Goal: Task Accomplishment & Management: Use online tool/utility

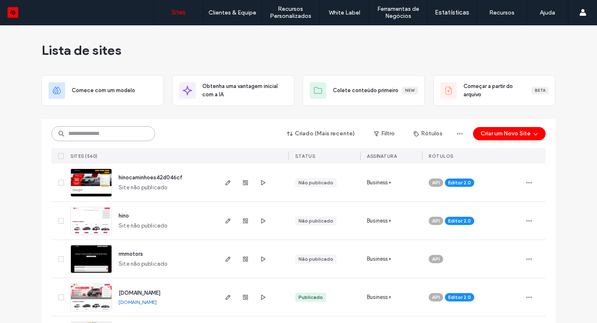
click at [81, 129] on input at bounding box center [103, 133] width 104 height 15
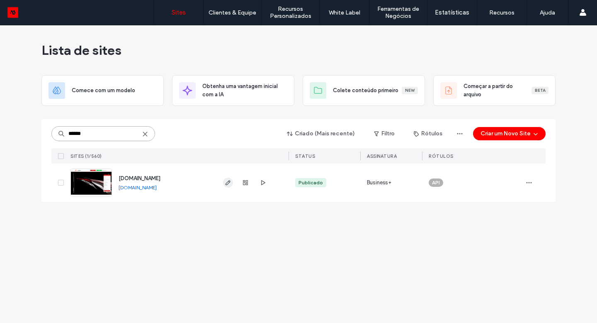
type input "******"
click at [228, 179] on span "button" at bounding box center [228, 182] width 10 height 10
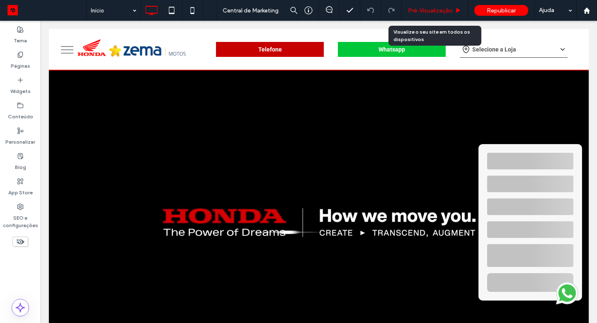
click at [435, 5] on div "Pré-Visualizaçāo" at bounding box center [435, 10] width 66 height 21
click at [434, 12] on span "Pré-Visualizaçāo" at bounding box center [430, 10] width 45 height 7
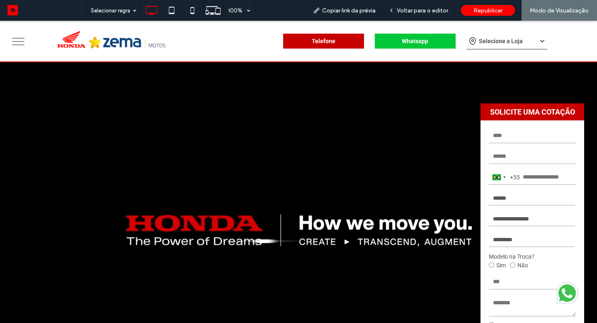
click at [477, 38] on icon at bounding box center [472, 41] width 12 height 12
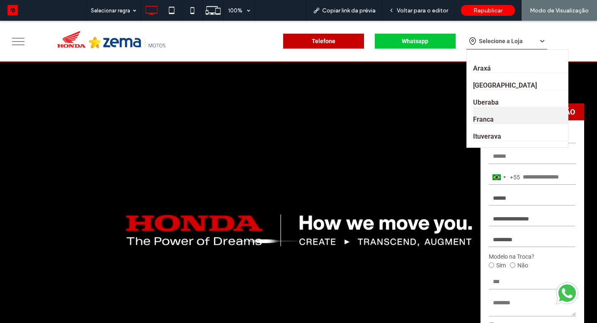
click at [486, 119] on link "Franca" at bounding box center [524, 115] width 102 height 17
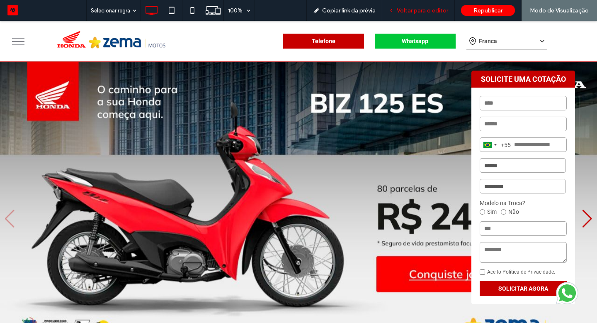
click at [431, 14] on div "Voltar para o editor" at bounding box center [418, 10] width 73 height 21
click at [432, 9] on span "Voltar para o editor" at bounding box center [422, 10] width 51 height 7
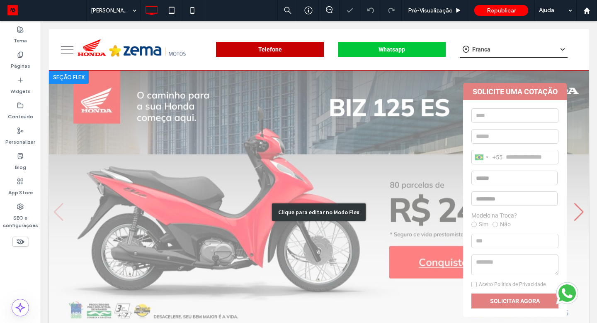
click at [496, 128] on div "Clique para editar no Modo Flex" at bounding box center [319, 211] width 540 height 283
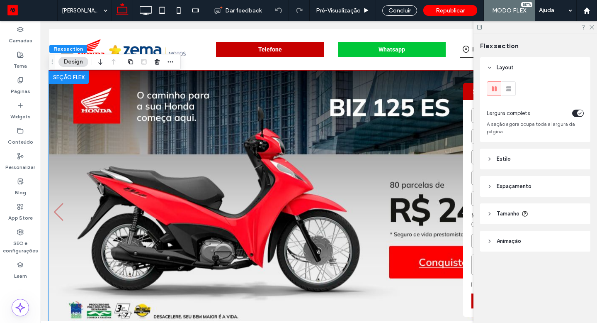
click at [496, 128] on div "Largura completa A seção agora ocupa toda a largura da página." at bounding box center [535, 110] width 110 height 64
click at [472, 129] on div at bounding box center [514, 136] width 87 height 15
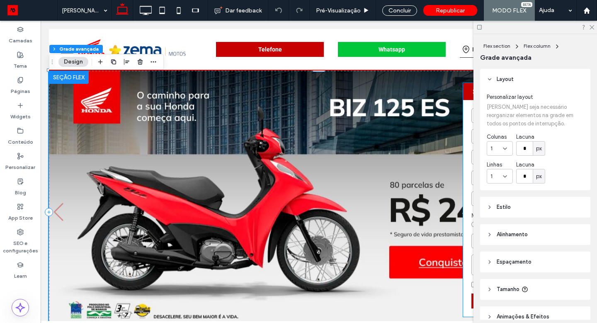
click at [471, 129] on div "Brazil +55 +55 244 results found Afghanistan +93 Albania +355 Algeria +213 Amer…" at bounding box center [515, 208] width 104 height 216
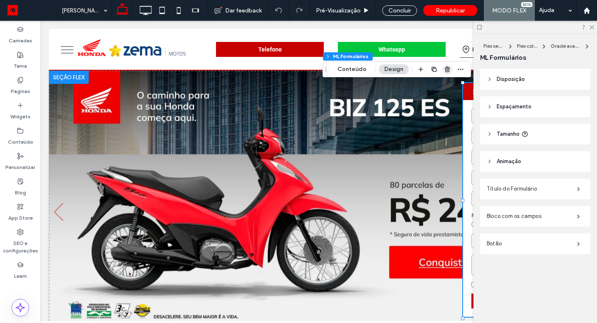
click at [445, 72] on use "button" at bounding box center [447, 68] width 5 height 5
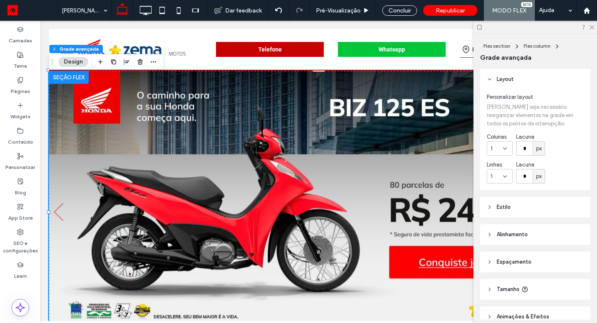
click at [591, 29] on div at bounding box center [536, 27] width 124 height 13
click at [591, 28] on icon at bounding box center [591, 26] width 5 height 5
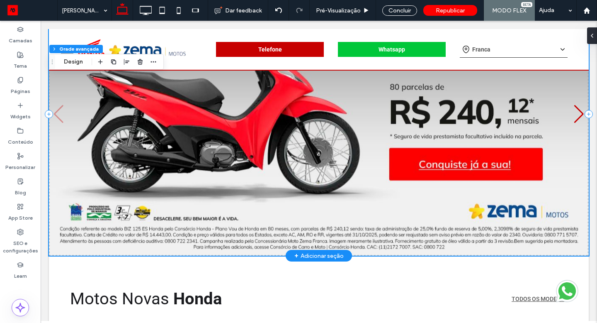
scroll to position [106, 0]
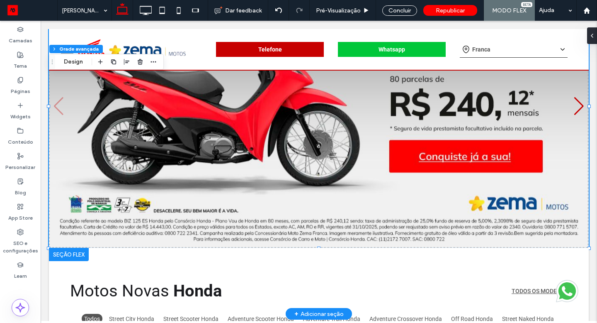
click at [83, 255] on div at bounding box center [69, 254] width 40 height 13
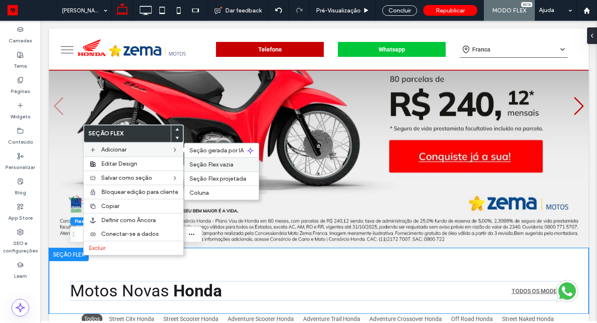
click at [223, 165] on span "Seção Flex vazia" at bounding box center [211, 164] width 44 height 7
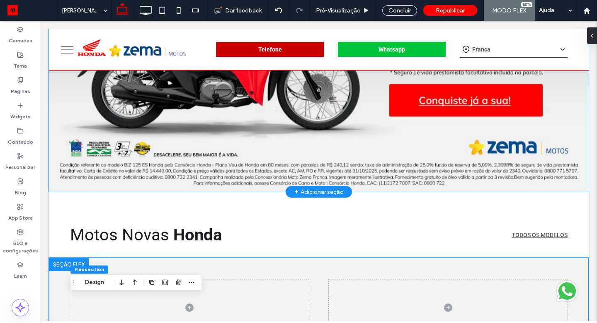
scroll to position [202, 0]
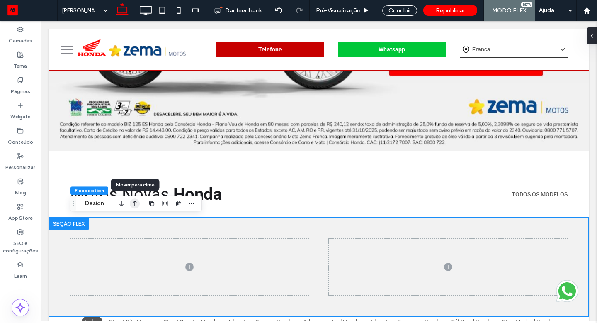
click at [133, 204] on icon "button" at bounding box center [135, 203] width 10 height 15
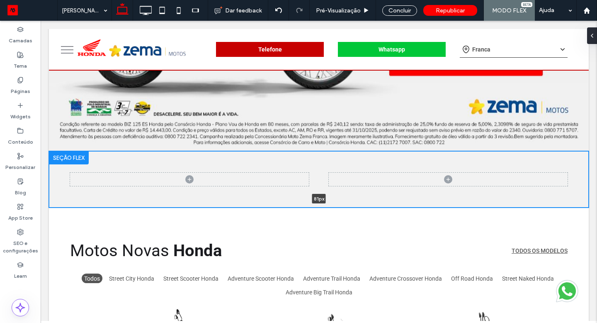
drag, startPoint x: 364, startPoint y: 251, endPoint x: 364, endPoint y: 185, distance: 65.9
click at [364, 185] on div "81px Seção Clique para editar no Modo Flex + Adicionar seção" at bounding box center [319, 179] width 540 height 56
type input "**"
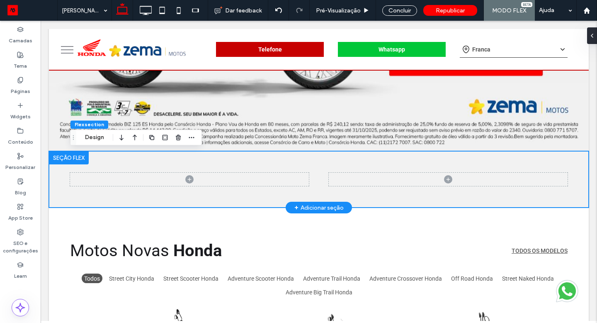
click at [368, 182] on span at bounding box center [448, 178] width 239 height 13
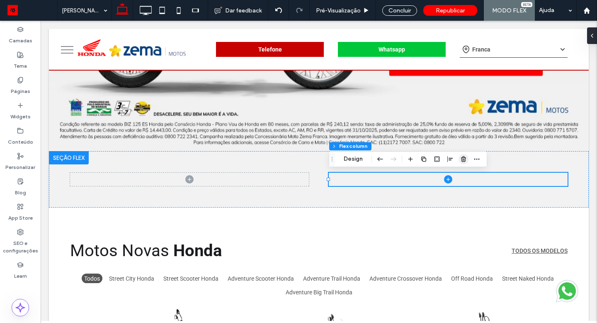
click at [462, 161] on use "button" at bounding box center [463, 158] width 5 height 5
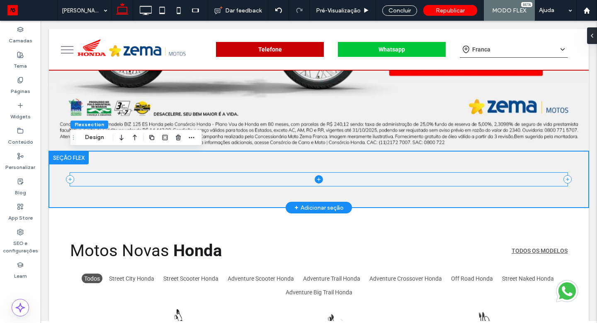
click at [318, 176] on icon at bounding box center [319, 179] width 8 height 8
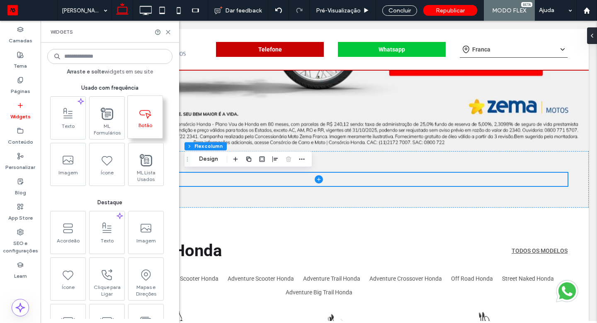
click at [137, 121] on span at bounding box center [145, 112] width 35 height 19
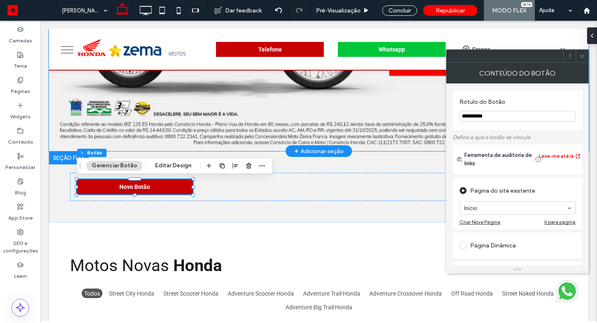
drag, startPoint x: 559, startPoint y: 136, endPoint x: 435, endPoint y: 112, distance: 125.9
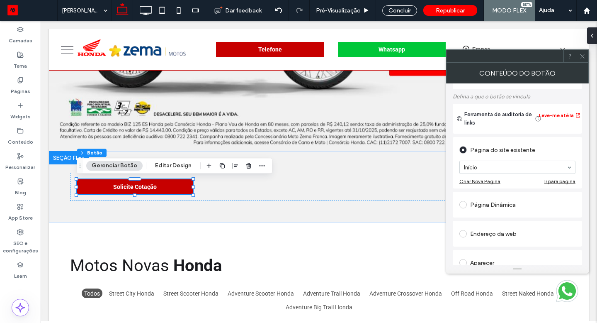
scroll to position [65, 0]
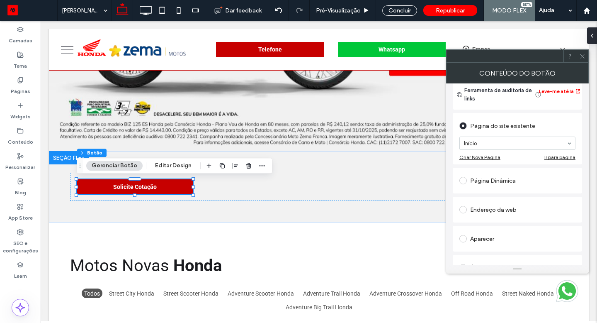
type input "**********"
click at [496, 209] on div "Endereço da web" at bounding box center [517, 209] width 116 height 13
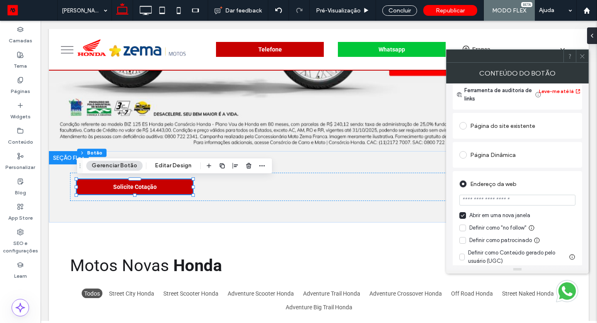
click at [526, 205] on input "url" at bounding box center [517, 199] width 116 height 11
paste input "**********"
type input "**********"
click at [583, 56] on use at bounding box center [582, 56] width 4 height 4
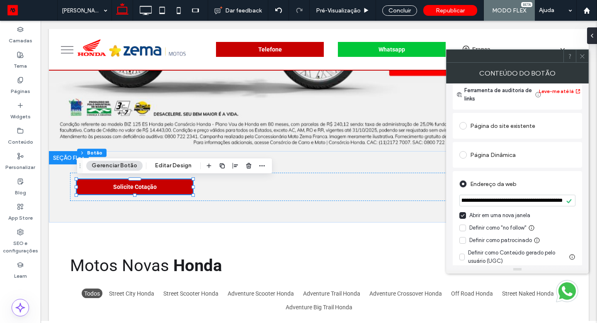
scroll to position [0, 0]
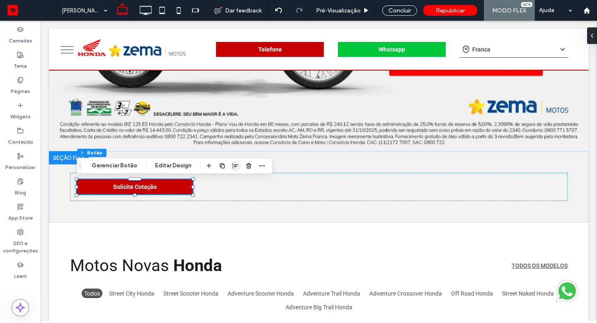
click at [232, 165] on icon "button" at bounding box center [235, 165] width 7 height 7
click at [224, 181] on icon "center" at bounding box center [227, 181] width 7 height 7
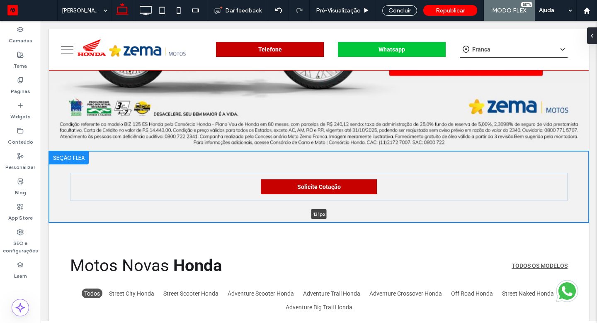
drag, startPoint x: 247, startPoint y: 221, endPoint x: 247, endPoint y: 204, distance: 17.4
click at [247, 204] on div "Solicite Cotação 131px Seção Clique para editar no Modo Flex + Adicionar seção" at bounding box center [319, 186] width 540 height 71
type input "***"
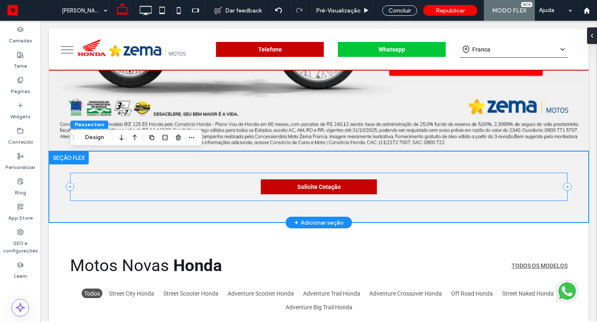
click at [233, 191] on div "Solicite Cotação" at bounding box center [319, 186] width 498 height 28
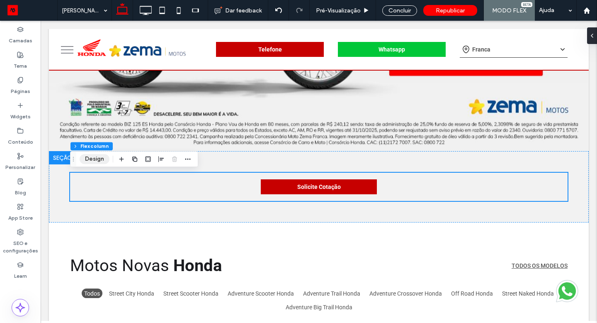
click at [92, 157] on button "Design" at bounding box center [95, 159] width 30 height 10
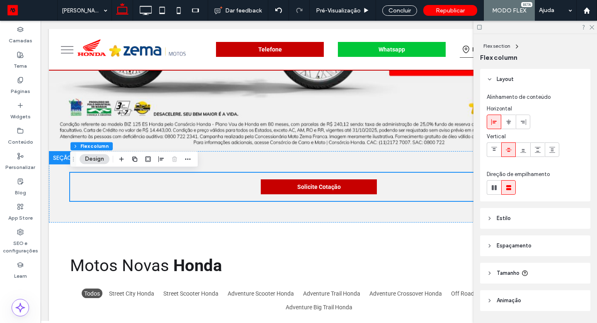
click at [515, 248] on span "Espaçamento" at bounding box center [514, 245] width 35 height 8
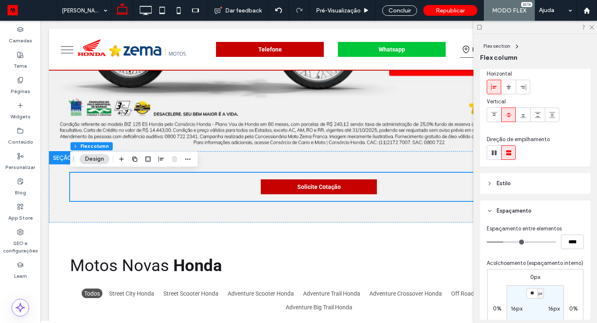
scroll to position [36, 0]
click at [532, 291] on input "**" at bounding box center [532, 292] width 11 height 10
type input "*"
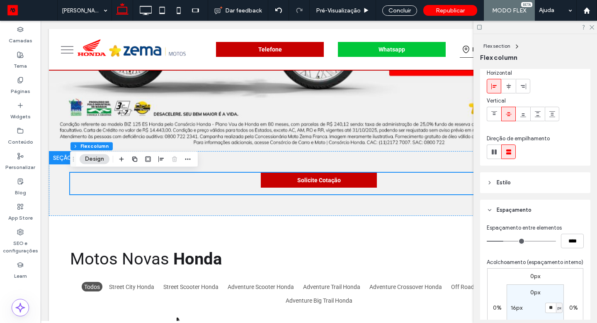
type input "*"
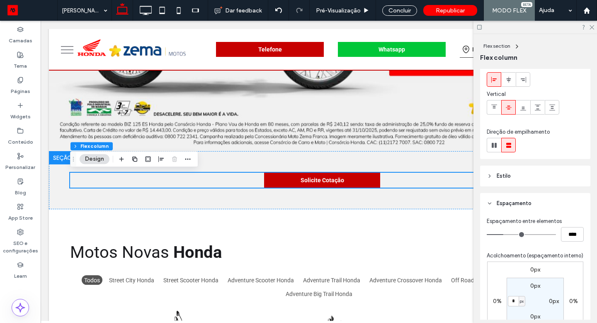
type input "*"
click at [287, 194] on div "Solicite Cotação" at bounding box center [319, 180] width 498 height 58
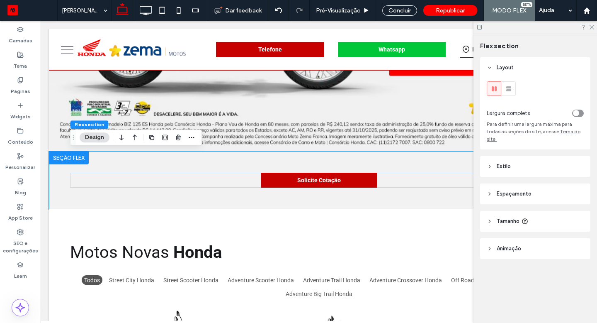
click at [522, 189] on span "Espaçamento" at bounding box center [514, 193] width 35 height 8
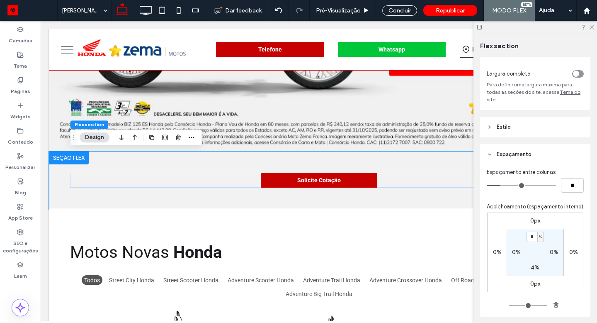
scroll to position [40, 0]
click at [534, 231] on input "*" at bounding box center [532, 236] width 11 height 10
type input "*"
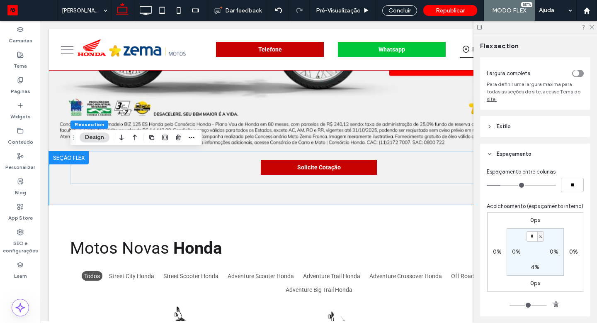
click at [534, 263] on label "4%" at bounding box center [535, 266] width 9 height 7
type input "*"
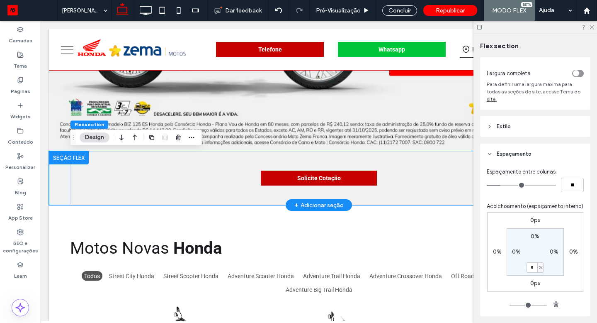
click at [332, 203] on div "+ Adicionar seção" at bounding box center [318, 204] width 49 height 9
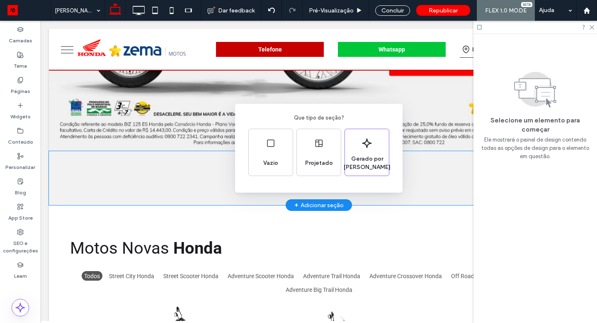
click at [381, 204] on div "Que tipo de seção? Vazio Projetado Gerado por IA" at bounding box center [298, 181] width 597 height 363
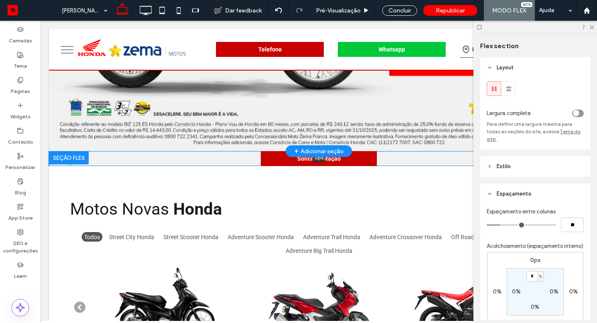
drag, startPoint x: 422, startPoint y: 224, endPoint x: 385, endPoint y: 113, distance: 117.2
type input "*"
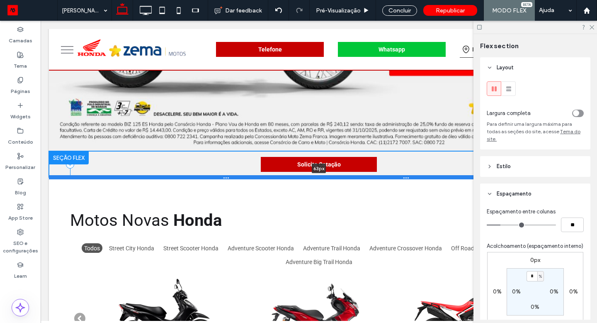
drag, startPoint x: 406, startPoint y: 166, endPoint x: 406, endPoint y: 178, distance: 12.1
click at [406, 178] on div at bounding box center [319, 177] width 540 height 4
type input "**"
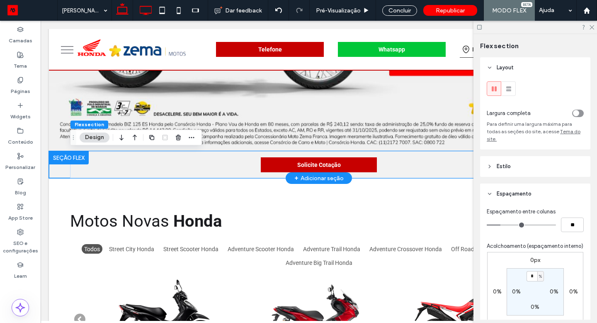
click at [143, 9] on icon at bounding box center [145, 10] width 17 height 17
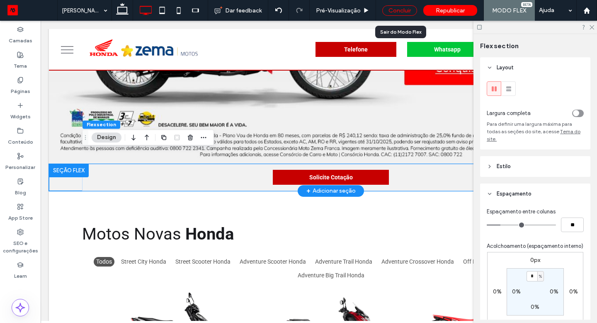
click at [398, 7] on div "Concluir" at bounding box center [399, 10] width 35 height 10
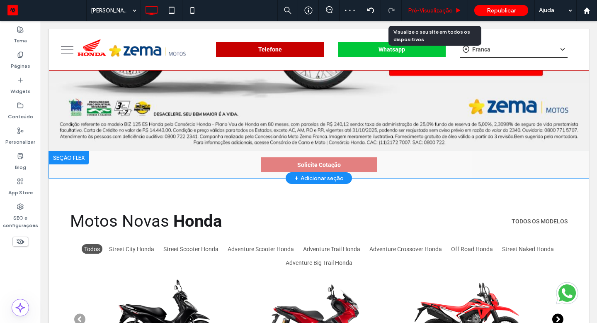
click at [427, 9] on span "Pré-Visualizaçāo" at bounding box center [430, 10] width 45 height 7
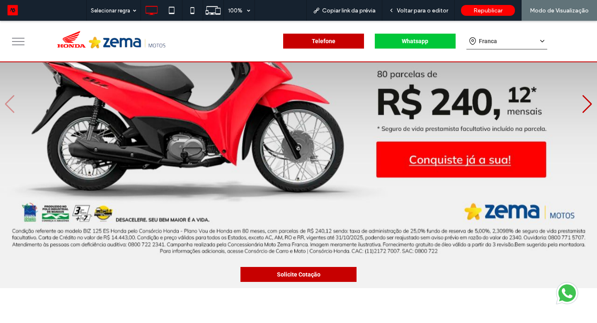
scroll to position [133, 0]
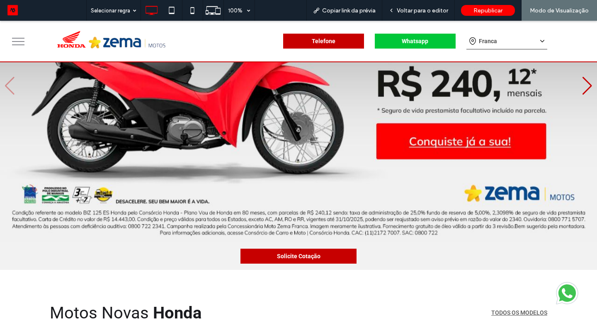
click at [497, 36] on div "Franca" at bounding box center [506, 41] width 81 height 17
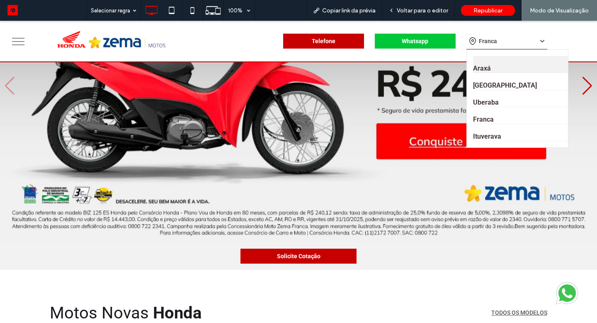
click at [488, 70] on link "Araxá" at bounding box center [524, 64] width 102 height 17
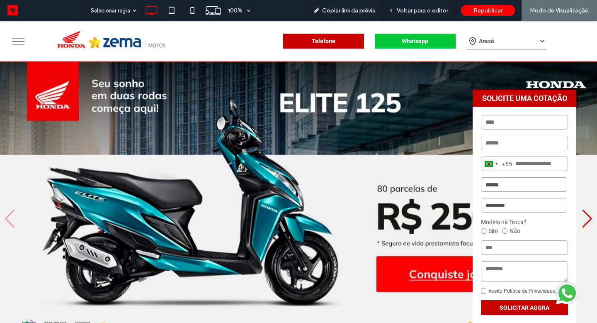
click at [490, 39] on span "Araxá" at bounding box center [486, 41] width 15 height 6
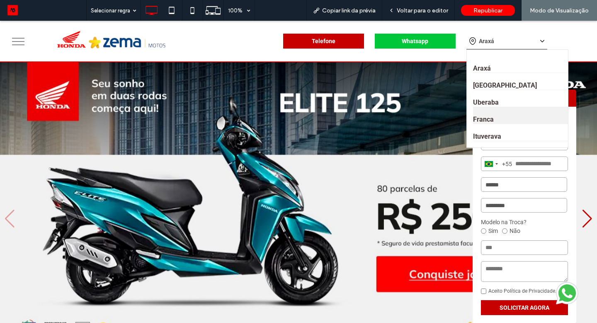
click at [487, 121] on link "Franca" at bounding box center [524, 115] width 102 height 17
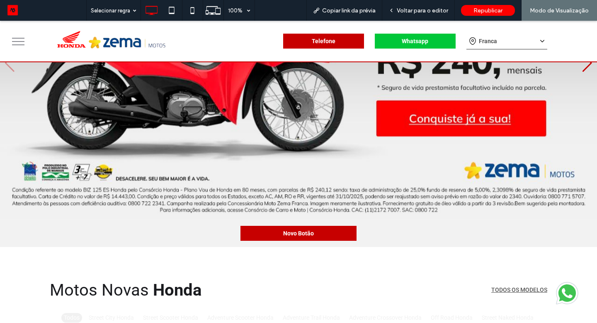
scroll to position [163, 0]
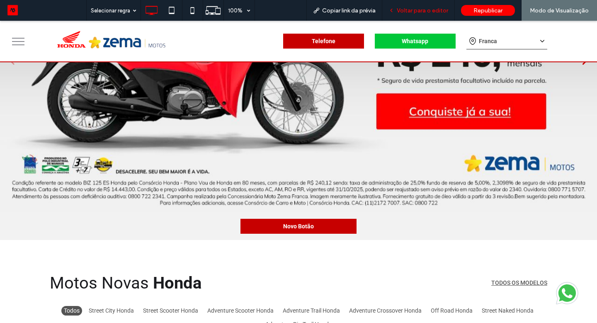
click at [418, 13] on span "Voltar para o editor" at bounding box center [422, 10] width 51 height 7
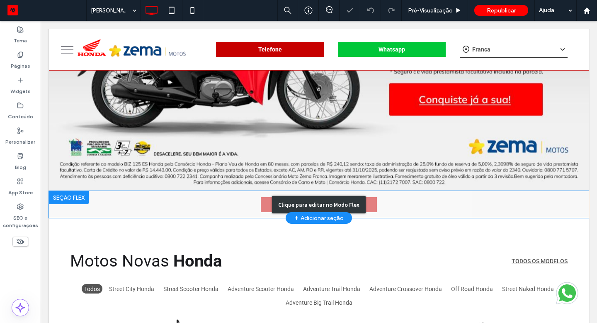
click at [350, 200] on div "Clique para editar no Modo Flex" at bounding box center [319, 204] width 94 height 17
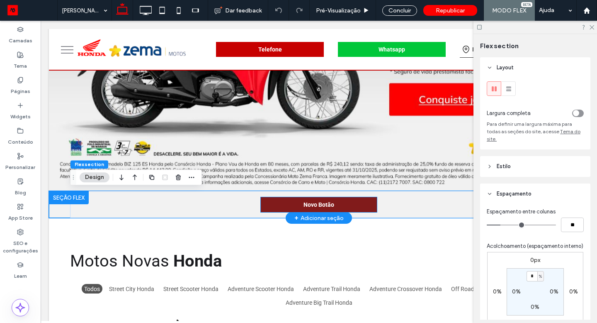
click at [356, 202] on link "Novo Botão" at bounding box center [319, 204] width 116 height 15
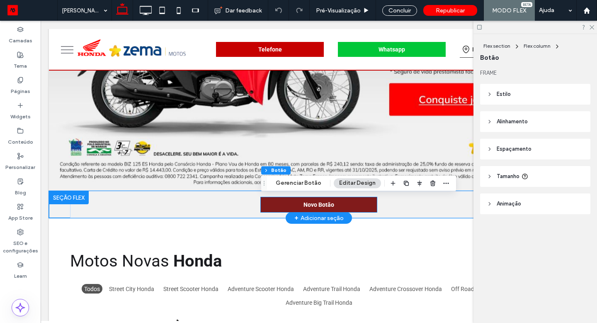
type input "**"
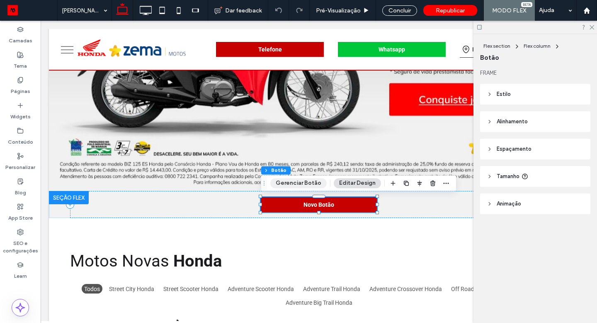
click at [308, 181] on button "Gerenciar Botão" at bounding box center [298, 183] width 56 height 10
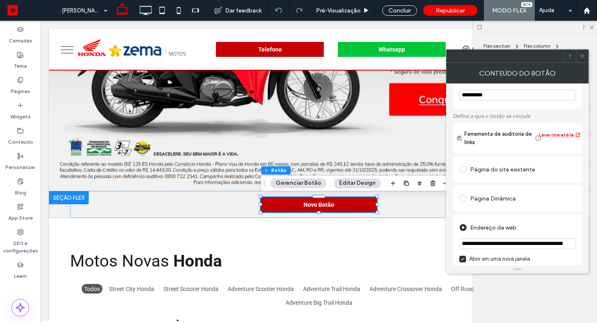
scroll to position [22, 0]
drag, startPoint x: 504, startPoint y: 93, endPoint x: 452, endPoint y: 92, distance: 51.4
click at [453, 92] on div "**********" at bounding box center [517, 88] width 129 height 40
type input "**********"
click at [422, 209] on div "Solicite Cotação" at bounding box center [319, 204] width 498 height 27
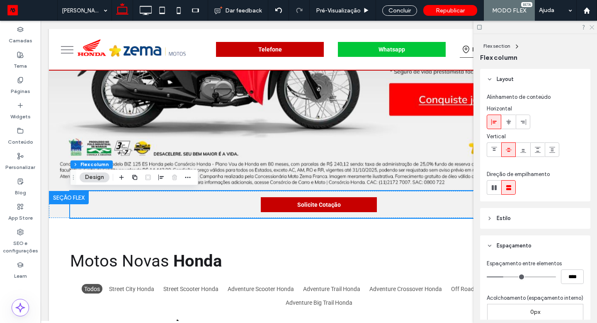
click at [591, 26] on use at bounding box center [592, 27] width 5 height 5
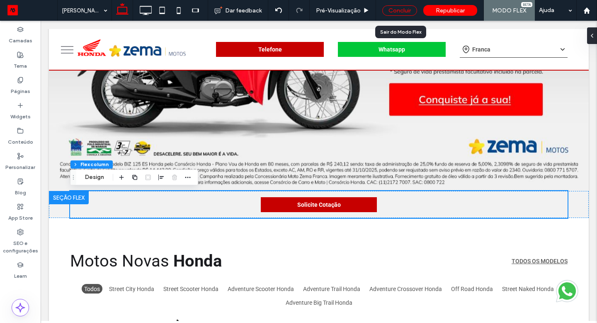
click at [401, 10] on div "Concluir" at bounding box center [399, 10] width 35 height 10
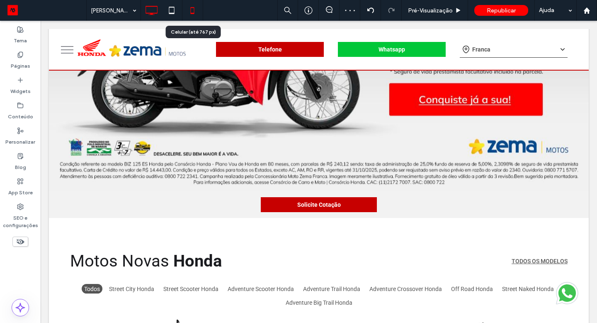
click at [195, 13] on icon at bounding box center [192, 10] width 17 height 17
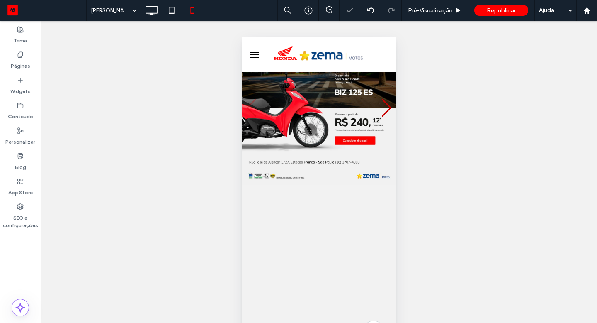
scroll to position [43, 0]
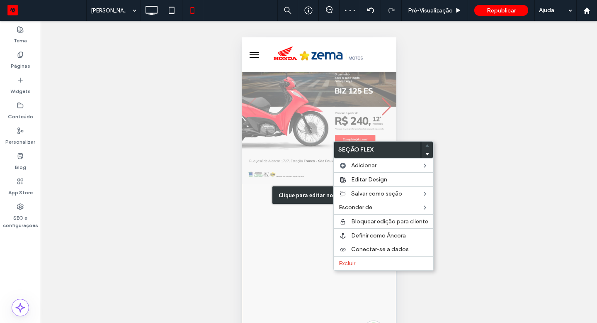
click at [332, 141] on div "Clique para editar no Modo Flex" at bounding box center [318, 195] width 155 height 332
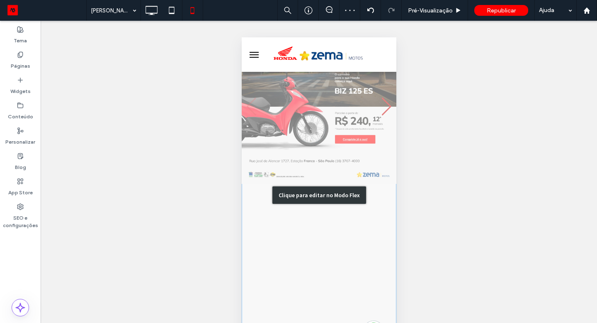
click at [259, 203] on div "Clique para editar no Modo Flex" at bounding box center [318, 195] width 155 height 332
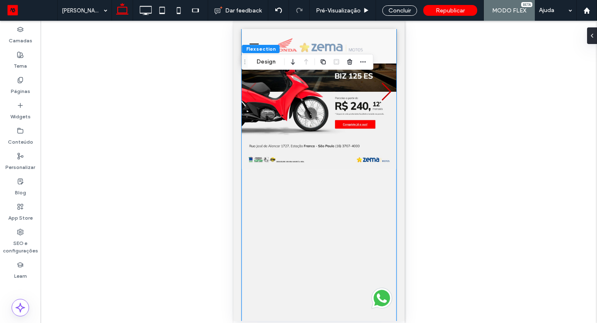
scroll to position [51, 0]
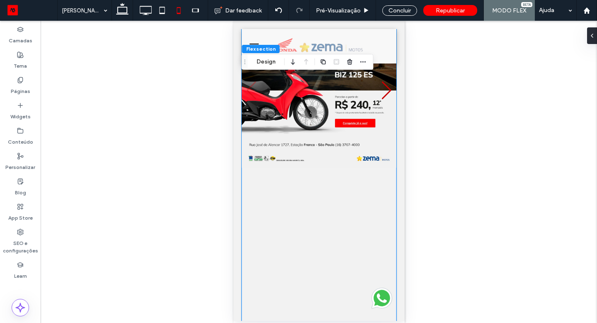
click at [301, 224] on div at bounding box center [318, 179] width 155 height 332
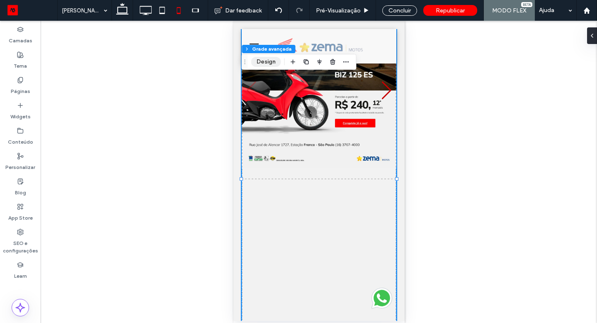
click at [270, 63] on button "Design" at bounding box center [266, 62] width 30 height 10
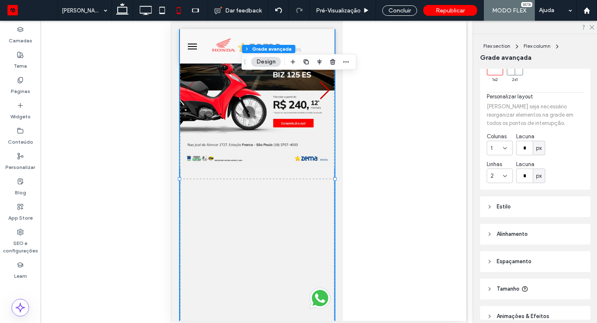
scroll to position [74, 0]
click at [510, 287] on span "Tamanho" at bounding box center [508, 288] width 23 height 8
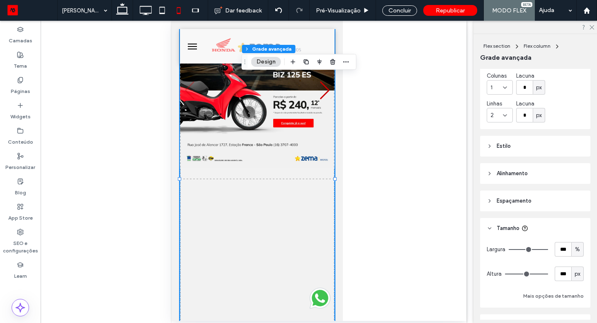
scroll to position [136, 0]
type input "***"
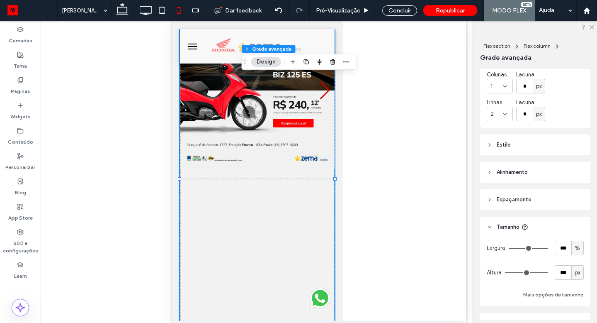
type input "***"
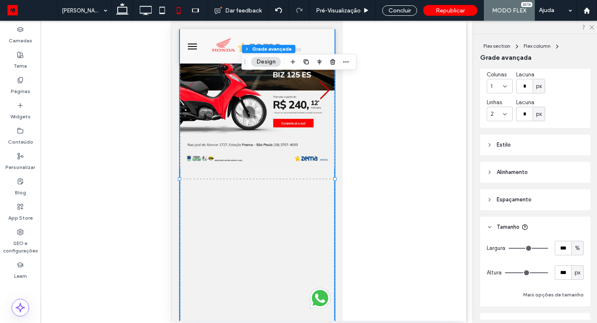
type input "***"
type input "**"
type input "*"
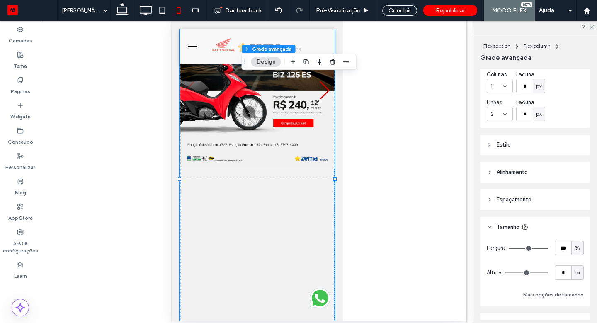
drag, startPoint x: 547, startPoint y: 273, endPoint x: 487, endPoint y: 273, distance: 59.7
click at [505, 273] on input "range" at bounding box center [526, 272] width 43 height 1
type input "**"
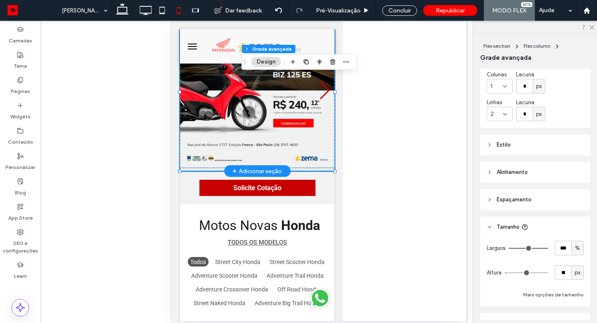
click at [290, 119] on img "1 / 4" at bounding box center [257, 90] width 155 height 155
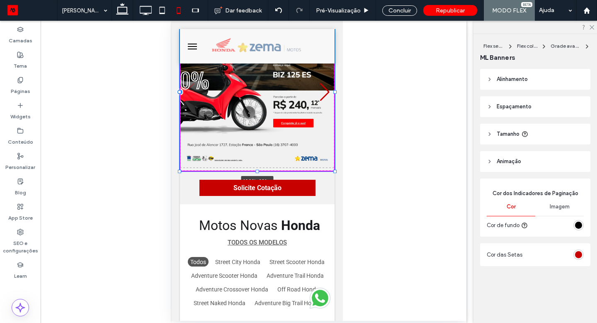
drag, startPoint x: 335, startPoint y: 168, endPoint x: 336, endPoint y: 188, distance: 20.8
type input "***"
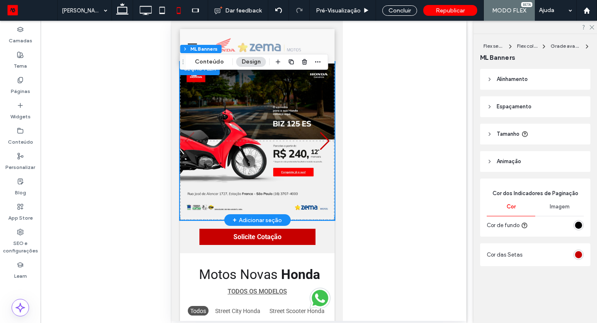
scroll to position [0, 0]
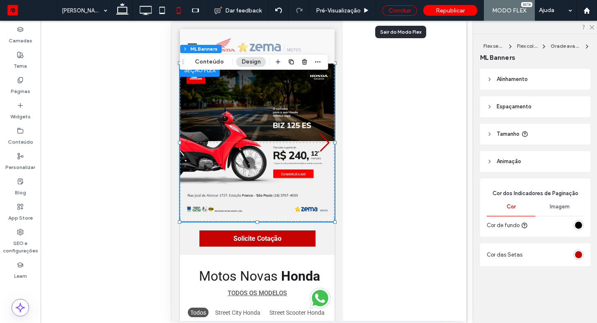
click at [406, 6] on div "Concluir" at bounding box center [399, 10] width 35 height 10
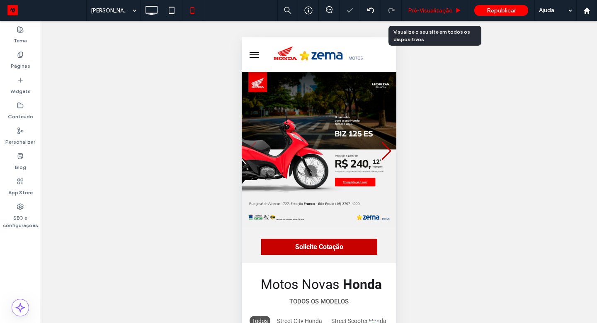
click at [423, 11] on span "Pré-Visualizaçāo" at bounding box center [430, 10] width 45 height 7
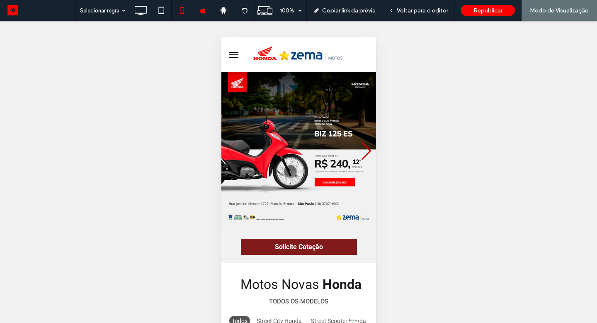
click at [326, 250] on link "Solicite Cotação" at bounding box center [298, 246] width 116 height 16
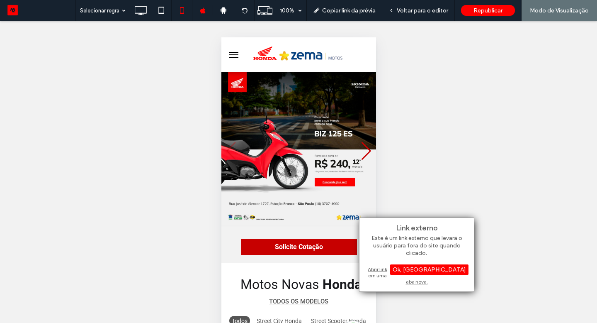
click at [409, 268] on div "Abrir link em uma aba nova." at bounding box center [417, 275] width 104 height 21
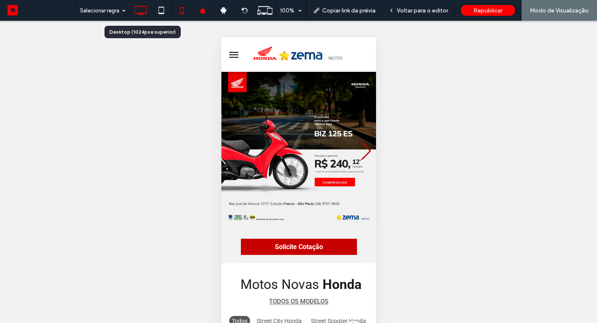
click at [146, 7] on icon at bounding box center [140, 10] width 17 height 17
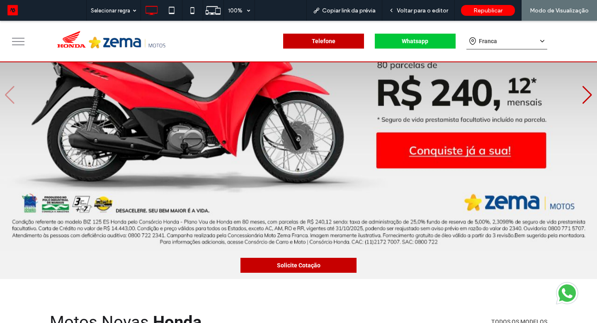
scroll to position [125, 0]
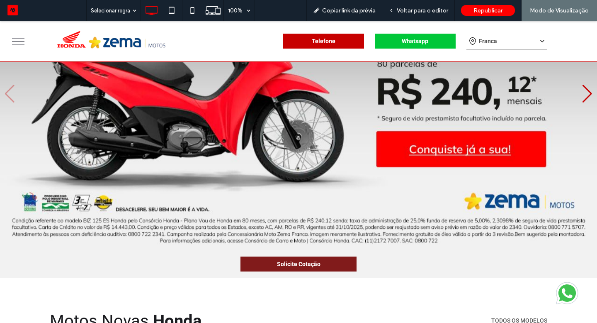
click at [335, 264] on link "Solicite Cotação" at bounding box center [298, 263] width 116 height 15
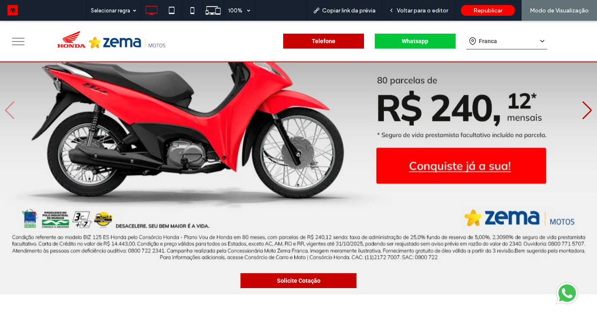
scroll to position [107, 0]
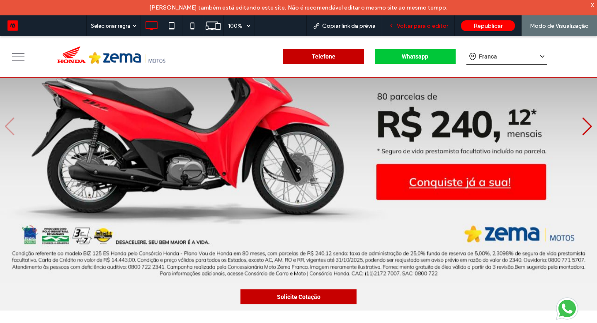
click at [436, 21] on div "Voltar para o editor" at bounding box center [418, 25] width 73 height 21
click at [433, 25] on span "Voltar para o editor" at bounding box center [422, 25] width 51 height 7
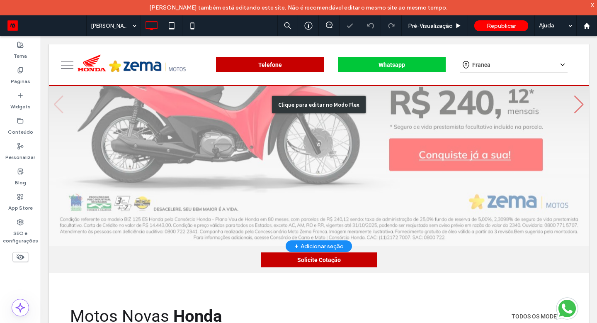
scroll to position [125, 0]
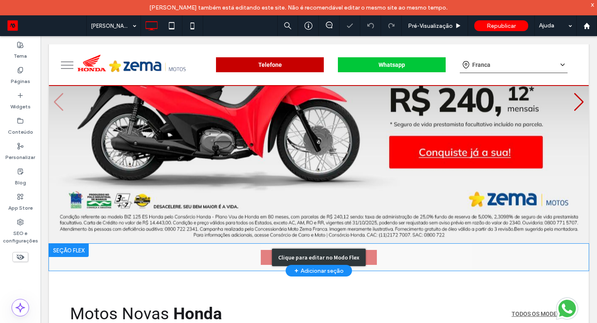
click at [356, 253] on div "Clique para editar no Modo Flex" at bounding box center [319, 256] width 94 height 17
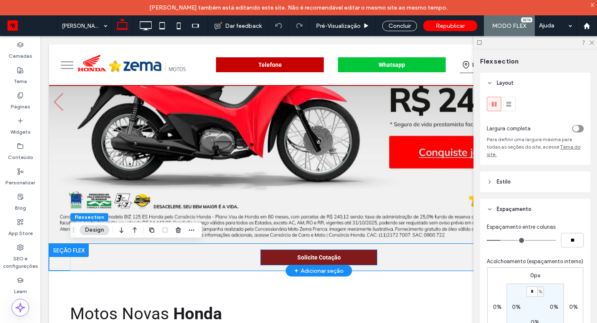
click at [360, 258] on link "Solicite Cotação" at bounding box center [319, 257] width 116 height 15
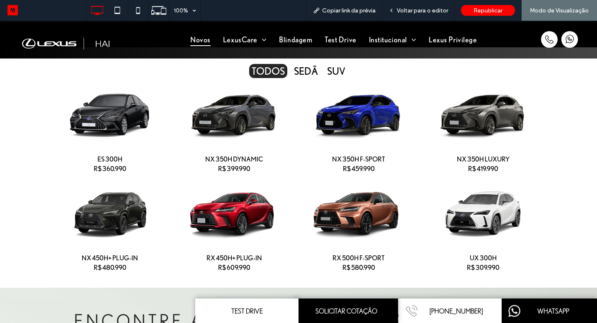
scroll to position [117, 0]
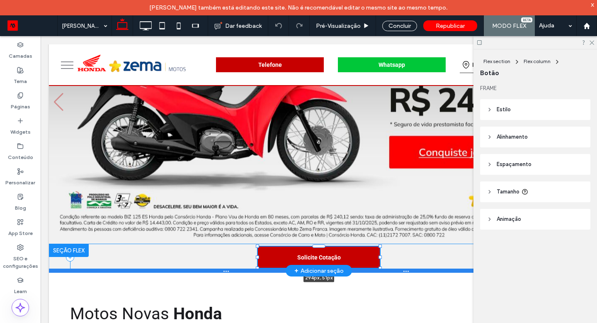
click at [380, 268] on div "Solicite Cotação 294px , 51px Seção Clique para editar no Modo Flex + Adicionar…" at bounding box center [319, 256] width 540 height 27
type input "***"
type input "**"
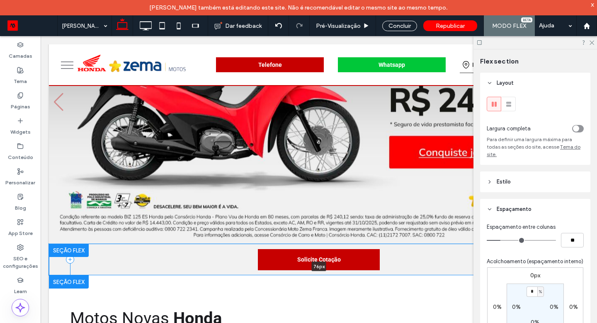
drag, startPoint x: 401, startPoint y: 272, endPoint x: 401, endPoint y: 277, distance: 4.6
type input "**"
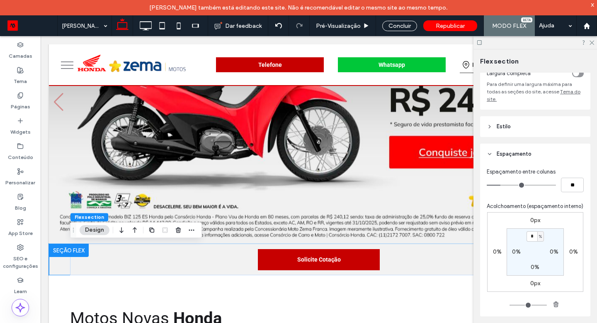
scroll to position [117, 0]
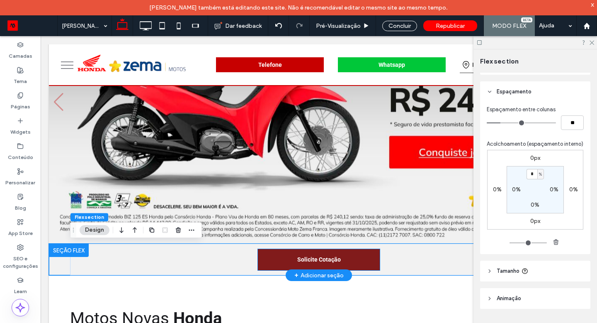
click at [351, 264] on link "Solicite Cotação" at bounding box center [319, 259] width 122 height 21
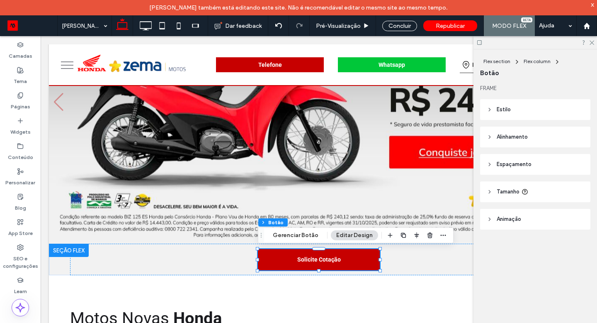
click at [505, 107] on span "Estilo" at bounding box center [504, 109] width 14 height 8
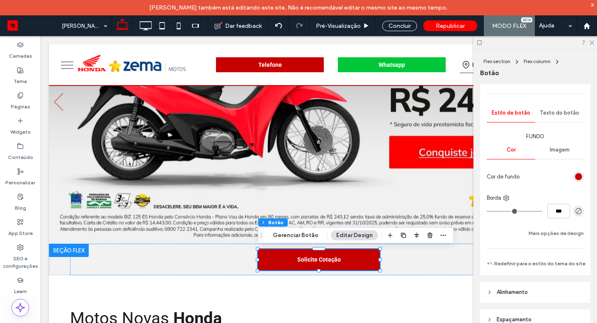
scroll to position [83, 0]
click at [565, 113] on span "Texto do botão" at bounding box center [559, 114] width 39 height 7
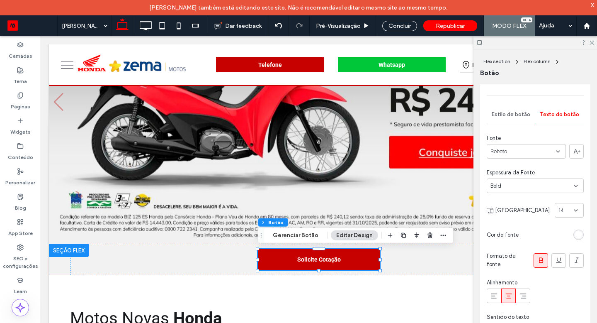
click at [574, 209] on use at bounding box center [575, 210] width 3 height 2
click at [568, 280] on div "16" at bounding box center [569, 279] width 28 height 15
click at [574, 212] on icon at bounding box center [576, 210] width 7 height 7
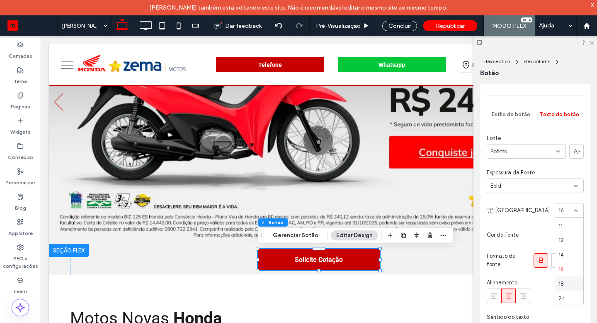
click at [565, 283] on div "18" at bounding box center [569, 283] width 28 height 15
click at [406, 27] on div "Concluir" at bounding box center [399, 26] width 35 height 10
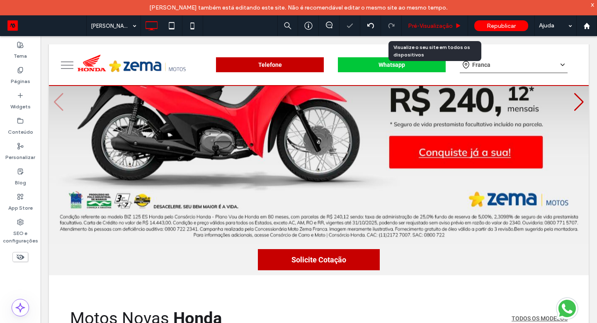
click at [418, 26] on span "Pré-Visualizaçāo" at bounding box center [430, 25] width 45 height 7
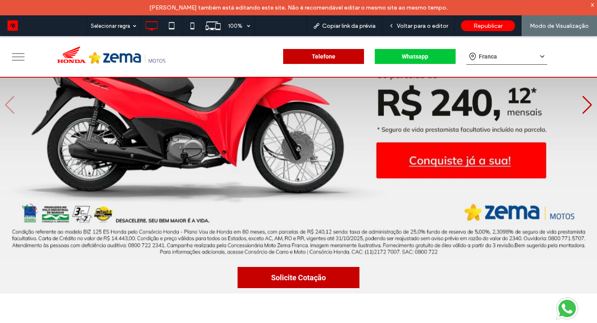
scroll to position [129, 0]
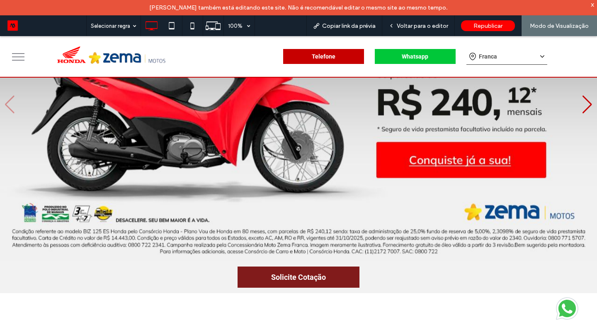
click at [338, 274] on link "Solicite Cotação" at bounding box center [299, 276] width 122 height 21
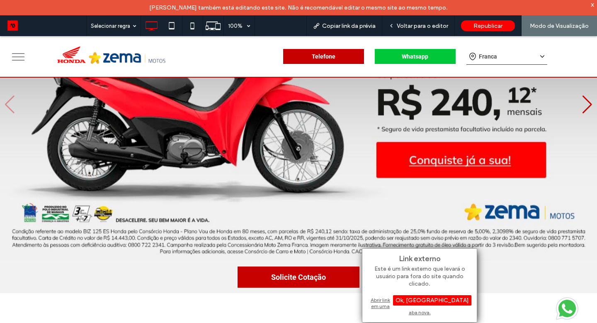
click at [398, 300] on div "Abrir link em uma aba nova." at bounding box center [420, 305] width 104 height 21
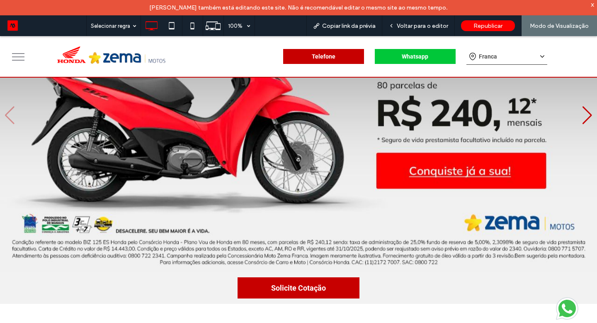
scroll to position [118, 0]
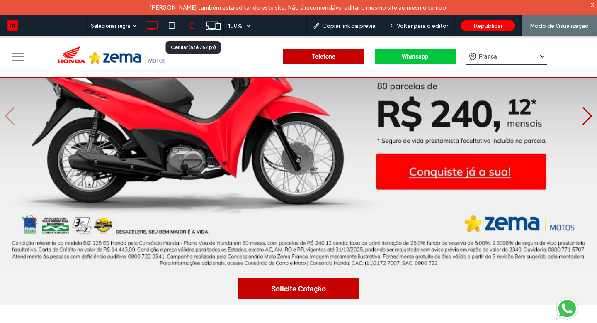
click at [199, 28] on icon at bounding box center [192, 25] width 17 height 17
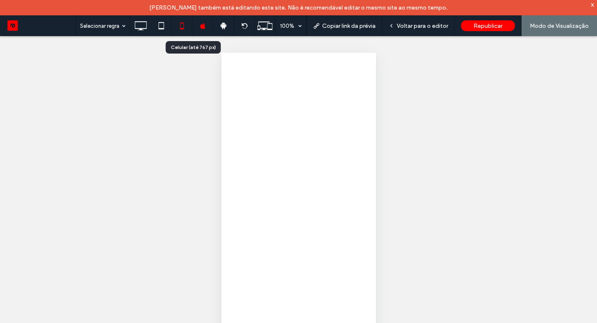
scroll to position [0, 0]
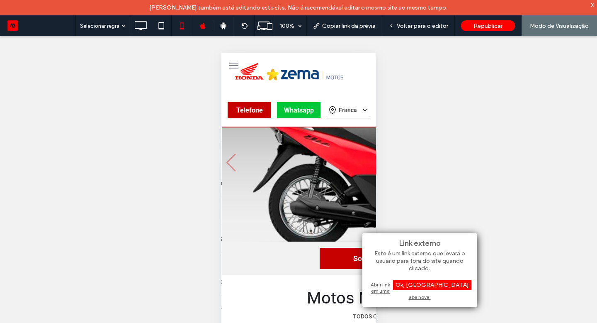
click at [405, 284] on div "Abrir link em uma aba nova." at bounding box center [420, 290] width 104 height 21
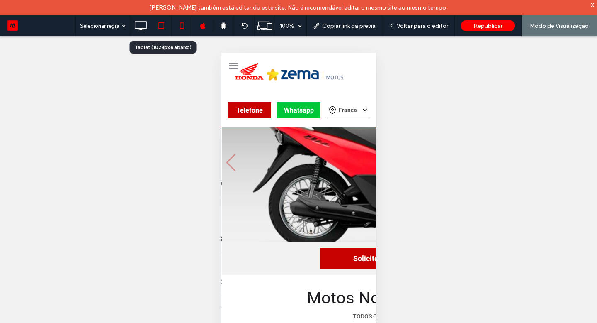
click at [163, 27] on icon at bounding box center [161, 25] width 17 height 17
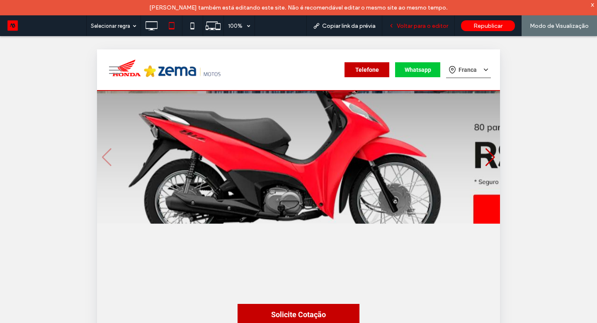
click at [444, 31] on div "Voltar para o editor" at bounding box center [418, 25] width 73 height 21
click at [439, 23] on span "Voltar para o editor" at bounding box center [422, 25] width 51 height 7
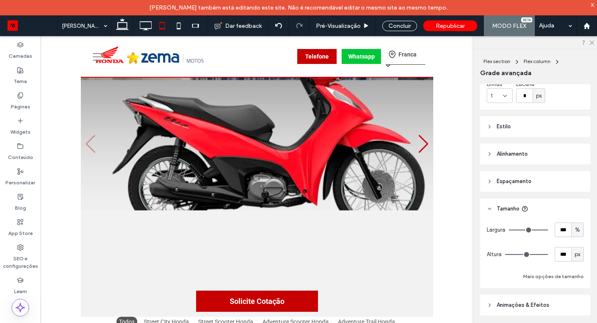
scroll to position [109, 0]
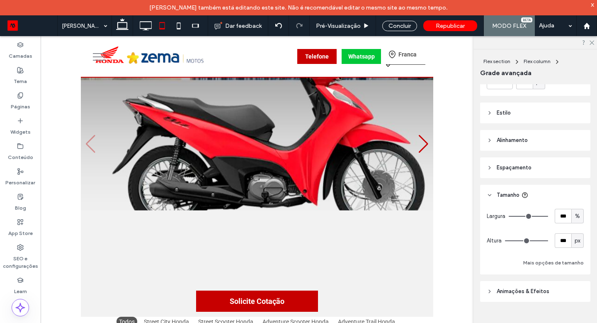
type input "***"
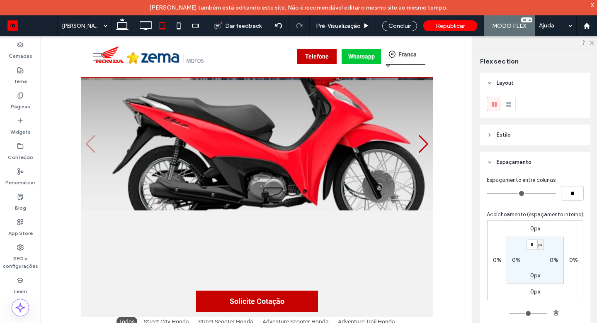
type input "***"
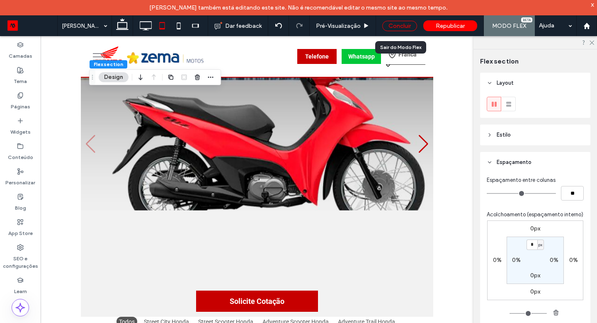
click at [389, 23] on div "Concluir" at bounding box center [399, 26] width 35 height 10
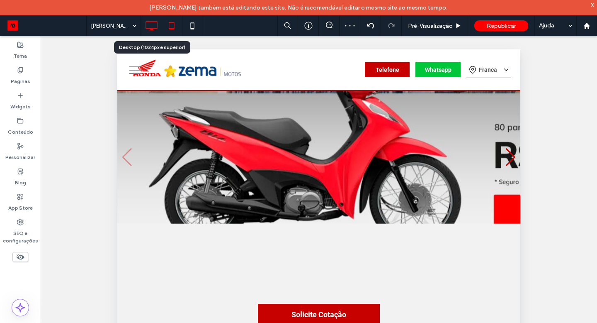
click at [157, 30] on icon at bounding box center [151, 25] width 17 height 17
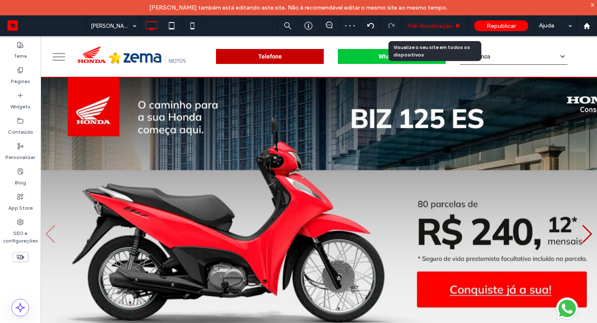
click at [442, 27] on span "Pré-Visualizaçāo" at bounding box center [430, 25] width 45 height 7
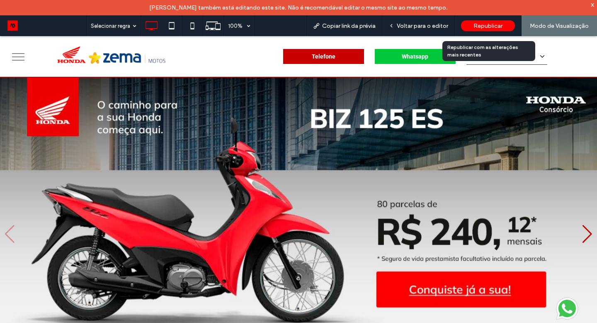
click at [500, 26] on span "Republicar" at bounding box center [488, 25] width 29 height 7
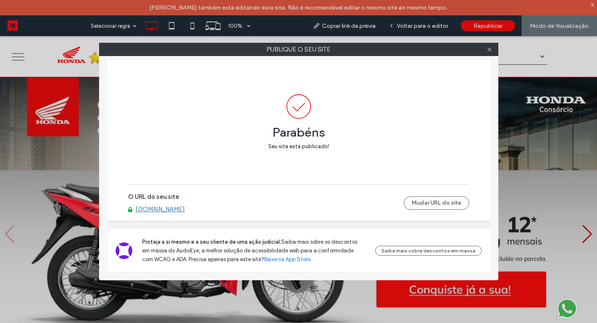
click at [184, 208] on link "[DOMAIN_NAME]" at bounding box center [160, 208] width 49 height 7
click at [487, 49] on icon at bounding box center [489, 49] width 6 height 6
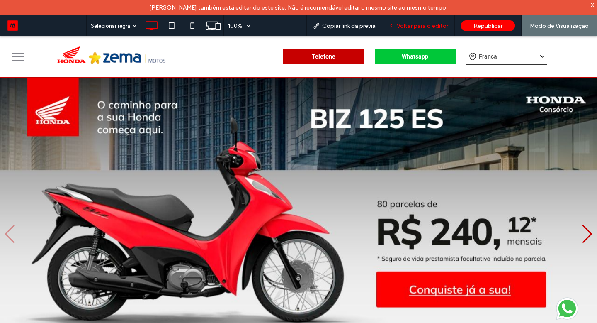
click at [417, 24] on span "Voltar para o editor" at bounding box center [422, 25] width 51 height 7
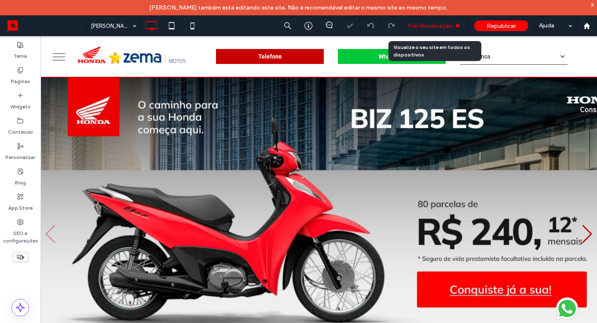
click at [437, 30] on div "Pré-Visualizaçāo" at bounding box center [435, 25] width 66 height 21
click at [437, 29] on span "Pré-Visualizaçāo" at bounding box center [430, 25] width 45 height 7
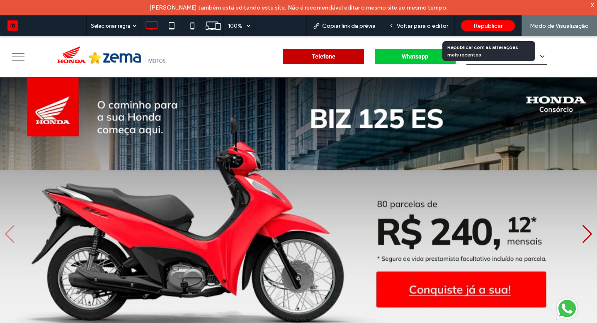
click at [481, 24] on span "Republicar" at bounding box center [488, 25] width 29 height 7
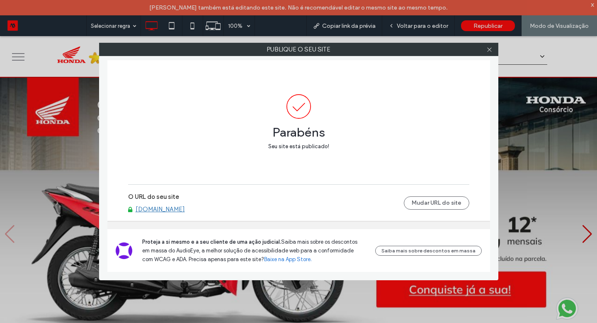
click at [182, 209] on link "[DOMAIN_NAME]" at bounding box center [160, 208] width 49 height 7
click at [487, 51] on icon at bounding box center [489, 49] width 6 height 6
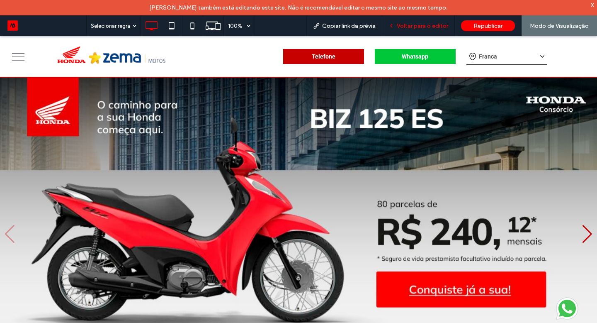
click at [432, 26] on span "Voltar para o editor" at bounding box center [422, 25] width 51 height 7
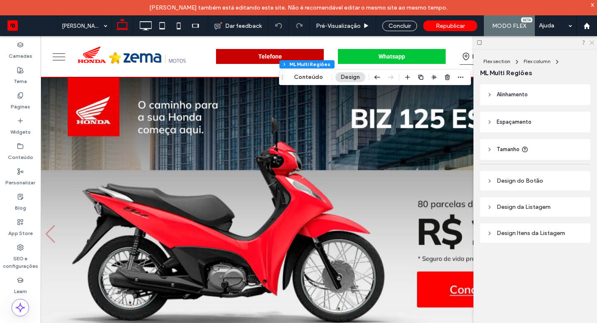
click at [592, 42] on use at bounding box center [592, 43] width 5 height 5
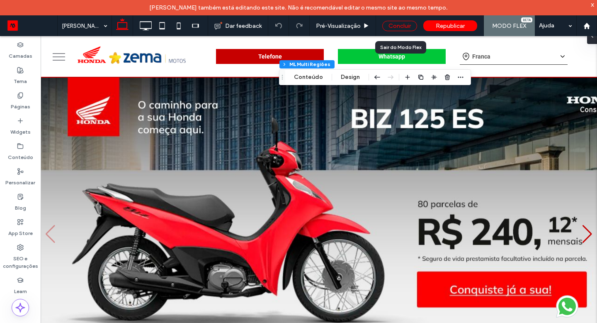
click at [403, 26] on div "Concluir" at bounding box center [399, 26] width 35 height 10
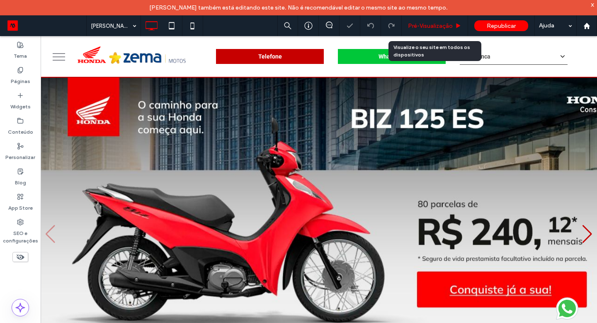
click at [420, 27] on span "Pré-Visualizaçāo" at bounding box center [430, 25] width 45 height 7
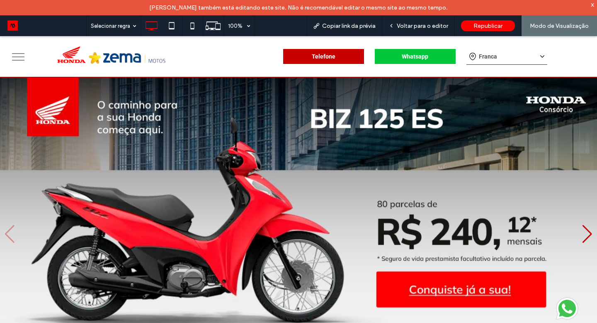
click at [593, 5] on div "x" at bounding box center [593, 4] width 4 height 7
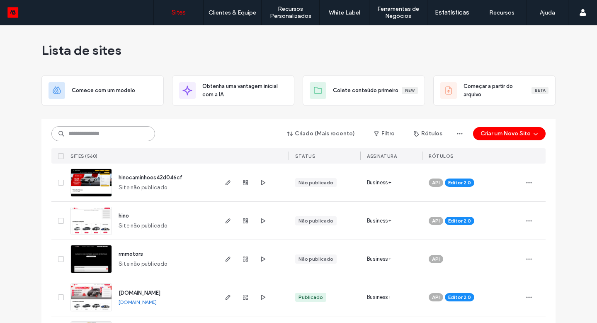
click at [111, 134] on input at bounding box center [103, 133] width 104 height 15
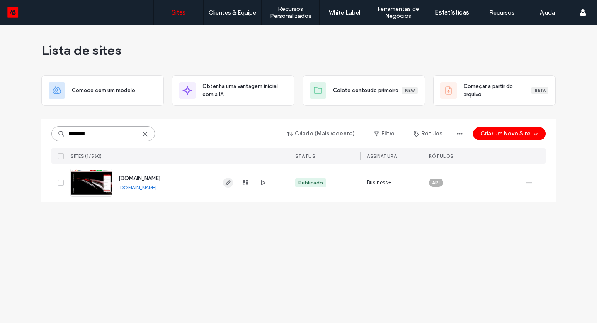
type input "********"
click at [227, 182] on icon "button" at bounding box center [228, 182] width 7 height 7
click at [226, 181] on icon "button" at bounding box center [228, 182] width 7 height 7
click at [226, 182] on icon "button" at bounding box center [228, 182] width 7 height 7
click at [228, 184] on use "button" at bounding box center [228, 182] width 5 height 5
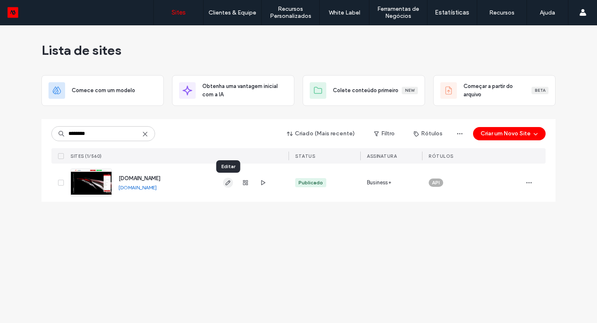
click at [228, 184] on use "button" at bounding box center [228, 182] width 5 height 5
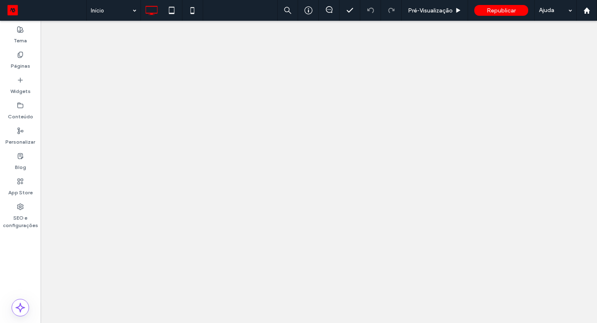
click at [442, 8] on div at bounding box center [298, 161] width 597 height 323
click at [24, 61] on div at bounding box center [298, 161] width 597 height 323
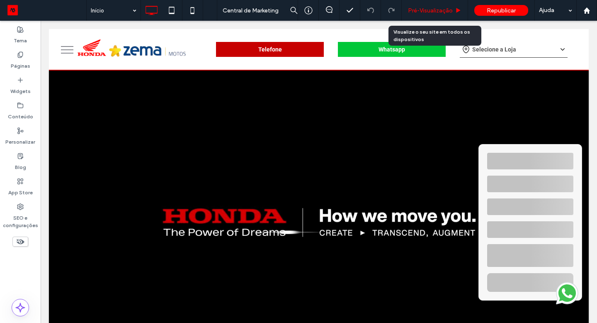
click at [445, 12] on span "Pré-Visualizaçāo" at bounding box center [430, 10] width 45 height 7
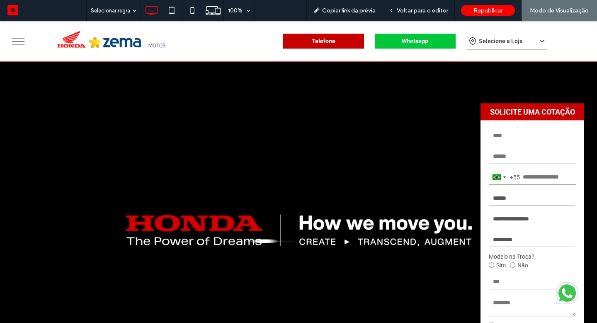
click at [491, 44] on span "Selecione a Loja" at bounding box center [501, 41] width 44 height 6
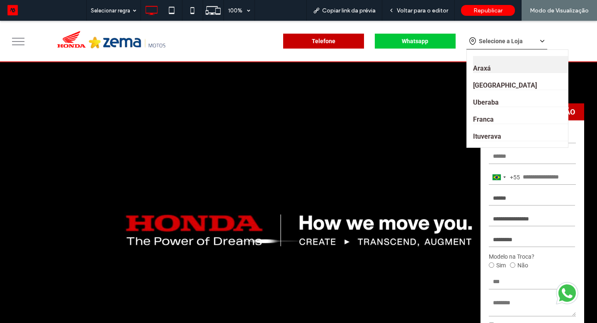
click at [496, 69] on link "Araxá" at bounding box center [524, 64] width 102 height 17
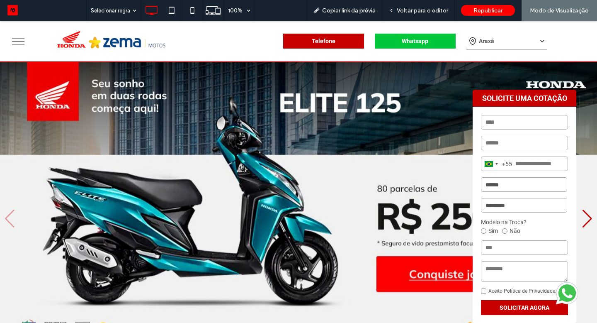
click at [482, 42] on span "Araxá" at bounding box center [486, 41] width 15 height 6
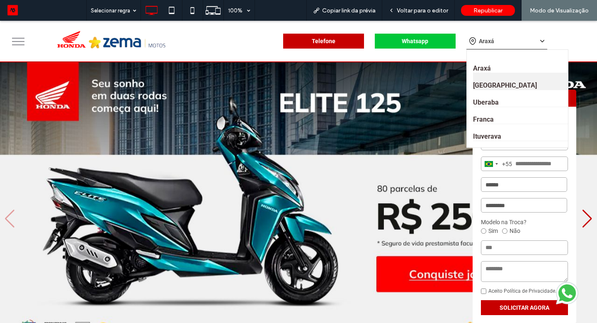
click at [482, 82] on link "Divinópolis" at bounding box center [524, 81] width 102 height 17
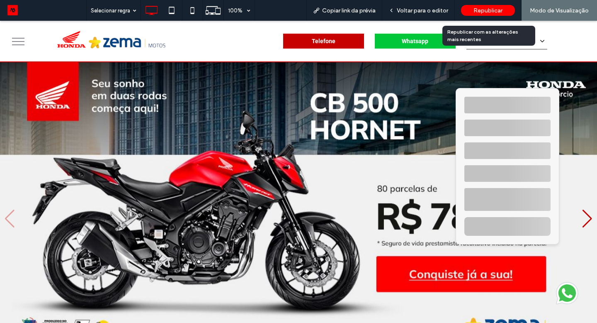
click at [487, 9] on span "Republicar" at bounding box center [488, 10] width 29 height 7
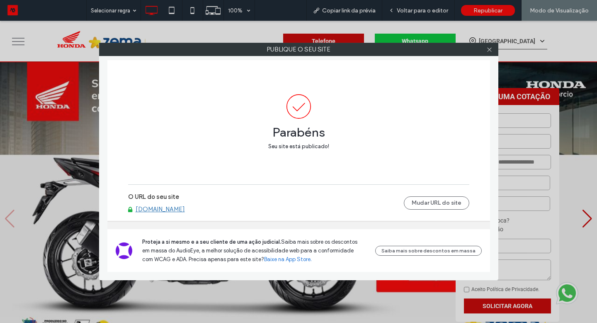
click at [180, 208] on link "[DOMAIN_NAME]" at bounding box center [160, 208] width 49 height 7
click at [491, 51] on icon at bounding box center [489, 49] width 6 height 6
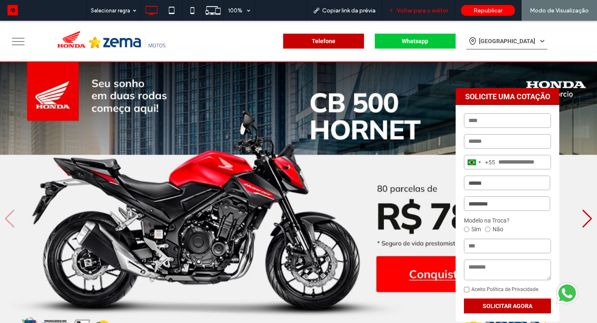
click at [441, 12] on span "Voltar para o editor" at bounding box center [422, 10] width 51 height 7
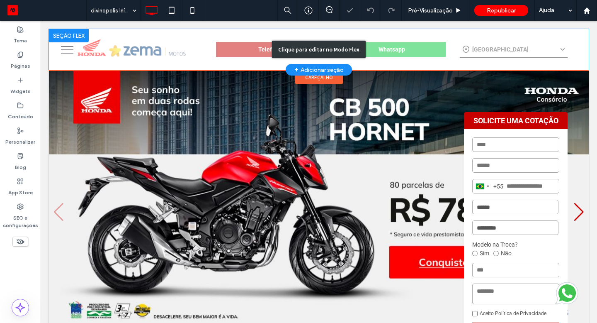
click at [494, 44] on div "Clique para editar no Modo Flex" at bounding box center [319, 49] width 540 height 41
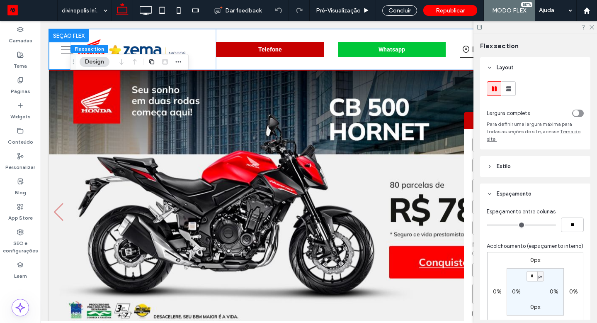
click at [492, 48] on span "Flex section" at bounding box center [499, 46] width 39 height 8
click at [591, 27] on icon at bounding box center [591, 26] width 5 height 5
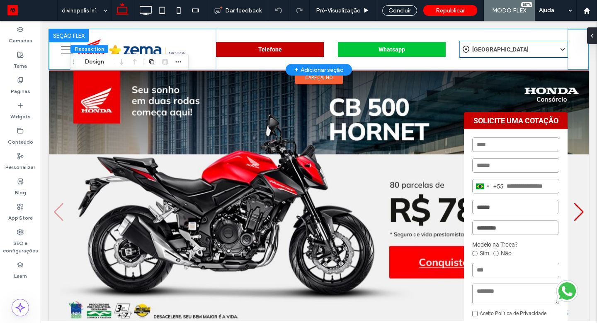
click at [522, 49] on div "[GEOGRAPHIC_DATA]" at bounding box center [514, 49] width 108 height 17
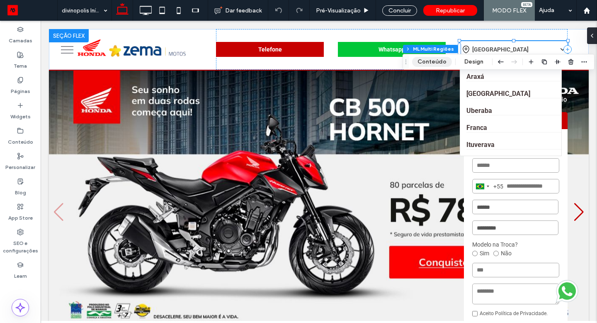
click at [438, 61] on button "Conteúdo" at bounding box center [432, 62] width 40 height 10
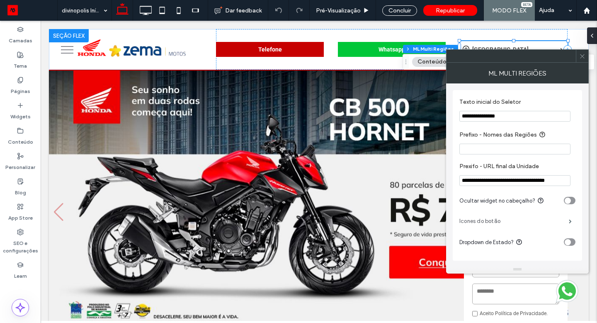
scroll to position [2, 0]
click at [585, 58] on div at bounding box center [582, 56] width 12 height 12
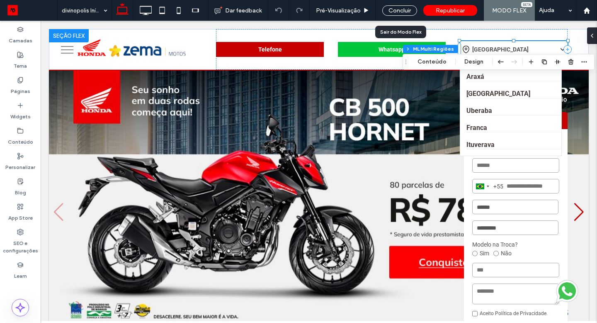
click at [406, 4] on div "Concluir" at bounding box center [399, 10] width 47 height 21
click at [406, 8] on div "Concluir" at bounding box center [399, 10] width 35 height 10
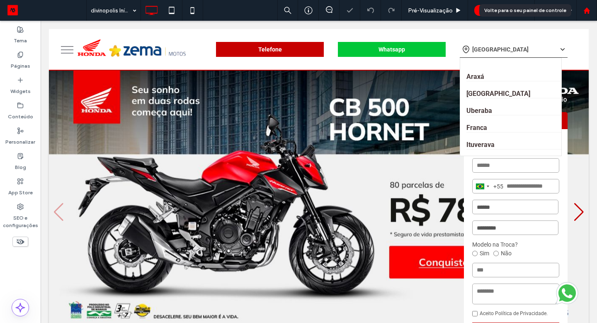
click at [588, 13] on use at bounding box center [586, 10] width 6 height 6
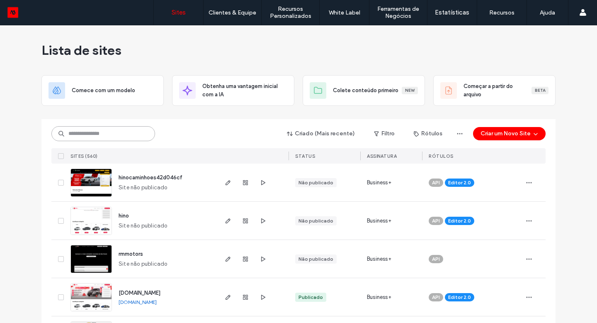
click at [117, 132] on input at bounding box center [103, 133] width 104 height 15
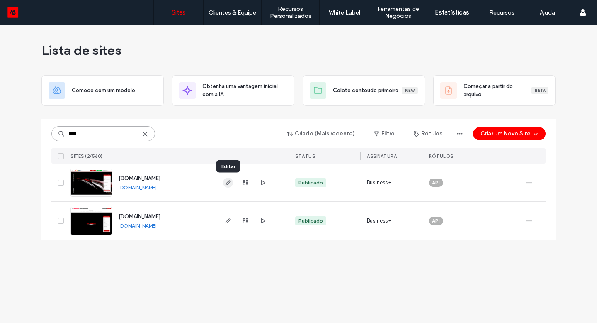
type input "****"
click at [228, 182] on icon "button" at bounding box center [228, 182] width 7 height 7
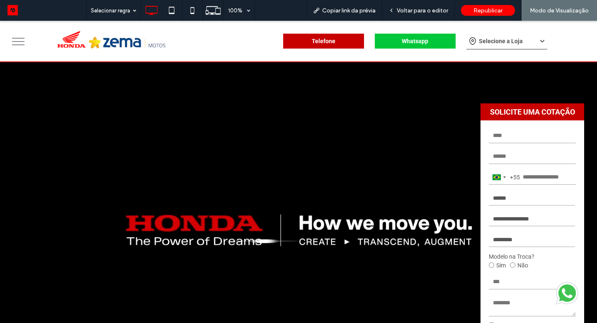
click at [483, 44] on strong "Selecione a Loja" at bounding box center [494, 41] width 56 height 12
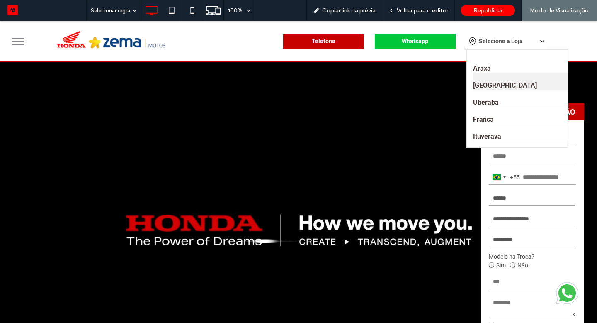
click at [494, 84] on link "[GEOGRAPHIC_DATA]" at bounding box center [524, 81] width 102 height 17
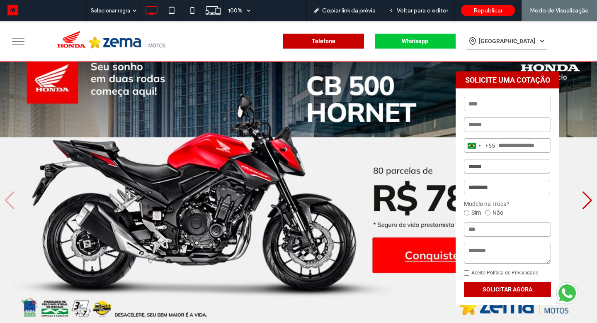
scroll to position [133, 0]
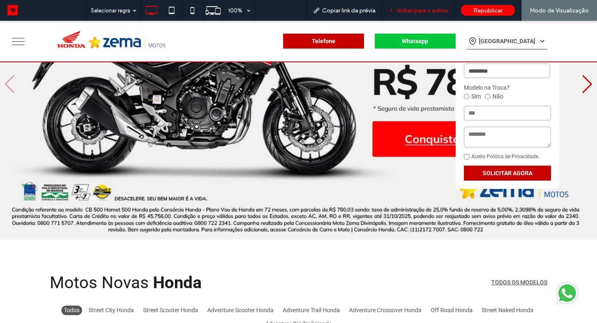
click at [427, 13] on span "Voltar para o editor" at bounding box center [422, 10] width 51 height 7
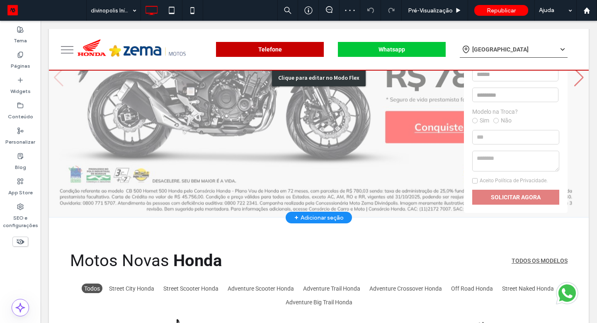
click at [469, 112] on div "Clique para editar no Modo Flex" at bounding box center [319, 77] width 540 height 279
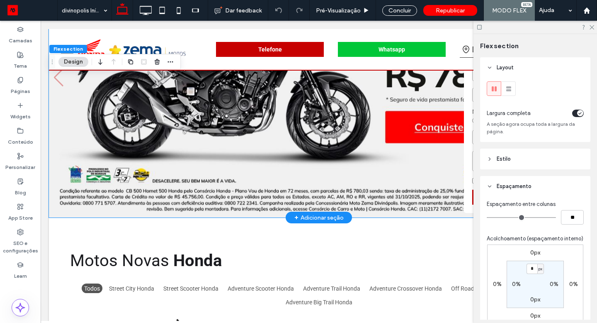
click at [464, 113] on div "Brazil +55 +55 244 results found Afghanistan +93 Albania +355 Algeria +213 Amer…" at bounding box center [516, 104] width 104 height 216
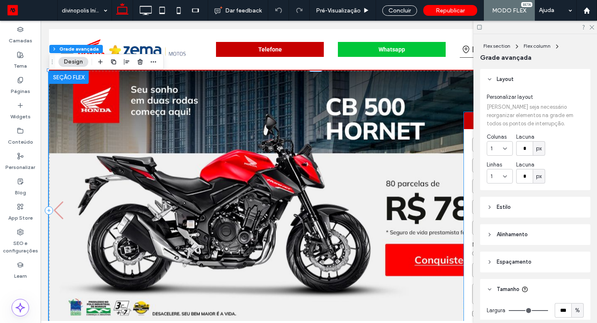
click at [464, 117] on strong "SOLICITE UMA COTAÇÃO" at bounding box center [516, 120] width 104 height 17
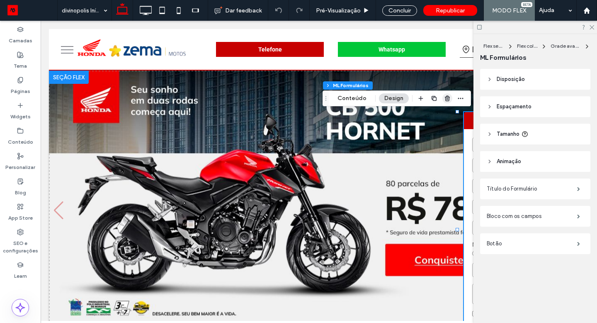
click at [449, 99] on icon "button" at bounding box center [447, 98] width 7 height 7
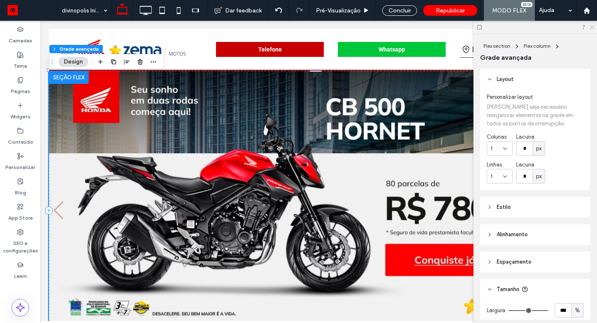
click at [591, 29] on icon at bounding box center [591, 26] width 5 height 5
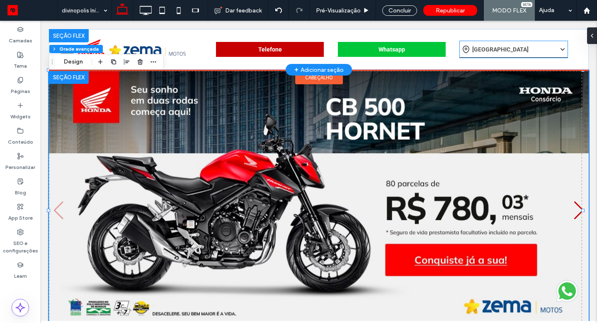
click at [513, 50] on div "[GEOGRAPHIC_DATA]" at bounding box center [514, 49] width 108 height 17
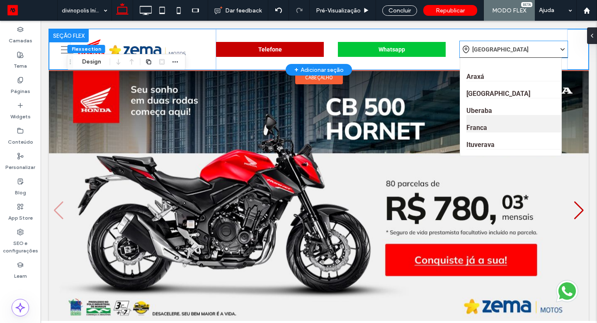
click at [474, 129] on link "Franca" at bounding box center [517, 123] width 102 height 17
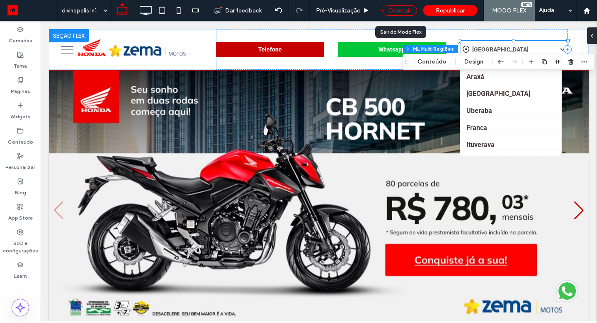
click at [411, 8] on div "Concluir" at bounding box center [399, 10] width 35 height 10
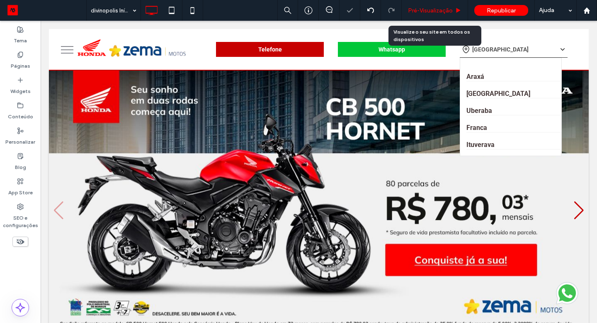
click at [416, 9] on span "Pré-Visualizaçāo" at bounding box center [430, 10] width 45 height 7
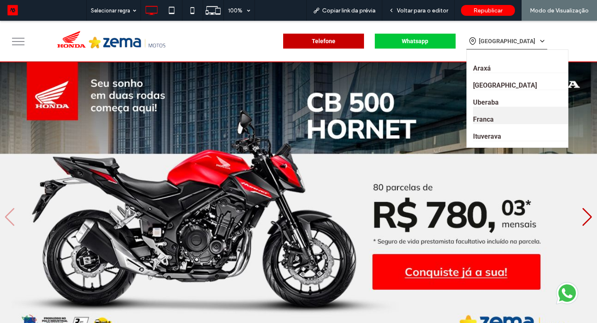
click at [479, 121] on link "Franca" at bounding box center [524, 115] width 102 height 17
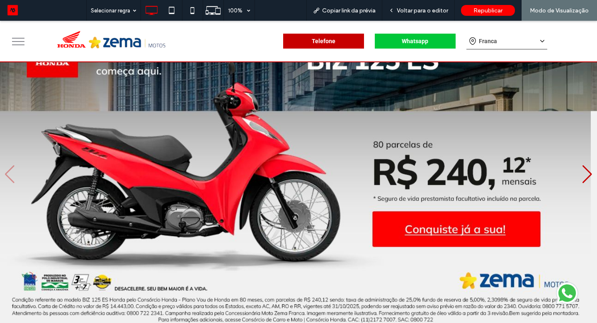
scroll to position [141, 0]
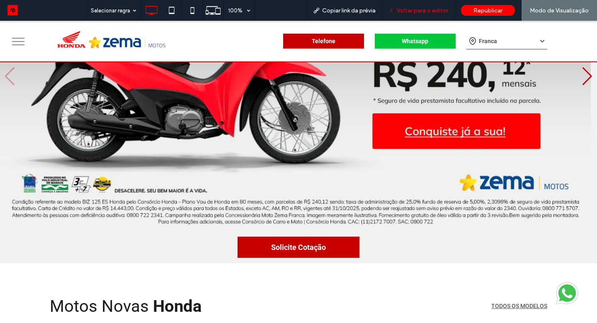
click at [423, 10] on span "Voltar para o editor" at bounding box center [422, 10] width 51 height 7
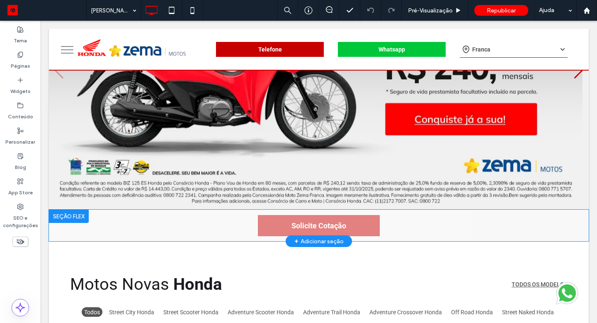
click at [79, 217] on div at bounding box center [69, 215] width 40 height 13
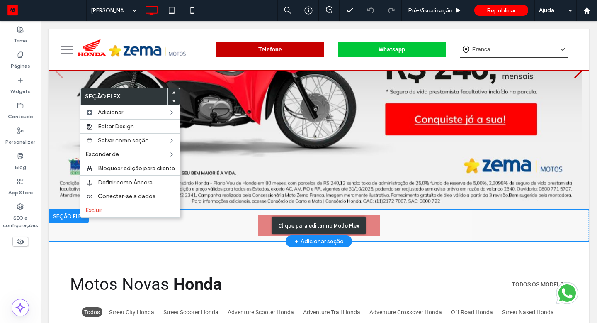
click at [103, 227] on div "Clique para editar no Modo Flex" at bounding box center [319, 225] width 540 height 32
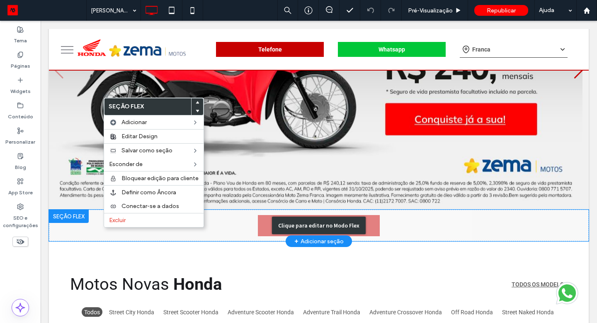
click at [98, 222] on div "Clique para editar no Modo Flex" at bounding box center [319, 225] width 540 height 32
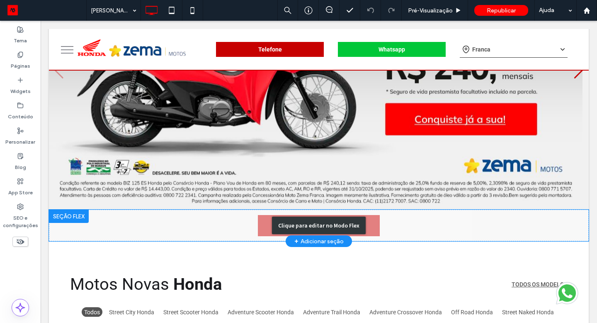
click at [92, 223] on div "Clique para editar no Modo Flex" at bounding box center [319, 225] width 540 height 32
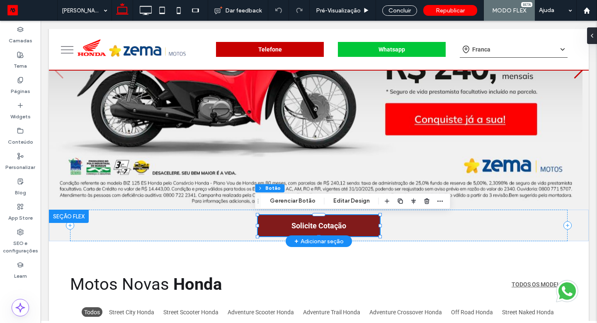
type input "**"
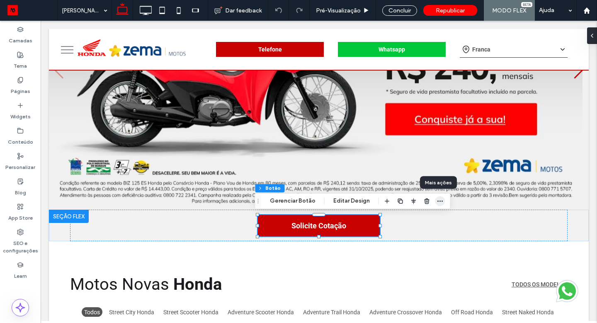
click at [436, 204] on span "button" at bounding box center [440, 201] width 10 height 10
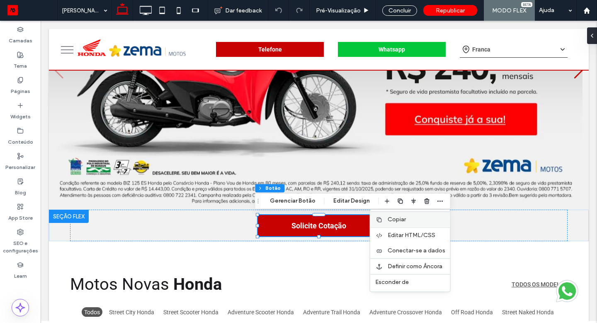
click at [397, 224] on div "Copiar" at bounding box center [410, 219] width 80 height 16
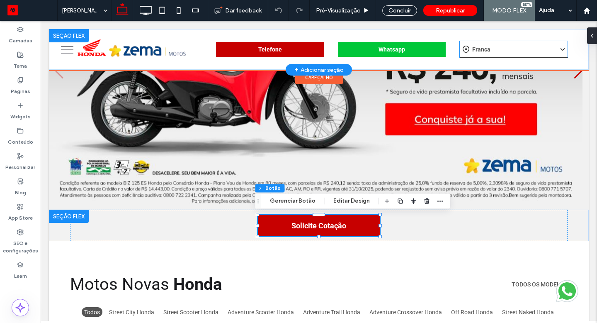
click at [498, 52] on div "Franca" at bounding box center [514, 49] width 108 height 17
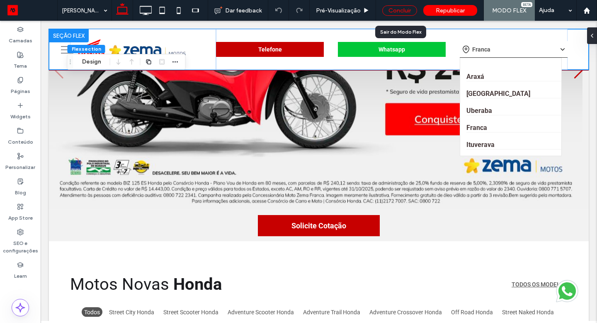
click at [406, 10] on div "Concluir" at bounding box center [399, 10] width 35 height 10
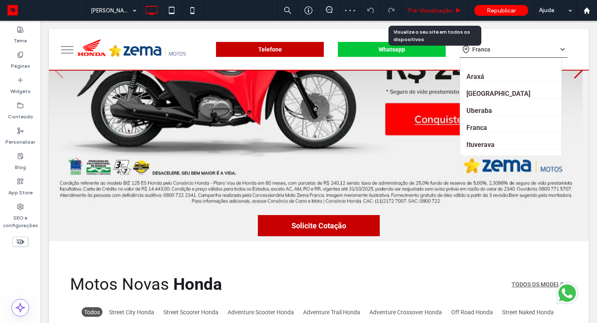
click at [418, 10] on span "Pré-Visualizaçāo" at bounding box center [430, 10] width 45 height 7
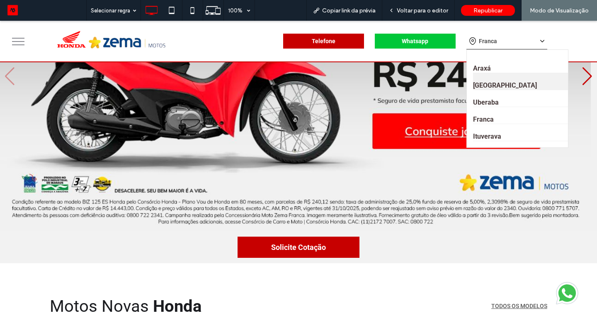
click at [490, 85] on link "[GEOGRAPHIC_DATA]" at bounding box center [524, 81] width 102 height 17
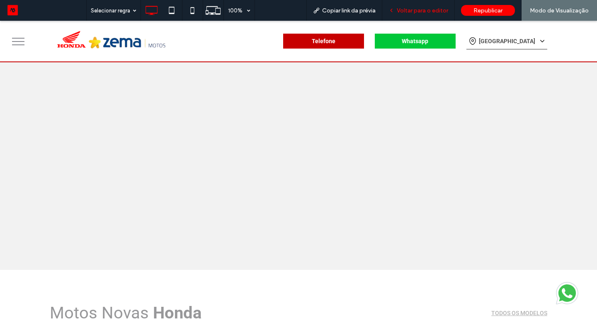
click at [443, 15] on div "Voltar para o editor" at bounding box center [418, 10] width 73 height 21
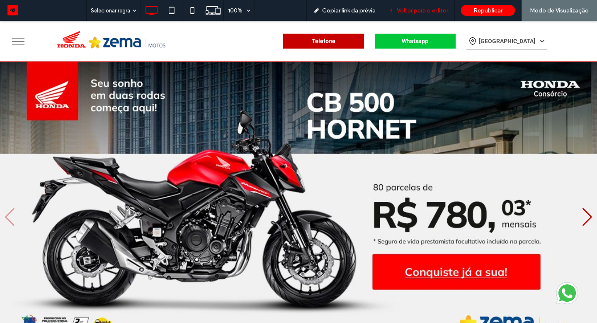
click at [436, 9] on span "Voltar para o editor" at bounding box center [422, 10] width 51 height 7
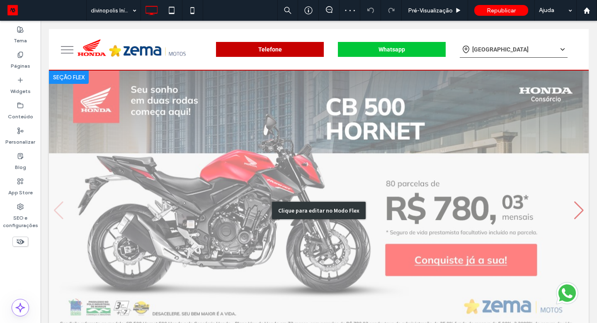
scroll to position [129, 0]
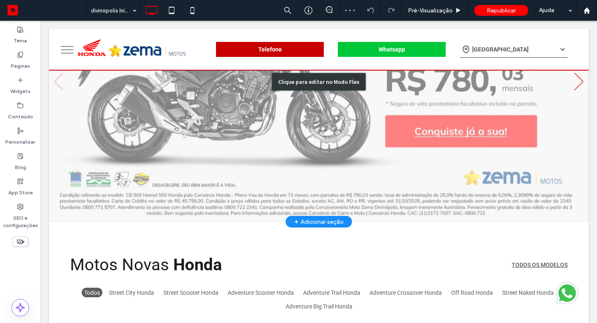
click at [254, 208] on div "Clique para editar no Modo Flex" at bounding box center [319, 81] width 540 height 279
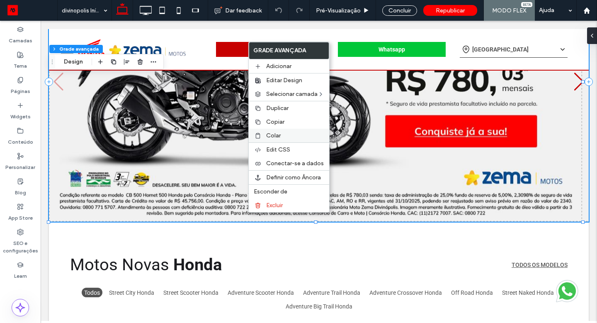
click at [276, 135] on span "Colar" at bounding box center [273, 135] width 15 height 7
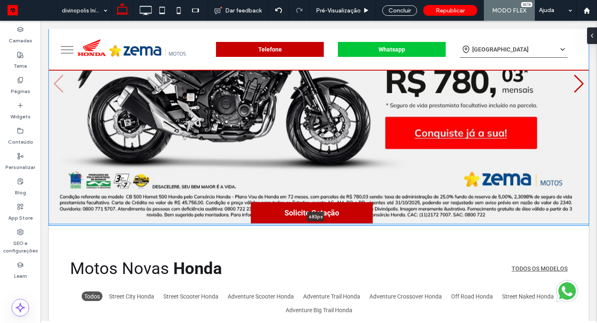
drag, startPoint x: 204, startPoint y: 220, endPoint x: 203, endPoint y: 214, distance: 6.7
click at [202, 215] on div "Solicite Cotação 683px Seção Clique para editar no Modo Flex + Adicionar seção" at bounding box center [319, 83] width 540 height 283
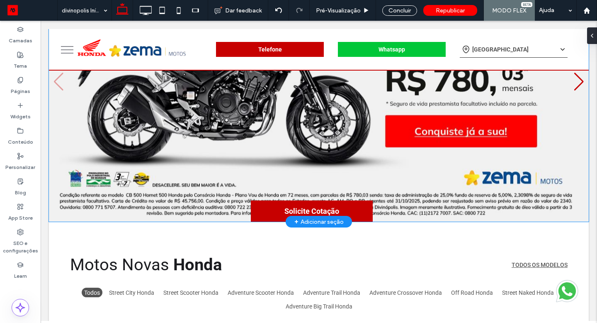
type input "***"
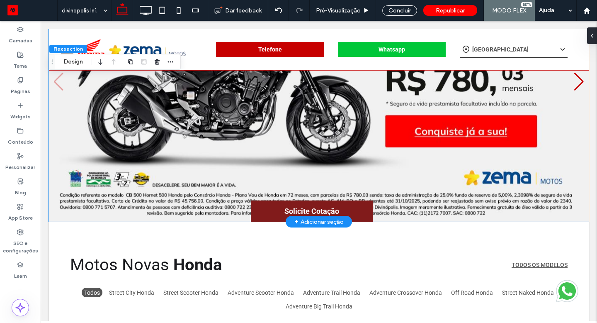
click at [284, 214] on span "Solicite Cotação" at bounding box center [311, 210] width 55 height 9
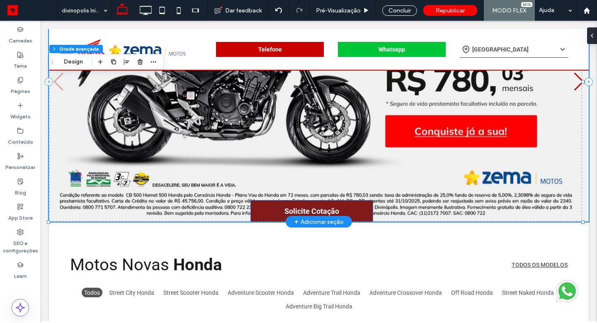
click at [279, 206] on link "Solicite Cotação" at bounding box center [312, 210] width 122 height 21
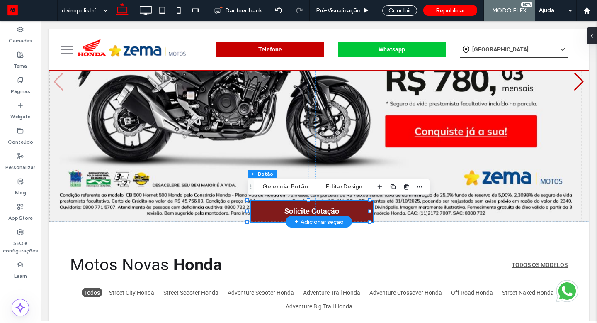
type input "**"
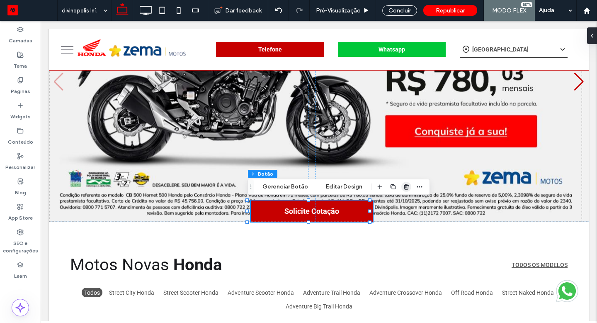
click at [403, 186] on icon "button" at bounding box center [406, 186] width 7 height 7
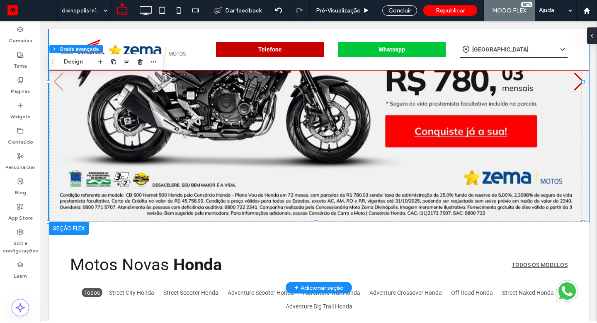
click at [64, 226] on div at bounding box center [69, 227] width 40 height 13
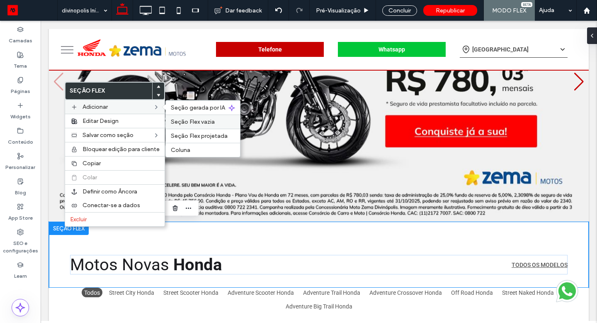
click at [189, 120] on span "Seção Flex vazia" at bounding box center [193, 121] width 44 height 7
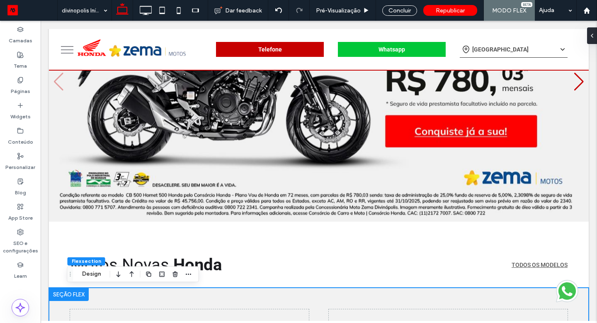
click at [130, 271] on icon "button" at bounding box center [132, 273] width 10 height 15
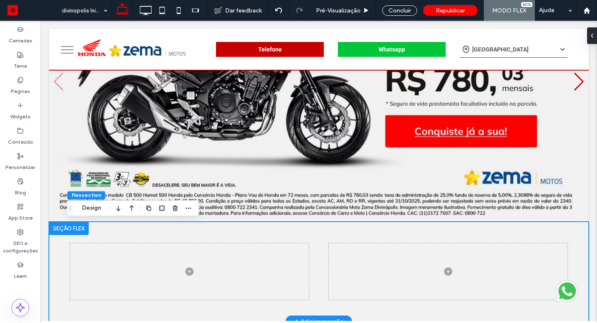
click at [320, 257] on div at bounding box center [319, 271] width 498 height 100
click at [335, 258] on span at bounding box center [448, 271] width 239 height 56
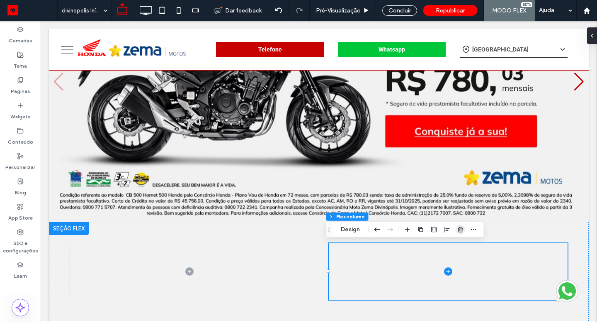
click at [459, 229] on use "button" at bounding box center [460, 228] width 5 height 5
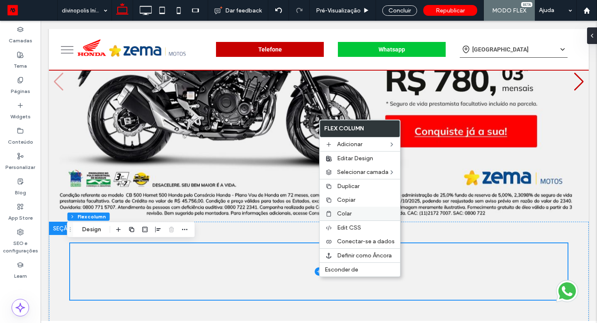
click at [357, 212] on label "Colar" at bounding box center [366, 213] width 58 height 7
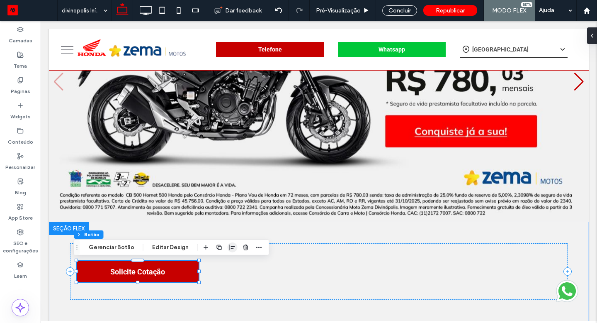
click at [231, 244] on icon "button" at bounding box center [232, 247] width 7 height 7
click at [222, 260] on use "center" at bounding box center [224, 263] width 5 height 6
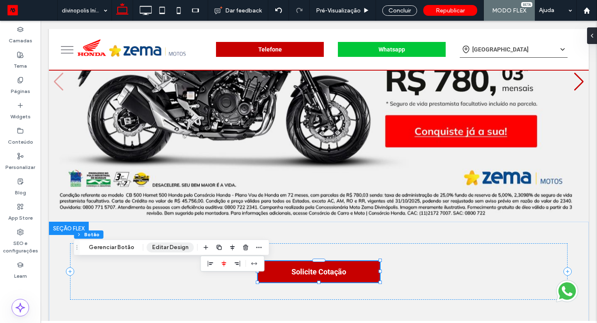
click at [172, 248] on button "Editar Design" at bounding box center [170, 247] width 47 height 10
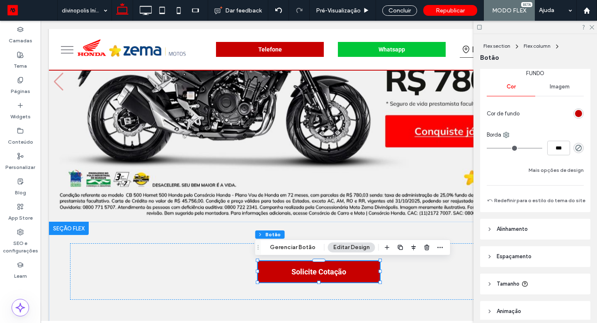
scroll to position [170, 0]
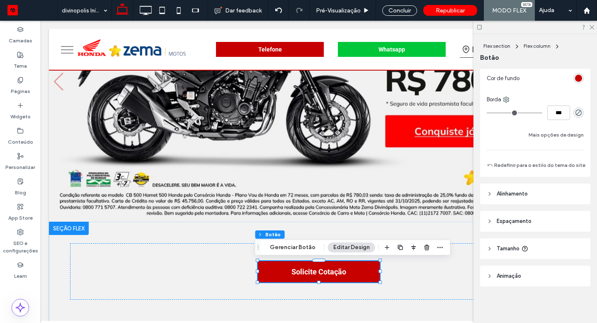
click at [525, 223] on span "Espaçamento" at bounding box center [514, 221] width 35 height 8
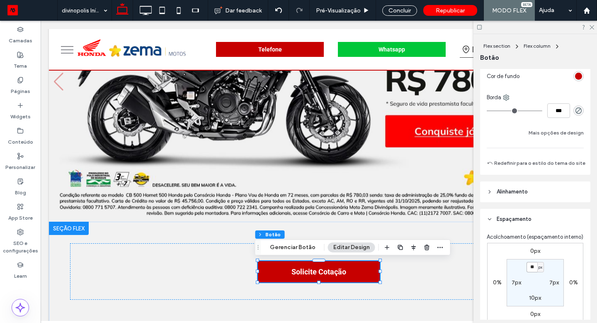
click at [527, 272] on input "**" at bounding box center [532, 267] width 11 height 10
type input "*"
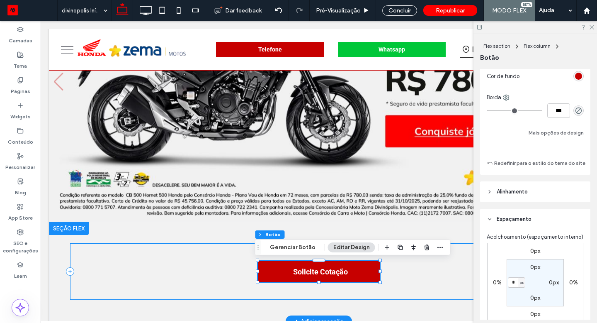
click at [442, 295] on div "Solicite Cotação" at bounding box center [319, 271] width 498 height 56
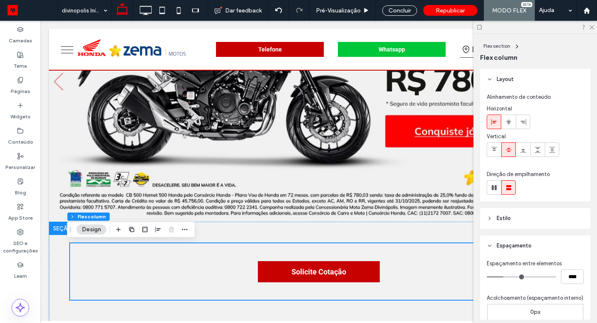
scroll to position [41, 0]
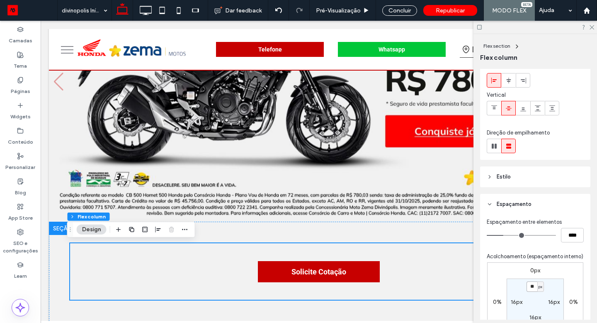
click at [528, 291] on input "**" at bounding box center [532, 286] width 11 height 10
type input "*"
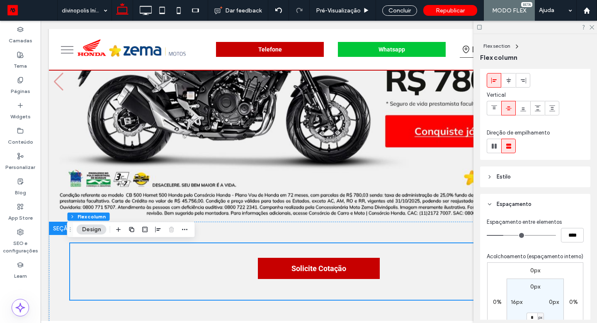
scroll to position [51, 0]
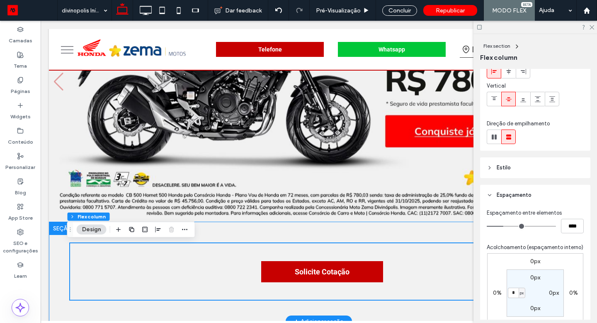
type input "*"
click at [321, 304] on div "Solicite Cotação" at bounding box center [319, 271] width 498 height 100
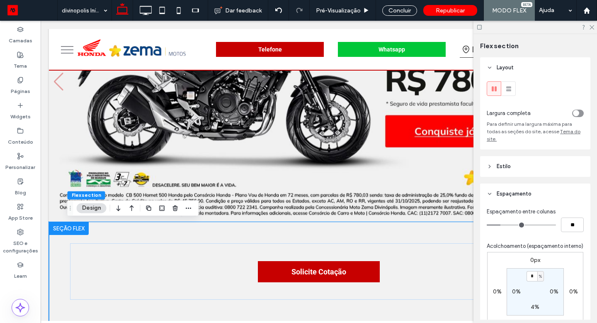
type input "*"
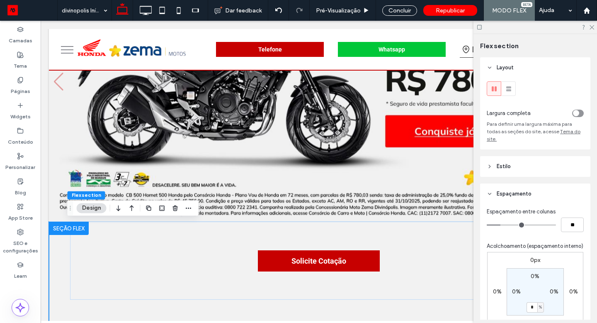
type input "*"
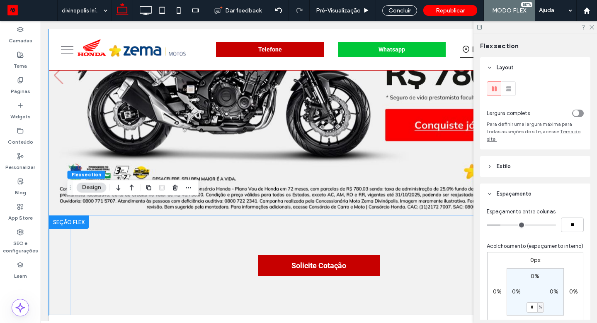
scroll to position [152, 0]
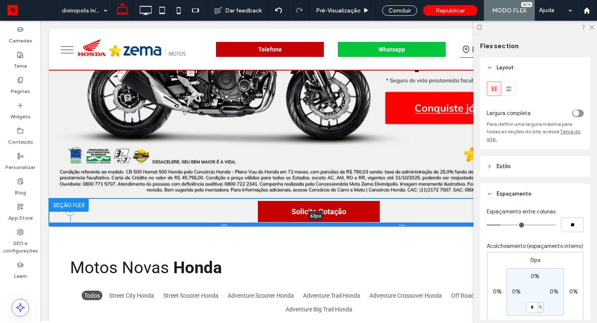
drag, startPoint x: 260, startPoint y: 296, endPoint x: 250, endPoint y: 223, distance: 74.0
click at [250, 223] on div at bounding box center [316, 224] width 534 height 4
type input "**"
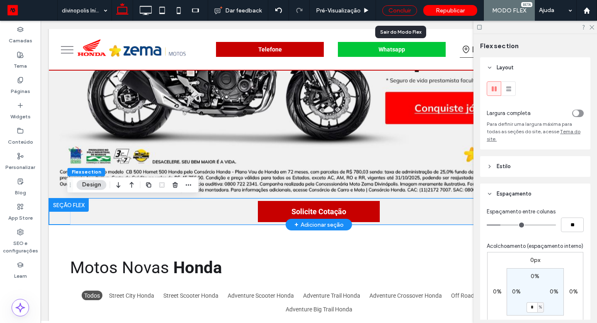
click at [408, 10] on div "Concluir" at bounding box center [399, 10] width 35 height 10
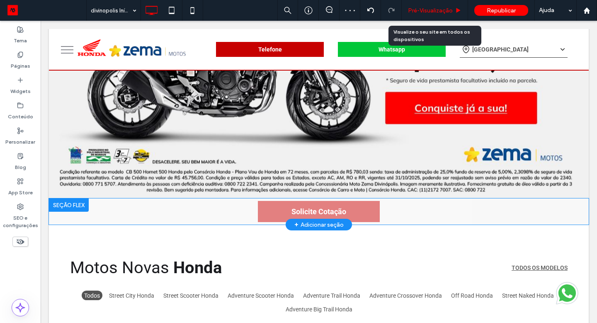
click at [419, 11] on span "Pré-Visualizaçāo" at bounding box center [430, 10] width 45 height 7
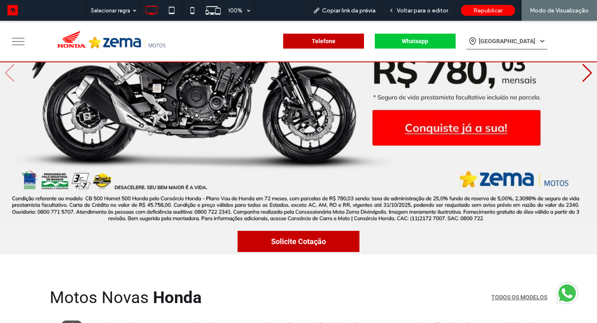
scroll to position [145, 0]
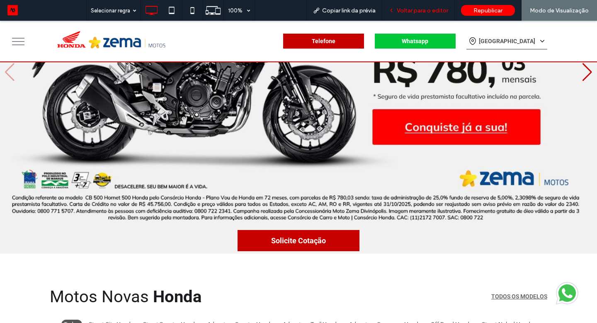
click at [406, 6] on div "Voltar para o editor" at bounding box center [418, 10] width 73 height 21
click at [408, 10] on span "Voltar para o editor" at bounding box center [422, 10] width 51 height 7
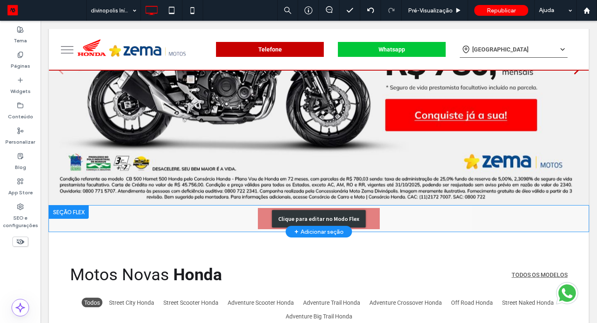
click at [328, 216] on div "Clique para editar no Modo Flex" at bounding box center [319, 218] width 94 height 17
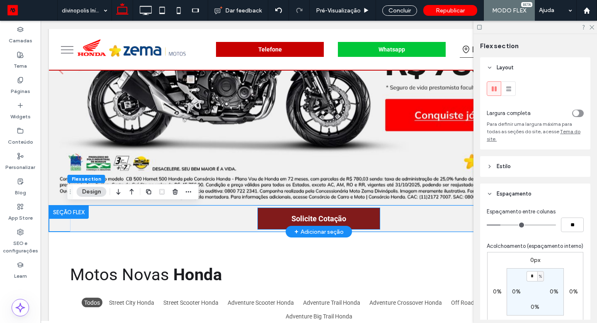
click at [350, 218] on link "Solicite Cotação" at bounding box center [319, 218] width 122 height 21
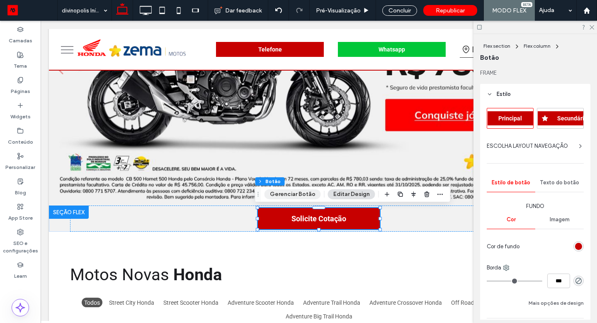
click at [310, 196] on button "Gerenciar Botão" at bounding box center [293, 194] width 56 height 10
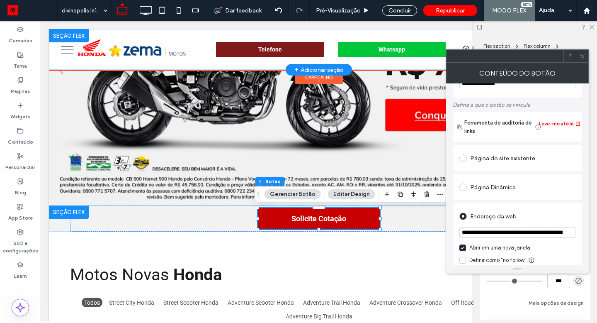
scroll to position [33, 0]
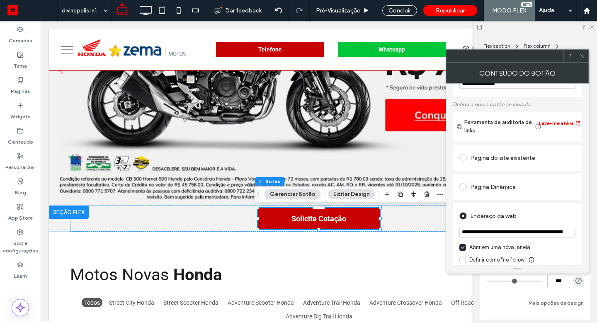
drag, startPoint x: 460, startPoint y: 233, endPoint x: 468, endPoint y: 251, distance: 19.7
click at [468, 251] on div "**********" at bounding box center [517, 259] width 116 height 75
paste input "**********"
type input "**********"
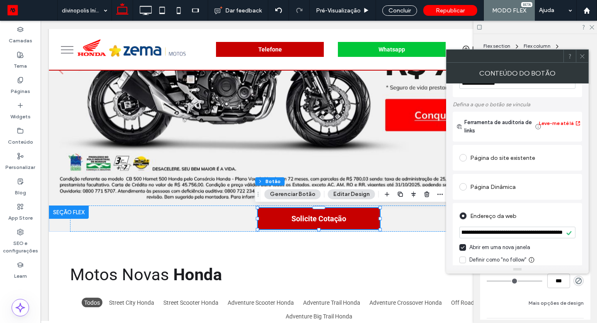
click at [581, 59] on span at bounding box center [582, 56] width 6 height 12
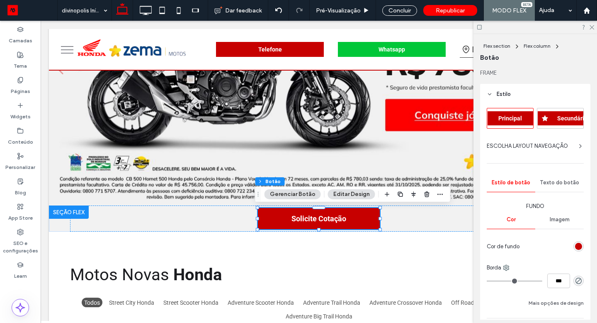
scroll to position [0, 0]
click at [143, 15] on icon at bounding box center [145, 10] width 17 height 17
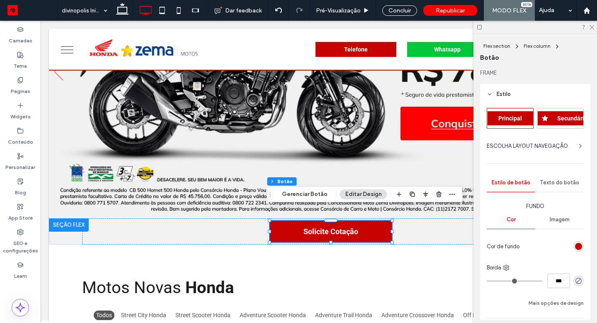
click at [180, 12] on icon at bounding box center [178, 10] width 17 height 17
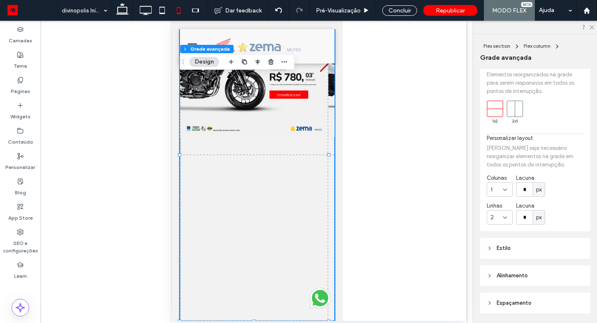
scroll to position [182, 0]
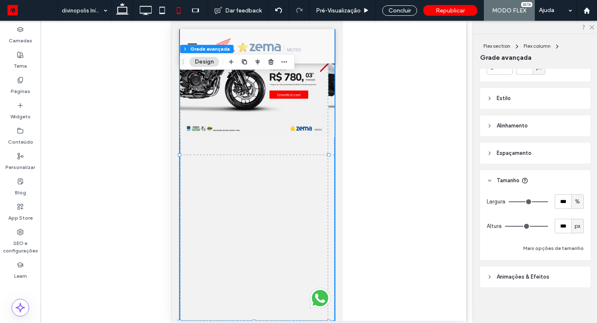
type input "***"
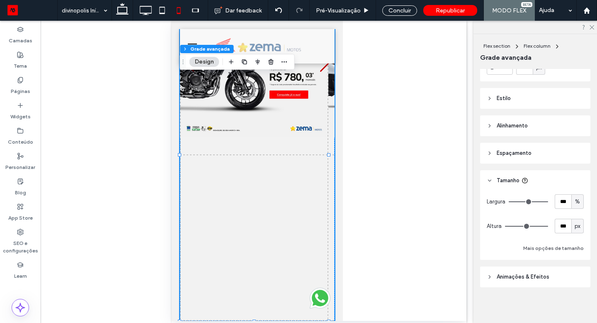
type input "***"
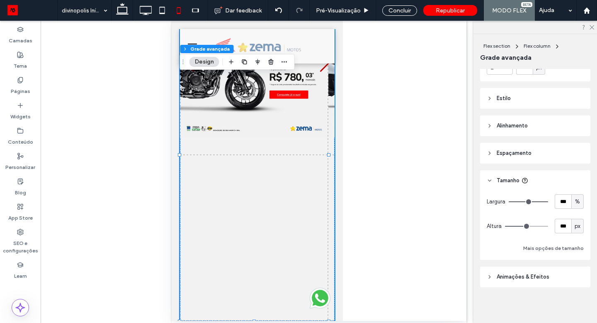
type input "***"
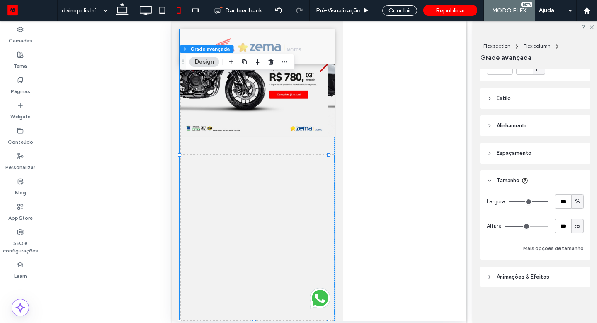
type input "***"
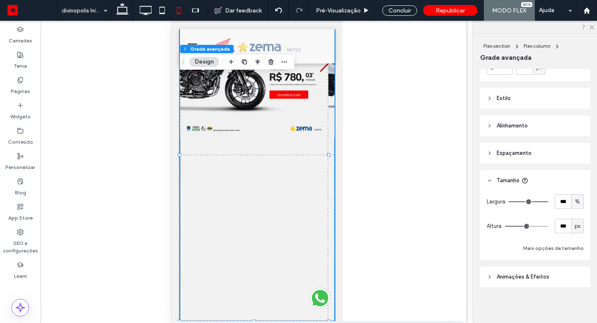
type input "***"
type input "**"
type input "*"
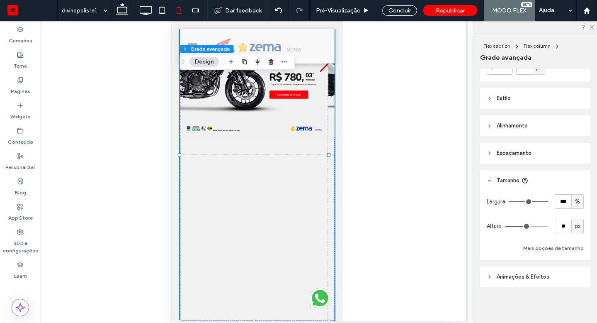
type input "*"
drag, startPoint x: 539, startPoint y: 225, endPoint x: 498, endPoint y: 222, distance: 41.2
click at [505, 226] on input "range" at bounding box center [526, 226] width 43 height 1
type input "**"
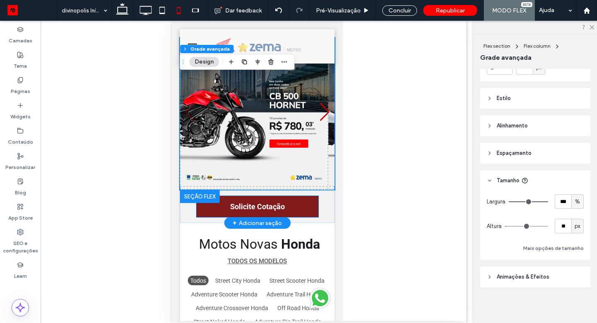
scroll to position [0, 0]
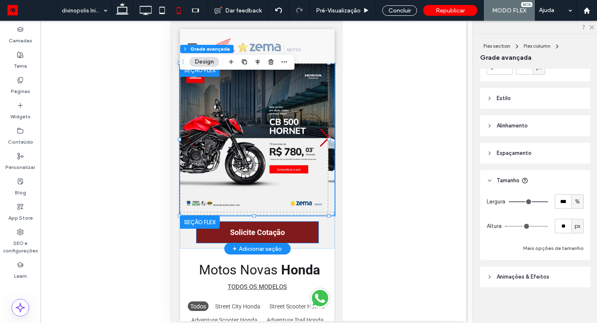
click at [297, 228] on link "Solicite Cotação" at bounding box center [257, 231] width 122 height 21
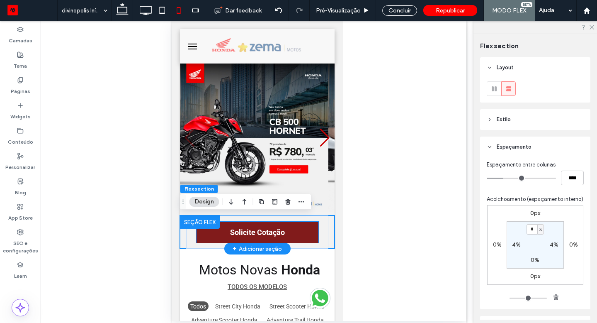
click at [279, 236] on span "Solicite Cotação" at bounding box center [257, 232] width 55 height 9
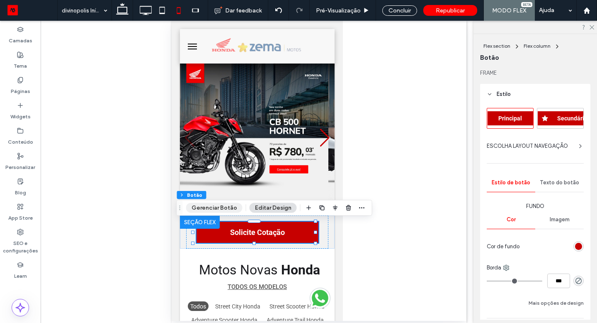
click at [225, 211] on button "Gerenciar Botão" at bounding box center [214, 208] width 56 height 10
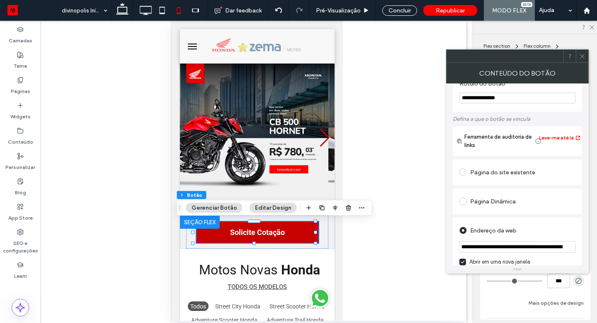
scroll to position [0, 292]
drag, startPoint x: 517, startPoint y: 248, endPoint x: 597, endPoint y: 249, distance: 79.2
click at [597, 249] on body ".wqwq-1{fill:#231f20;} .cls-1q, .cls-2q { fill-rule: evenodd; } .cls-2q { fill:…" at bounding box center [298, 161] width 597 height 323
click at [517, 243] on input "**********" at bounding box center [517, 247] width 116 height 12
drag, startPoint x: 481, startPoint y: 246, endPoint x: 451, endPoint y: 246, distance: 30.3
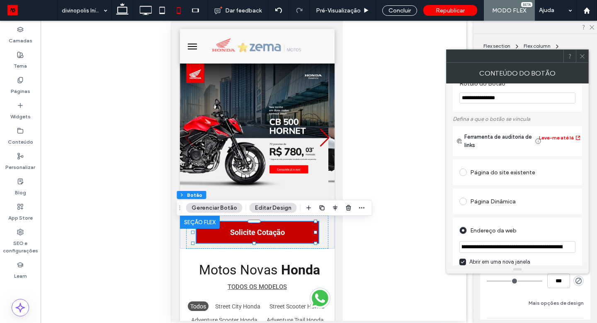
click at [451, 246] on div "**********" at bounding box center [517, 174] width 143 height 182
drag, startPoint x: 470, startPoint y: 249, endPoint x: 455, endPoint y: 249, distance: 15.3
click at [455, 249] on div "**********" at bounding box center [517, 266] width 129 height 98
drag, startPoint x: 492, startPoint y: 249, endPoint x: 567, endPoint y: 250, distance: 75.1
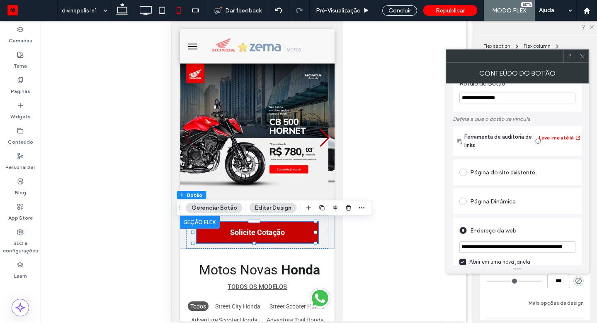
click at [567, 250] on input "**********" at bounding box center [517, 247] width 116 height 12
click at [585, 56] on icon at bounding box center [582, 56] width 6 height 6
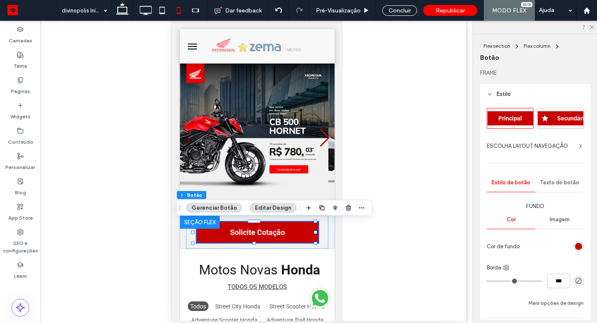
scroll to position [0, 0]
click at [590, 28] on icon at bounding box center [591, 26] width 5 height 5
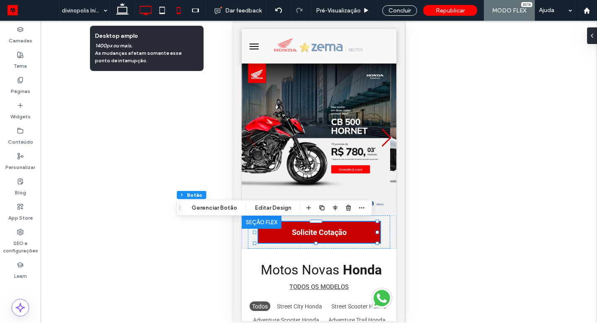
click at [143, 10] on icon at bounding box center [145, 10] width 17 height 17
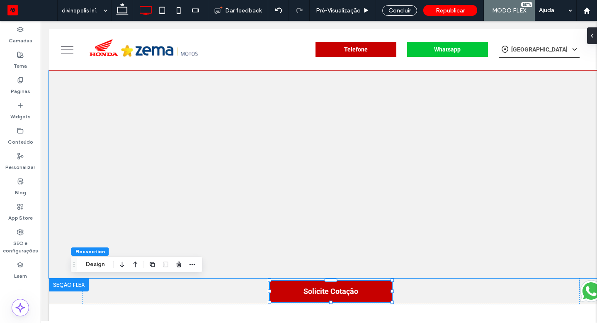
scroll to position [0, 8]
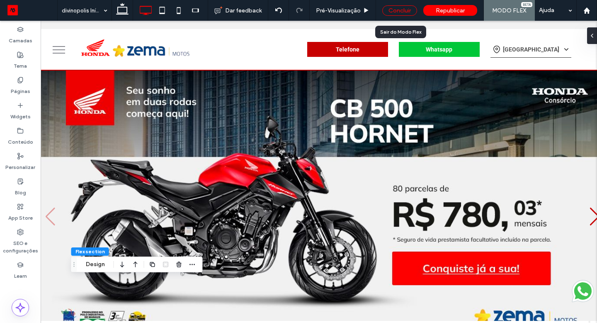
click at [409, 13] on div "Concluir" at bounding box center [399, 10] width 35 height 10
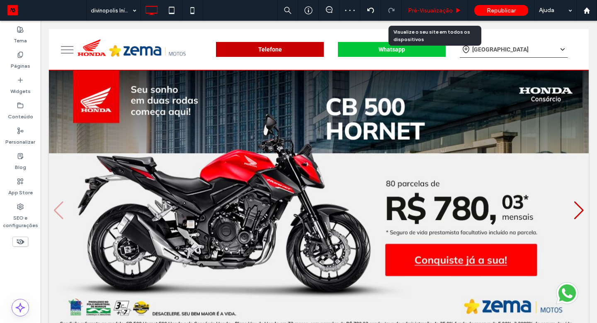
click at [412, 11] on span "Pré-Visualizaçāo" at bounding box center [430, 10] width 45 height 7
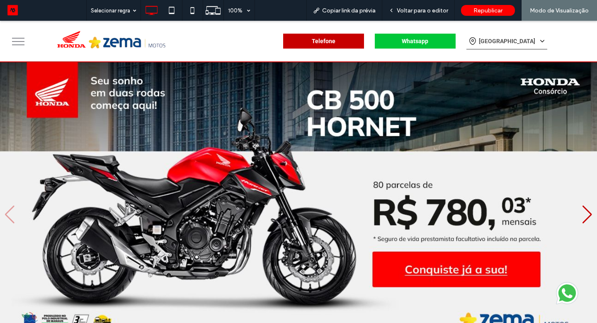
scroll to position [143, 0]
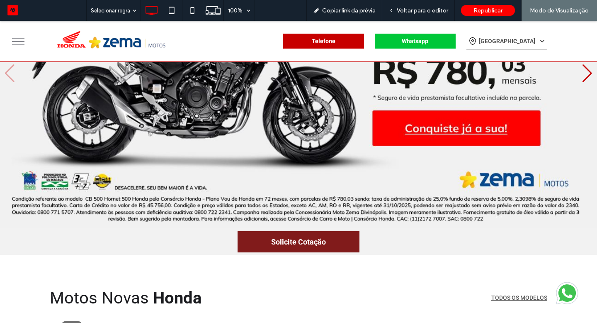
click at [321, 246] on link "Solicite Cotação" at bounding box center [299, 241] width 122 height 21
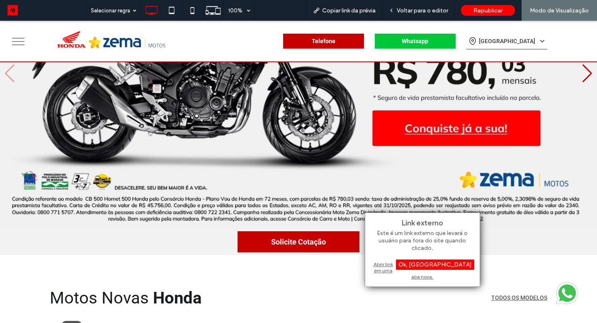
click at [394, 263] on div "Abrir link em uma aba nova." at bounding box center [423, 270] width 104 height 21
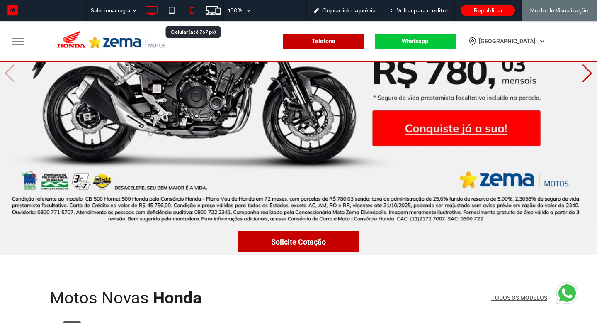
click at [194, 6] on icon at bounding box center [192, 10] width 17 height 17
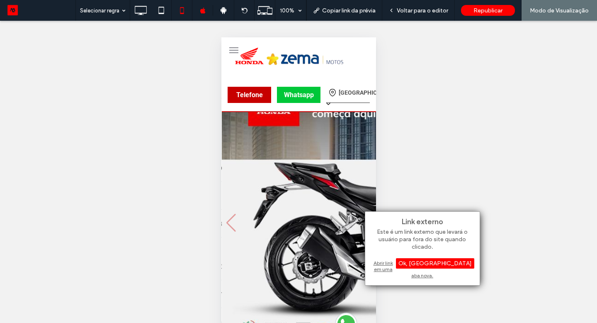
click at [382, 265] on div "Abrir link em uma aba nova." at bounding box center [423, 268] width 104 height 21
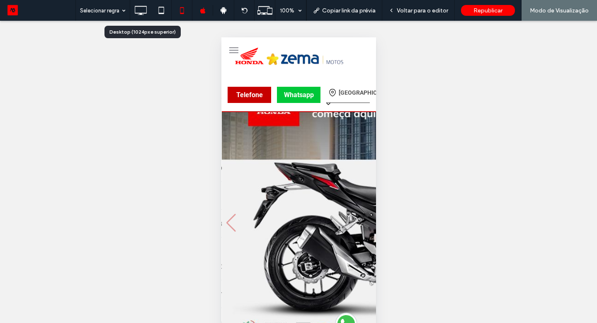
click at [141, 12] on icon at bounding box center [140, 10] width 17 height 17
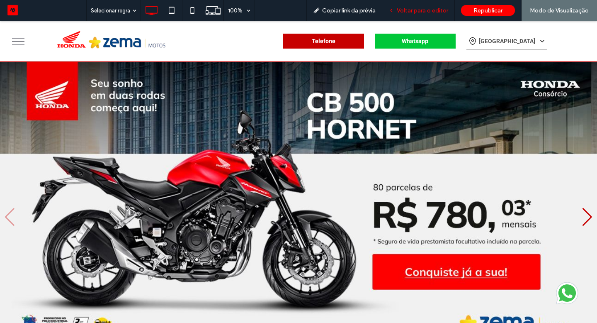
click at [413, 14] on div "Voltar para o editor" at bounding box center [418, 10] width 73 height 21
click at [445, 13] on span "Voltar para o editor" at bounding box center [422, 10] width 51 height 7
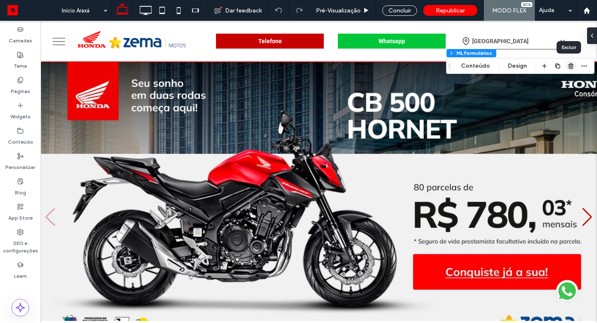
click at [568, 66] on icon "button" at bounding box center [571, 66] width 7 height 7
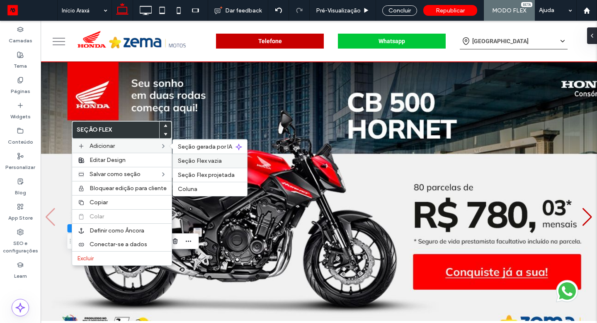
click at [228, 159] on label "Seção Flex vazia" at bounding box center [210, 160] width 64 height 7
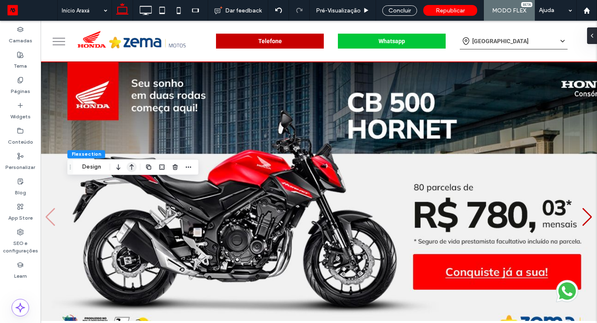
click at [133, 168] on icon "button" at bounding box center [132, 166] width 10 height 15
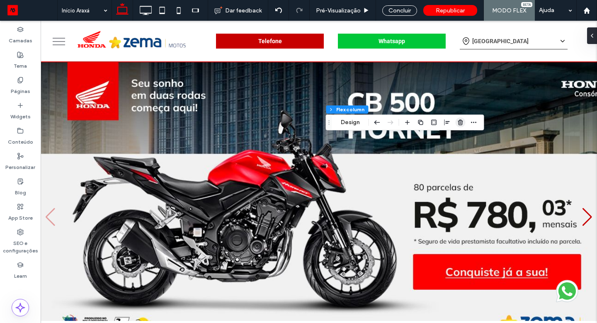
click at [461, 120] on icon "button" at bounding box center [460, 122] width 7 height 7
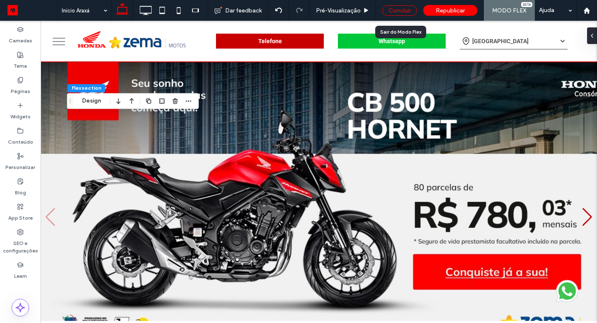
click at [404, 11] on div "Concluir" at bounding box center [399, 10] width 35 height 10
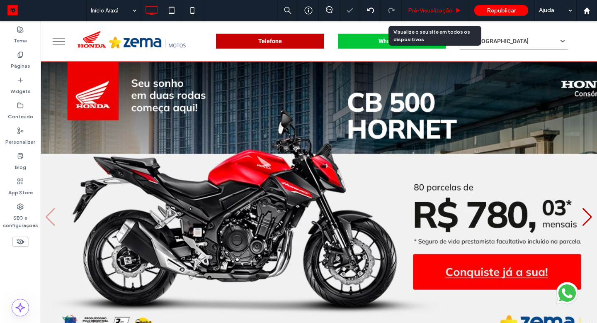
click at [415, 9] on span "Pré-Visualizaçāo" at bounding box center [430, 10] width 45 height 7
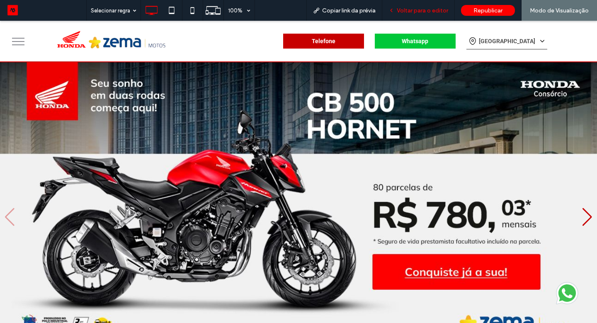
click at [420, 11] on span "Voltar para o editor" at bounding box center [422, 10] width 51 height 7
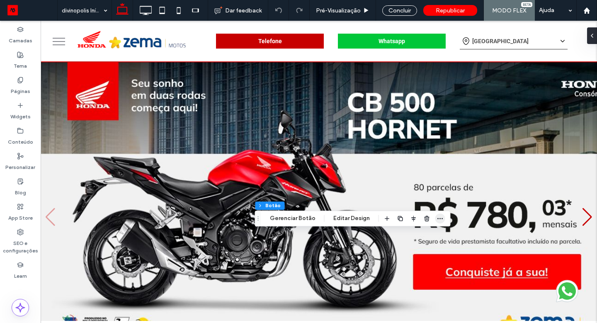
click at [437, 220] on icon "button" at bounding box center [440, 218] width 7 height 7
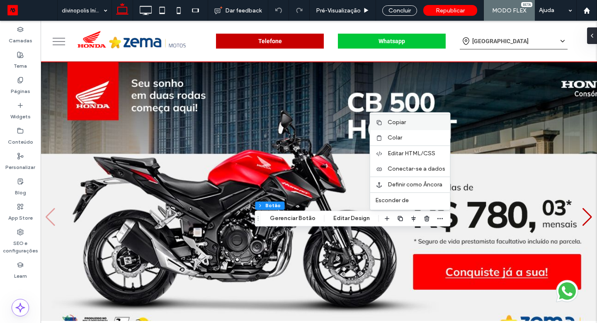
click at [401, 126] on div "Copiar" at bounding box center [410, 122] width 80 height 16
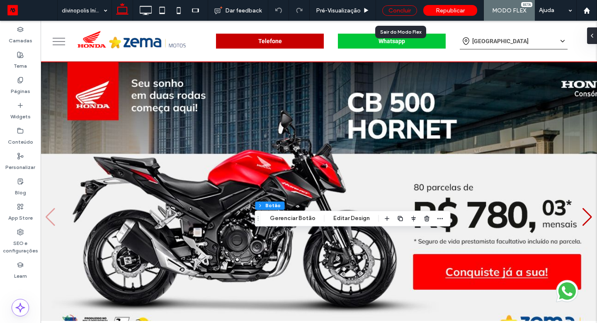
click at [408, 10] on div "Concluir" at bounding box center [399, 10] width 35 height 10
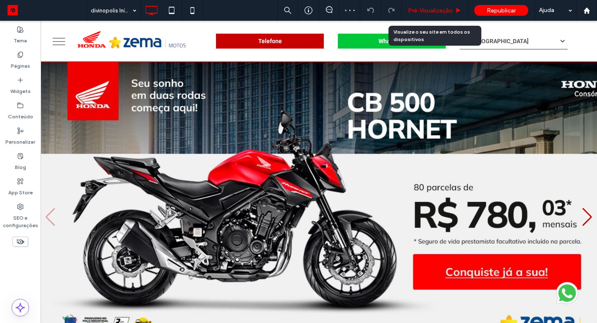
click at [417, 9] on span "Pré-Visualizaçāo" at bounding box center [430, 10] width 45 height 7
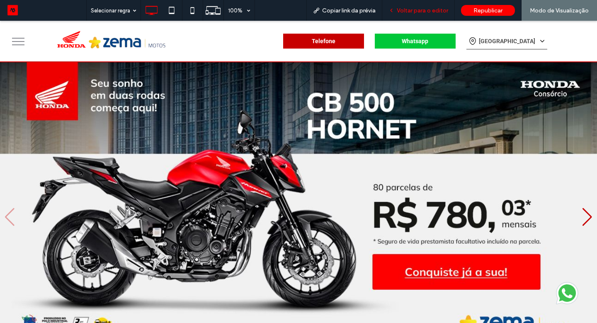
click at [408, 15] on div "Voltar para o editor" at bounding box center [418, 10] width 73 height 21
click at [412, 9] on span "Voltar para o editor" at bounding box center [422, 10] width 51 height 7
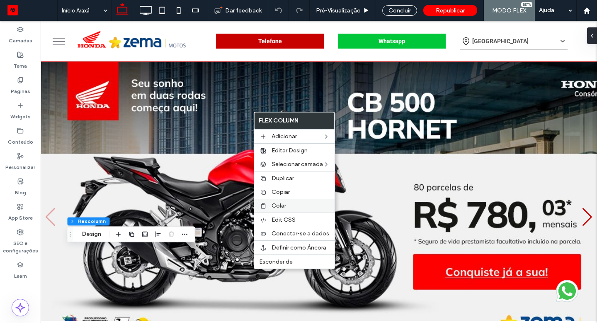
click at [294, 204] on label "Colar" at bounding box center [301, 205] width 58 height 7
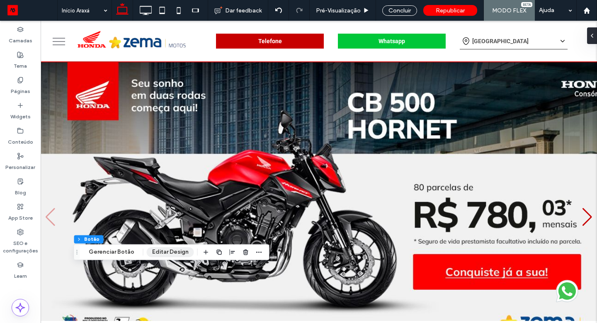
click at [177, 250] on button "Editar Design" at bounding box center [170, 252] width 47 height 10
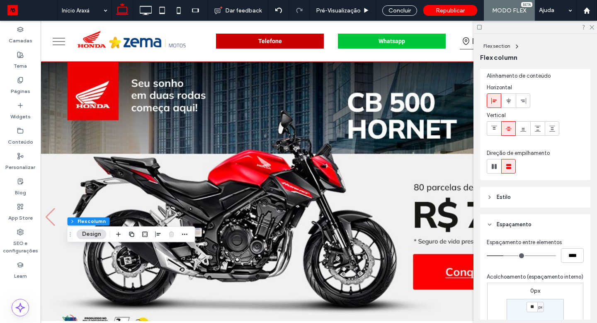
scroll to position [30, 0]
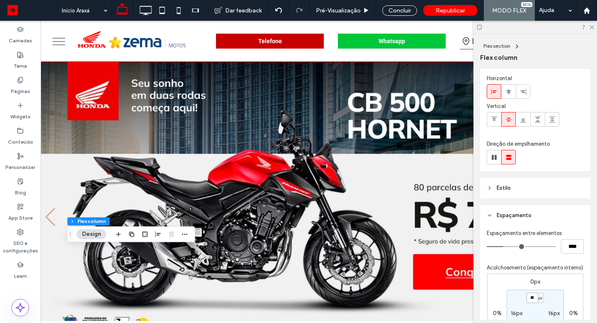
click at [533, 303] on input "**" at bounding box center [532, 297] width 11 height 10
type input "*"
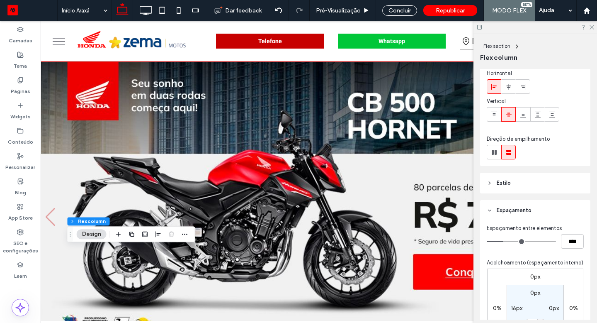
scroll to position [51, 0]
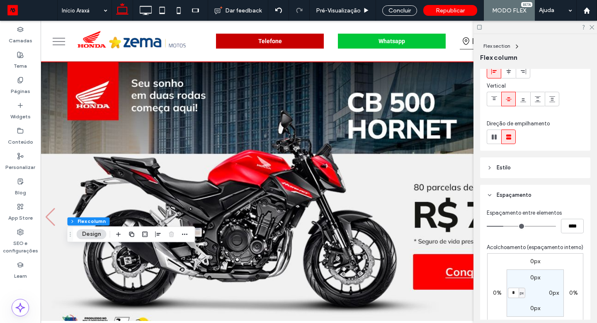
type input "*"
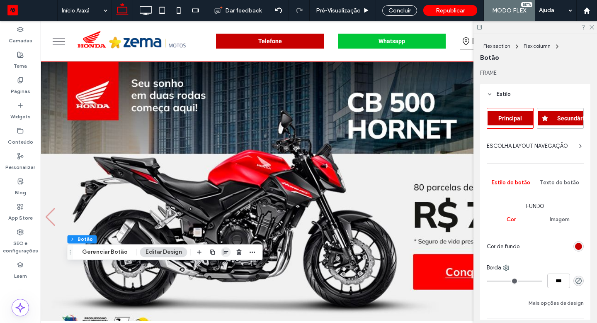
click at [223, 251] on use "button" at bounding box center [225, 252] width 5 height 6
click at [216, 265] on icon "center" at bounding box center [217, 268] width 7 height 7
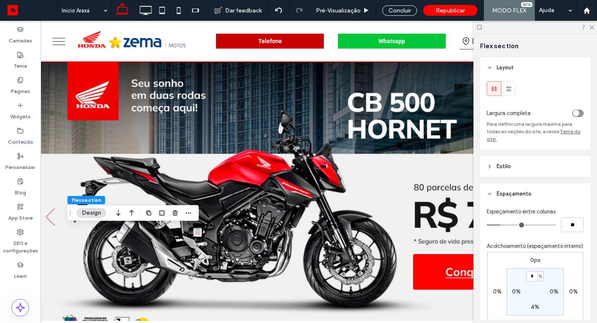
type input "*"
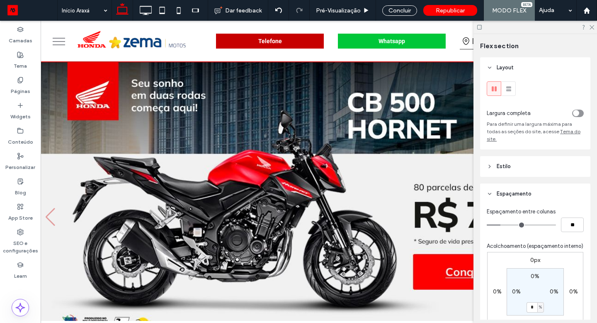
type input "**"
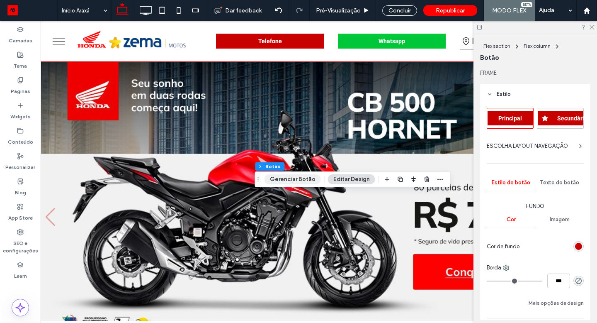
click at [293, 178] on button "Gerenciar Botão" at bounding box center [293, 179] width 56 height 10
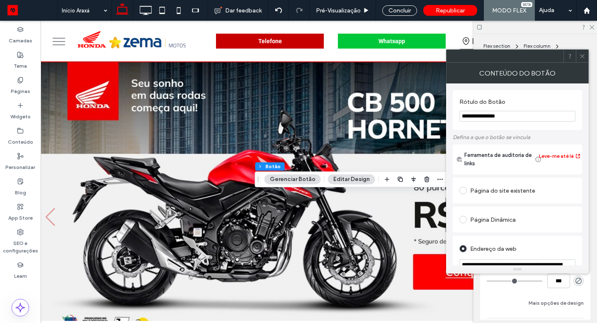
scroll to position [144, 0]
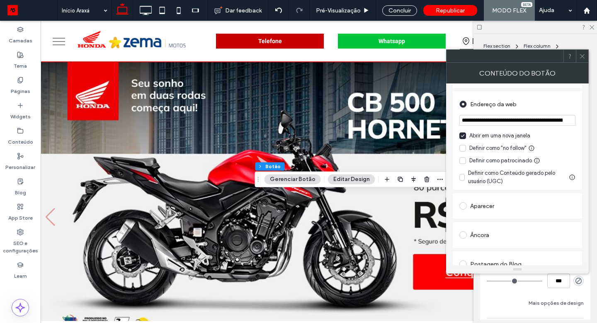
drag, startPoint x: 462, startPoint y: 120, endPoint x: 475, endPoint y: 145, distance: 28.4
click at [475, 145] on div "**********" at bounding box center [517, 148] width 116 height 75
paste input "**********"
type input "**********"
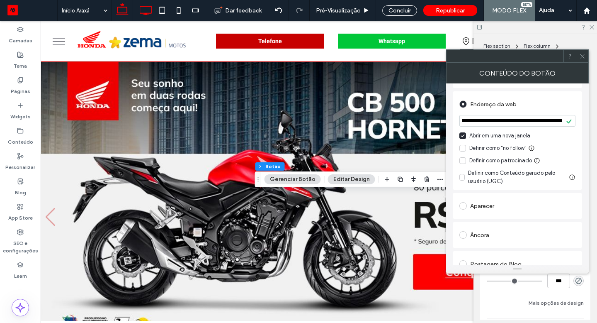
click at [143, 10] on icon at bounding box center [145, 10] width 17 height 17
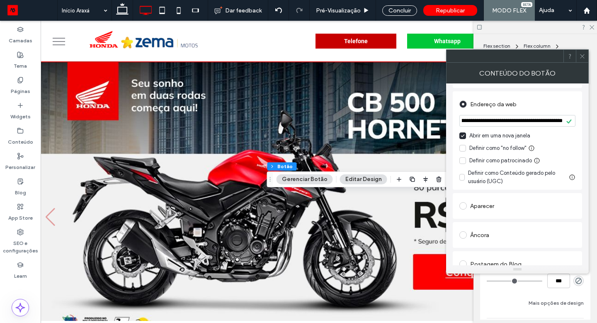
scroll to position [0, 0]
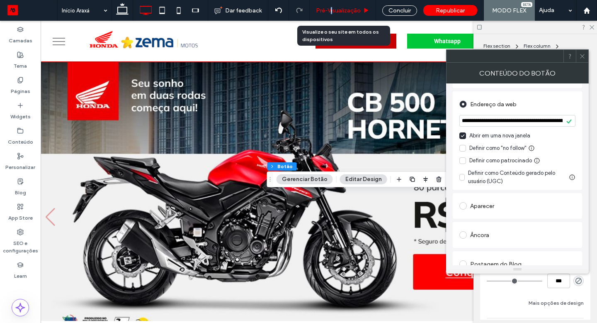
click at [333, 10] on span "Pré-Visualizaçāo" at bounding box center [338, 10] width 45 height 7
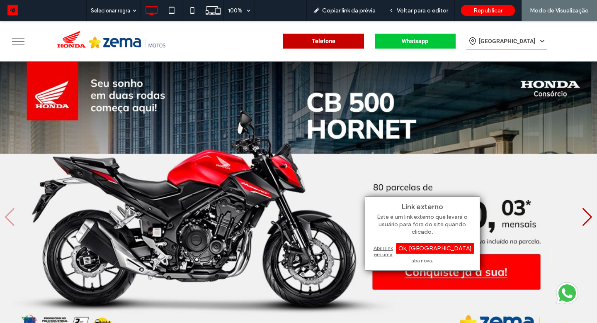
click at [389, 248] on div "Abrir link em uma aba nova." at bounding box center [423, 253] width 104 height 21
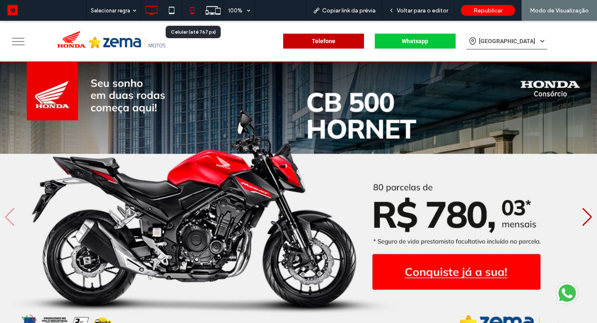
click at [194, 9] on use at bounding box center [193, 10] width 4 height 7
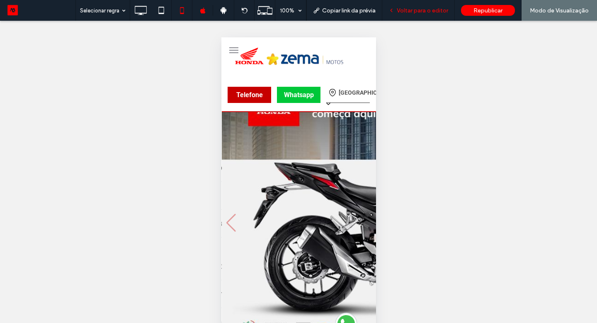
click at [438, 11] on span "Voltar para o editor" at bounding box center [422, 10] width 51 height 7
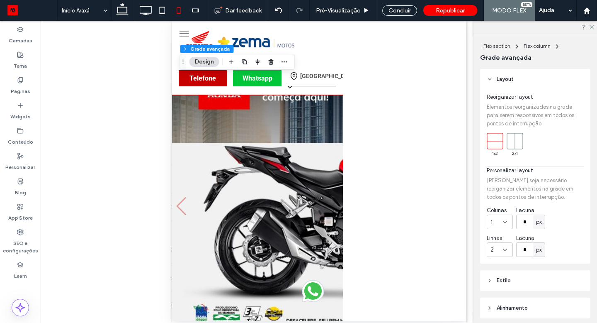
scroll to position [182, 0]
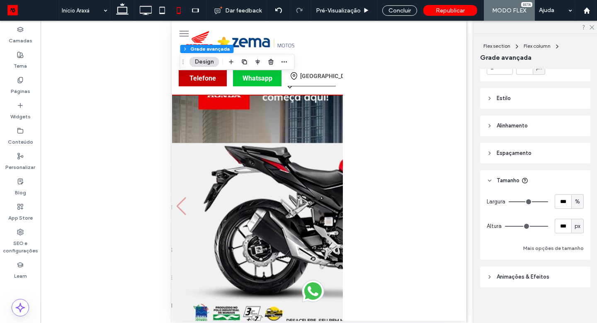
type input "***"
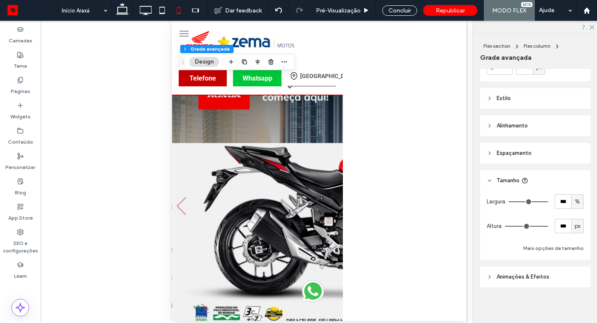
type input "***"
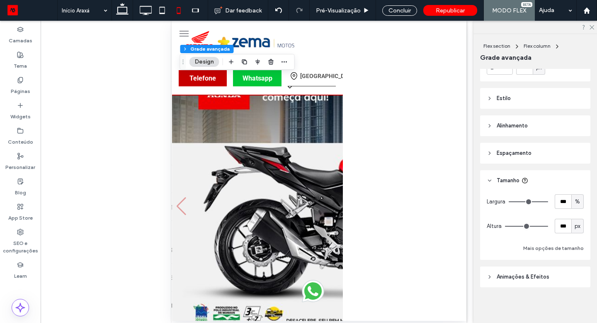
type input "***"
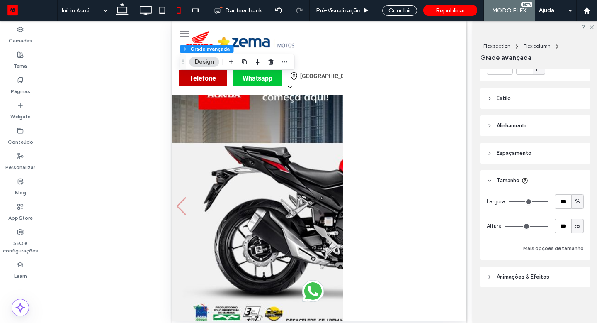
type input "***"
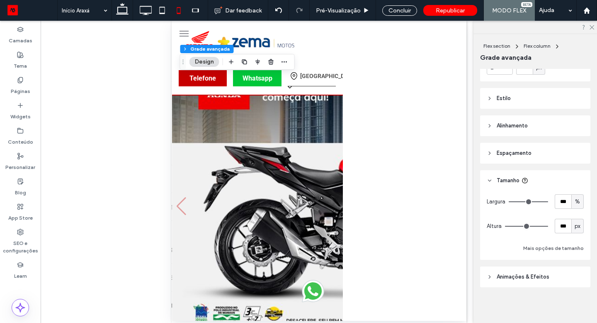
type input "***"
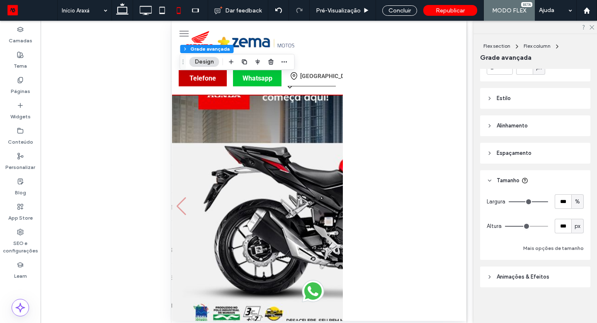
type input "***"
type input "**"
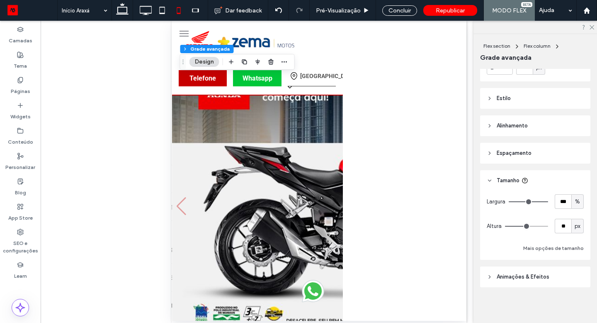
type input "*"
drag, startPoint x: 537, startPoint y: 225, endPoint x: 484, endPoint y: 221, distance: 52.9
click at [505, 226] on input "range" at bounding box center [526, 226] width 43 height 1
type input "**"
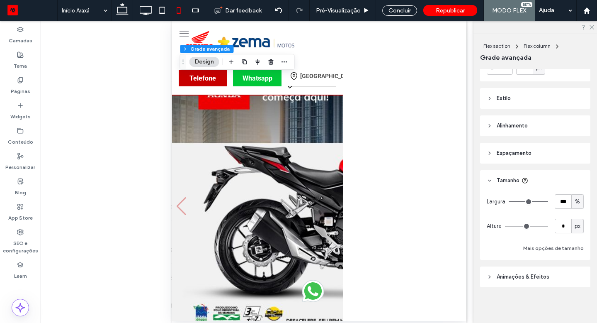
type input "**"
click at [406, 12] on div "Concluir" at bounding box center [399, 10] width 35 height 10
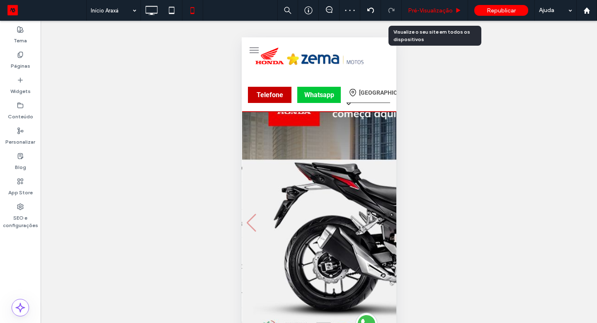
click at [410, 11] on span "Pré-Visualizaçāo" at bounding box center [430, 10] width 45 height 7
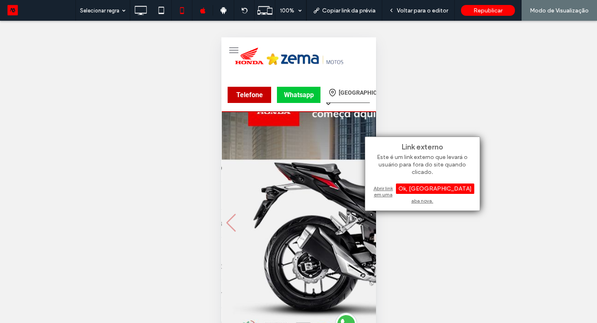
click at [374, 189] on div "Abrir link em uma aba nova." at bounding box center [423, 194] width 104 height 21
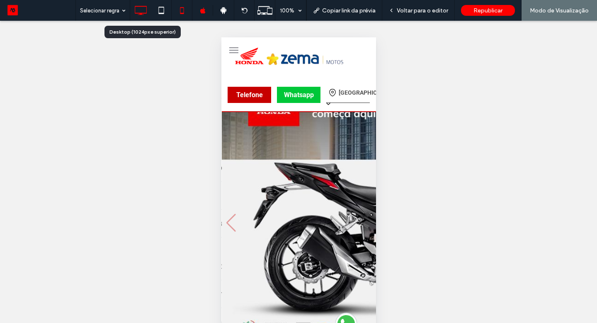
click at [144, 10] on icon at bounding box center [140, 10] width 17 height 17
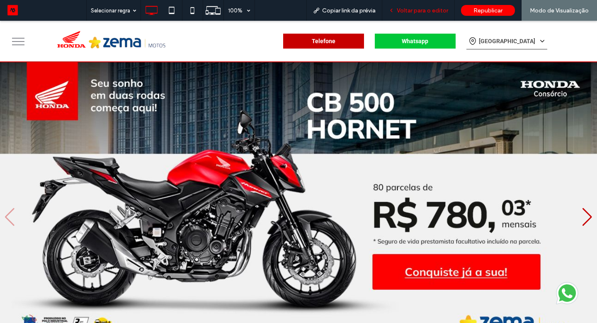
click at [411, 12] on span "Voltar para o editor" at bounding box center [422, 10] width 51 height 7
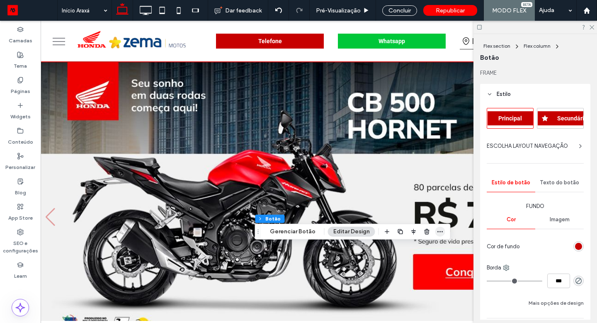
click at [439, 232] on icon "button" at bounding box center [440, 231] width 7 height 7
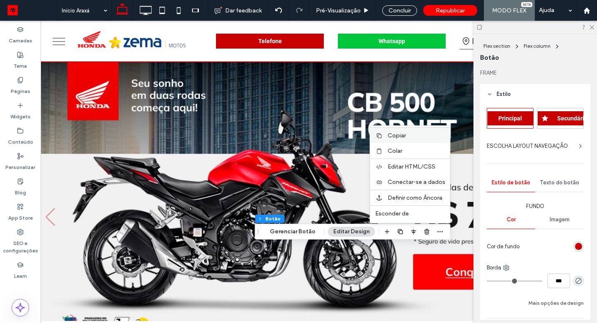
click at [407, 136] on label "Copiar" at bounding box center [417, 135] width 58 height 7
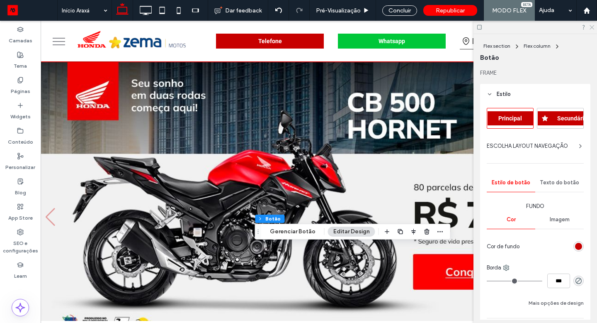
click at [593, 28] on icon at bounding box center [591, 26] width 5 height 5
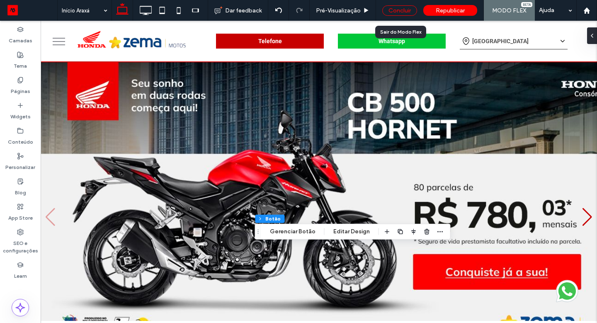
click at [404, 6] on div "Concluir" at bounding box center [399, 10] width 35 height 10
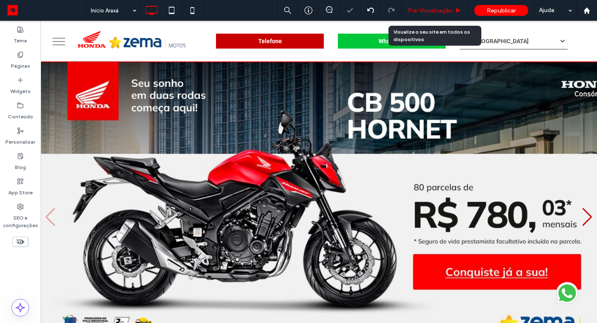
click at [412, 8] on span "Pré-Visualizaçāo" at bounding box center [430, 10] width 45 height 7
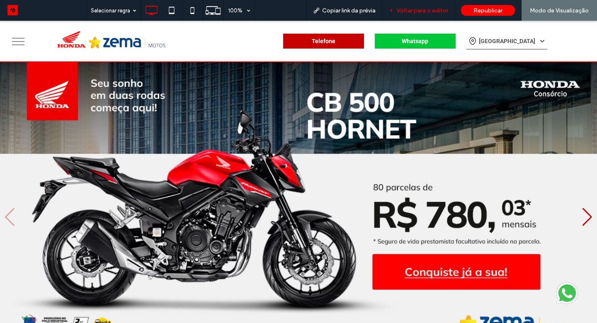
click at [437, 11] on span "Voltar para o editor" at bounding box center [422, 10] width 51 height 7
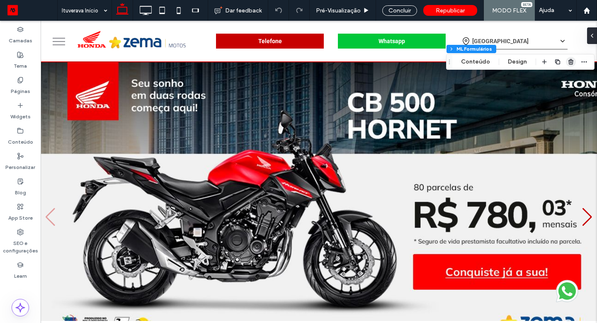
click at [568, 62] on use "button" at bounding box center [570, 61] width 5 height 5
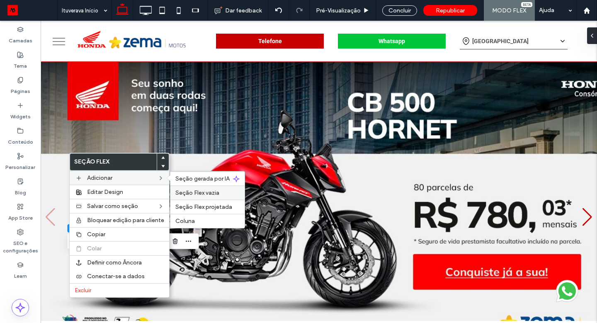
click at [190, 191] on span "Seção Flex vazia" at bounding box center [197, 192] width 44 height 7
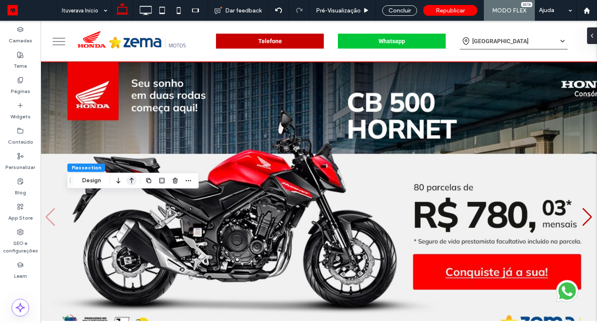
click at [133, 177] on icon "button" at bounding box center [132, 180] width 10 height 15
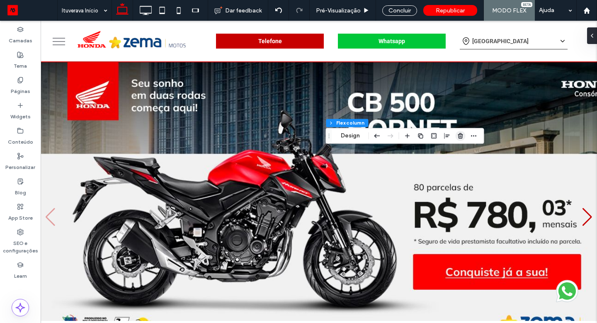
click at [459, 134] on use "button" at bounding box center [460, 135] width 5 height 5
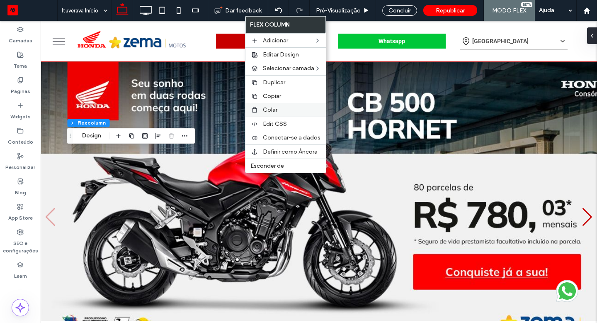
click at [279, 109] on label "Colar" at bounding box center [292, 109] width 58 height 7
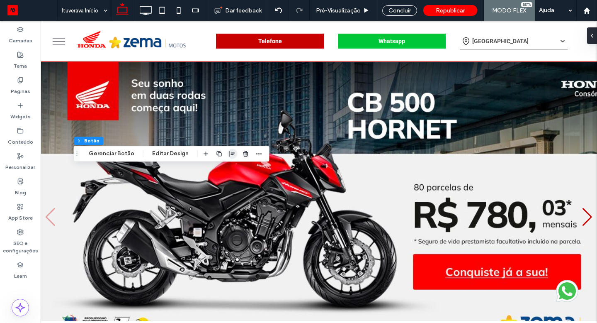
click at [231, 151] on icon "button" at bounding box center [232, 153] width 7 height 7
click at [221, 166] on icon "center" at bounding box center [224, 169] width 7 height 7
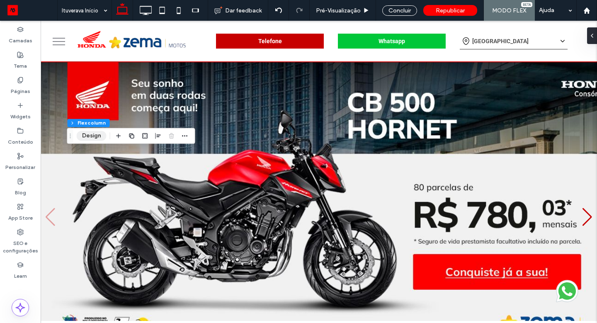
click at [93, 135] on button "Design" at bounding box center [92, 136] width 30 height 10
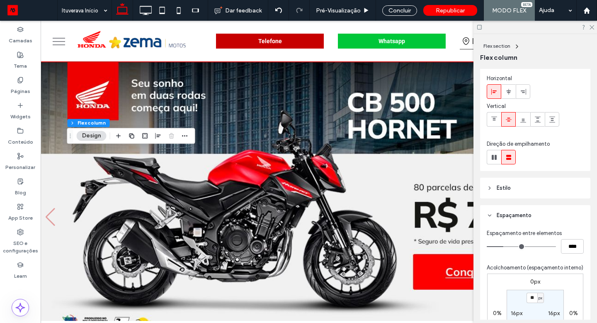
scroll to position [170, 0]
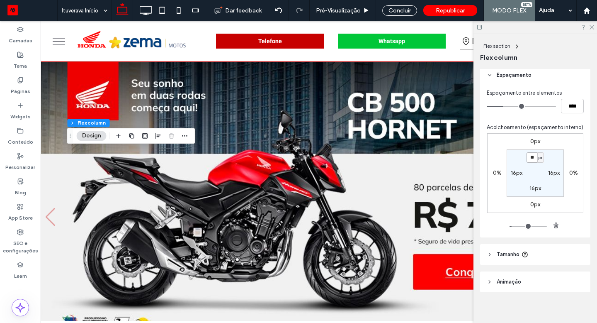
click at [530, 163] on input "**" at bounding box center [532, 157] width 11 height 10
type input "*"
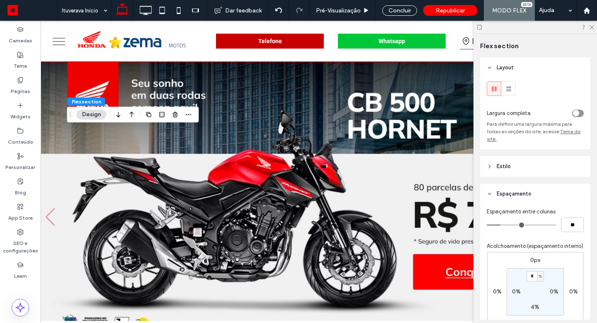
type input "*"
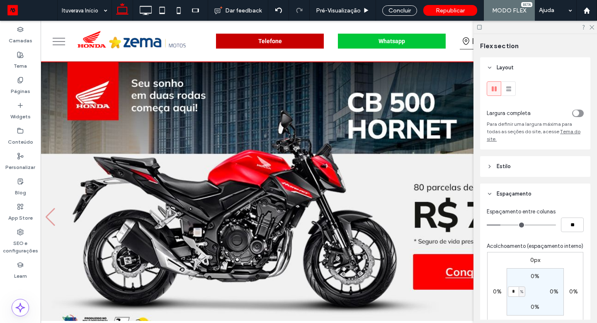
type input "**"
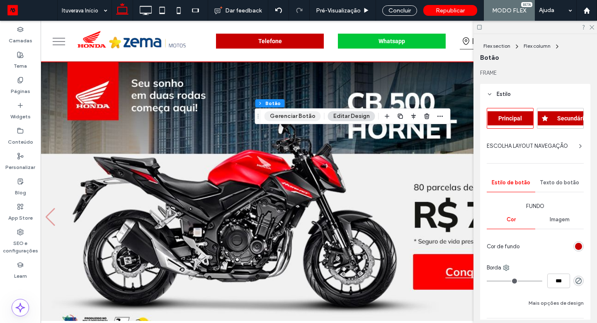
click at [282, 116] on button "Gerenciar Botão" at bounding box center [293, 116] width 56 height 10
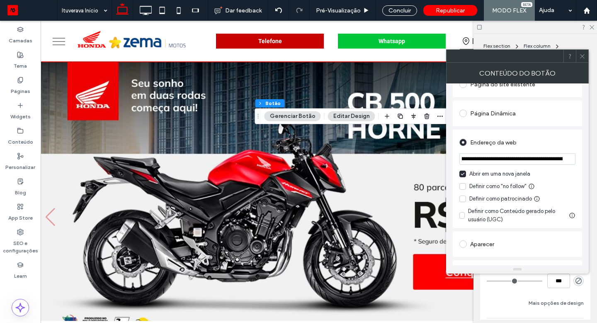
scroll to position [0, 316]
drag, startPoint x: 461, startPoint y: 158, endPoint x: 596, endPoint y: 161, distance: 135.6
click at [597, 161] on body ".wqwq-1{fill:#231f20;} .cls-1q, .cls-2q { fill-rule: evenodd; } .cls-2q { fill:…" at bounding box center [298, 161] width 597 height 323
paste input "**********"
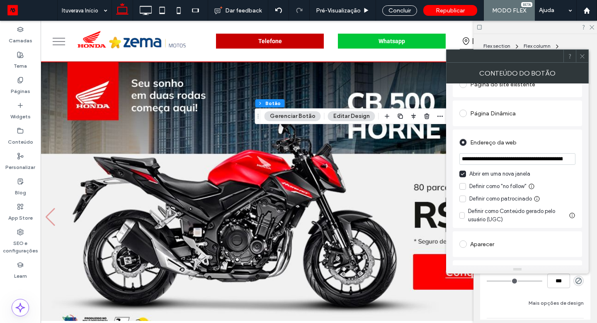
scroll to position [0, 399]
type input "**********"
click at [584, 58] on icon at bounding box center [582, 56] width 6 height 6
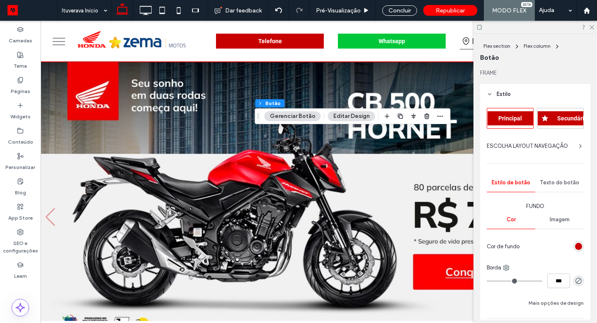
scroll to position [0, 0]
click at [411, 10] on div "Concluir" at bounding box center [399, 10] width 35 height 10
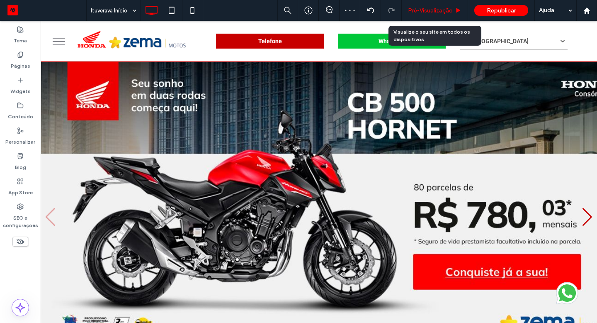
click at [415, 9] on span "Pré-Visualizaçāo" at bounding box center [430, 10] width 45 height 7
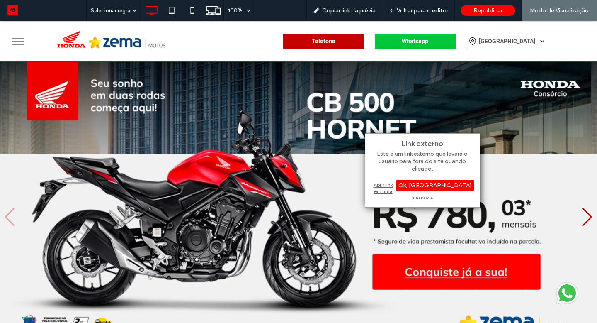
click at [418, 183] on div "Abrir link em uma aba nova." at bounding box center [423, 190] width 104 height 21
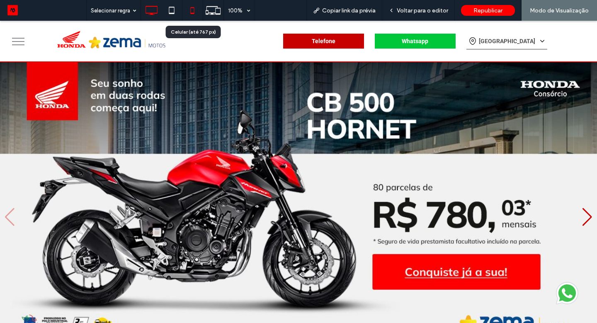
click at [192, 8] on icon at bounding box center [192, 10] width 17 height 17
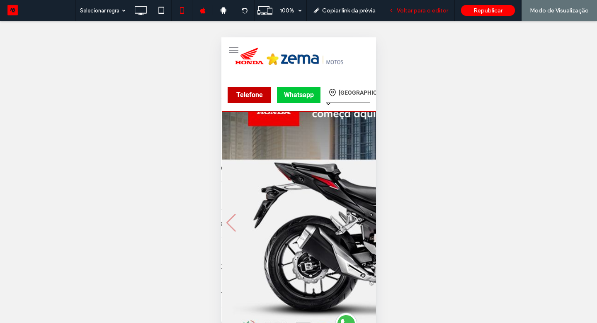
click at [439, 12] on span "Voltar para o editor" at bounding box center [422, 10] width 51 height 7
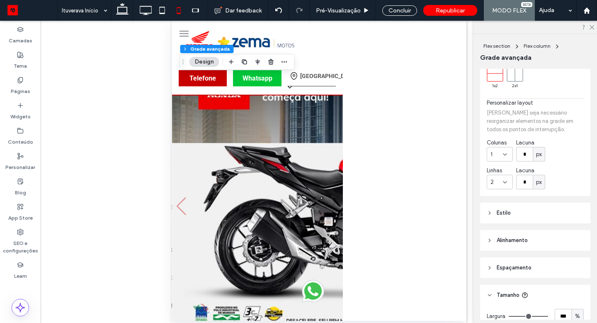
scroll to position [141, 0]
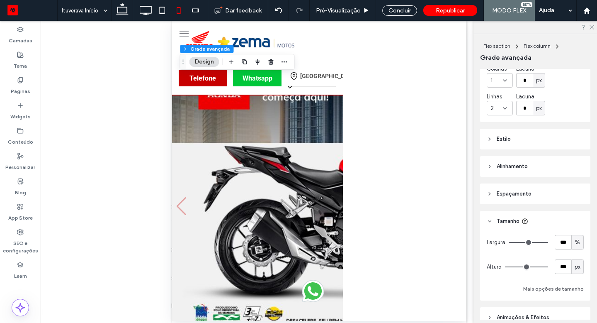
type input "***"
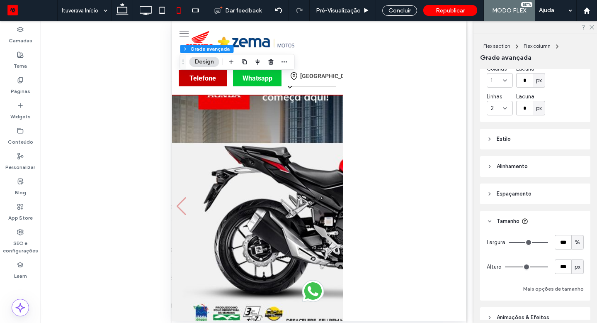
type input "***"
type input "**"
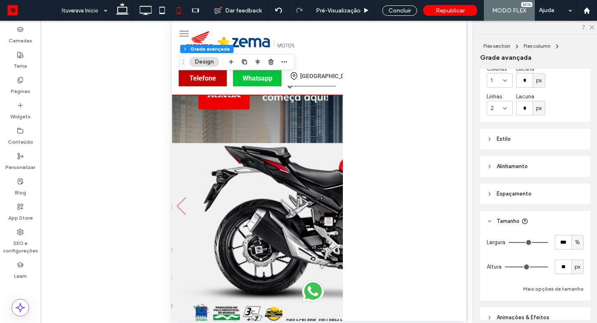
type input "*"
drag, startPoint x: 540, startPoint y: 266, endPoint x: 477, endPoint y: 262, distance: 62.8
click at [505, 266] on input "range" at bounding box center [526, 266] width 43 height 1
type input "**"
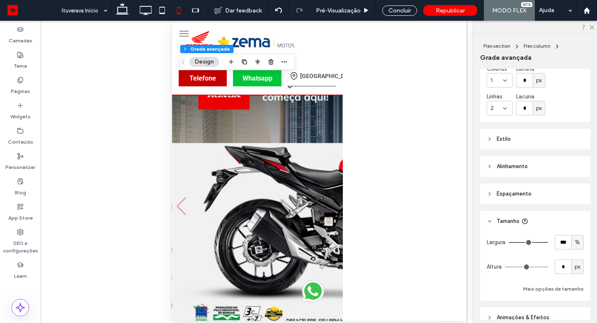
type input "**"
click at [412, 9] on div "Concluir" at bounding box center [399, 10] width 35 height 10
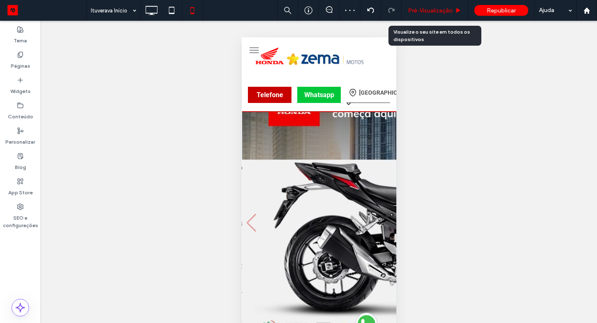
click at [421, 13] on span "Pré-Visualizaçāo" at bounding box center [430, 10] width 45 height 7
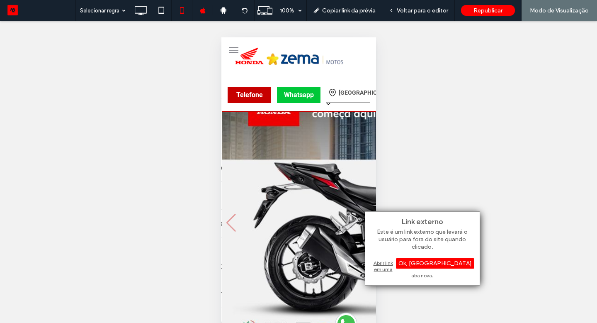
click at [374, 262] on div "Abrir link em uma aba nova." at bounding box center [423, 268] width 104 height 21
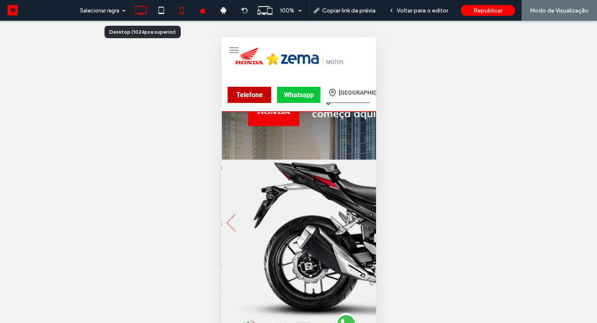
click at [138, 10] on icon at bounding box center [140, 10] width 17 height 17
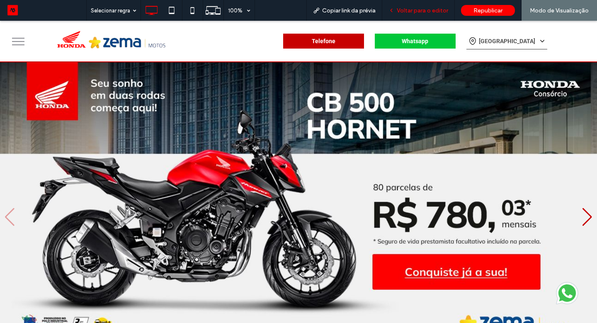
click at [428, 7] on span "Voltar para o editor" at bounding box center [422, 10] width 51 height 7
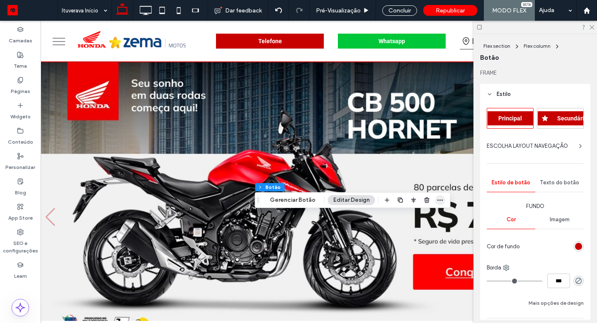
click at [437, 201] on icon "button" at bounding box center [440, 200] width 7 height 7
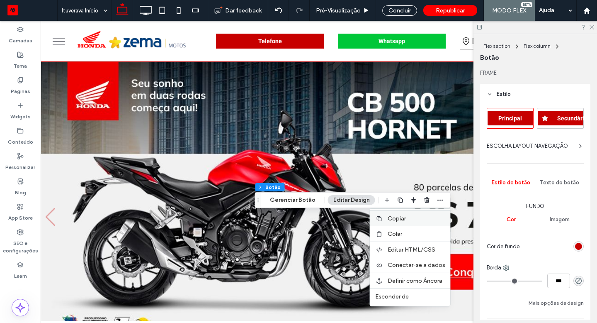
click at [399, 219] on span "Copiar" at bounding box center [397, 218] width 18 height 7
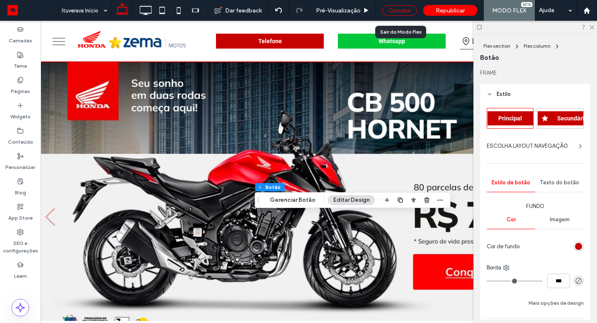
click at [406, 10] on div "Concluir" at bounding box center [399, 10] width 35 height 10
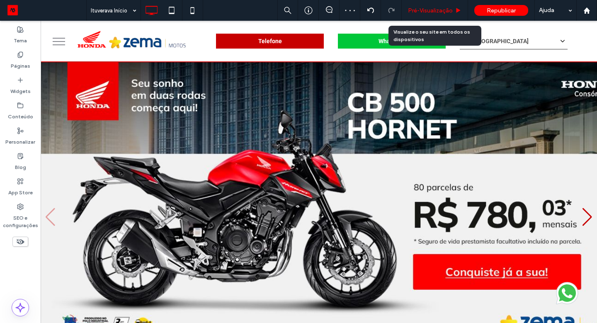
click at [419, 11] on span "Pré-Visualizaçāo" at bounding box center [430, 10] width 45 height 7
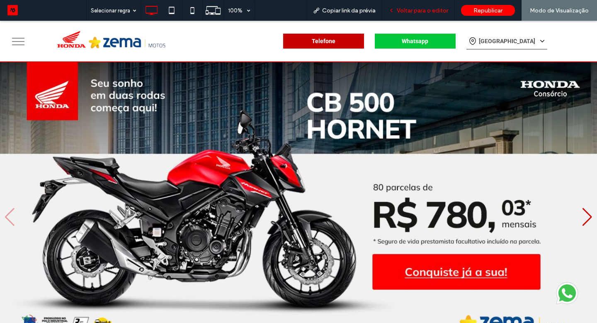
click at [440, 8] on span "Voltar para o editor" at bounding box center [422, 10] width 51 height 7
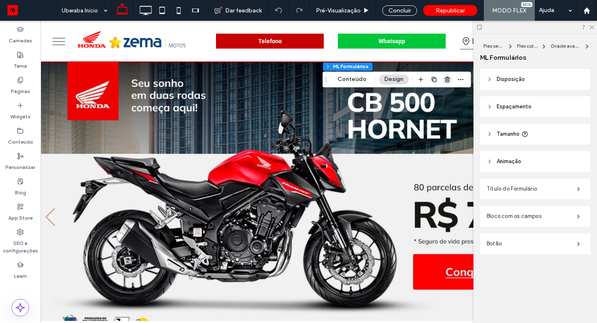
click at [449, 84] on span "button" at bounding box center [447, 79] width 10 height 10
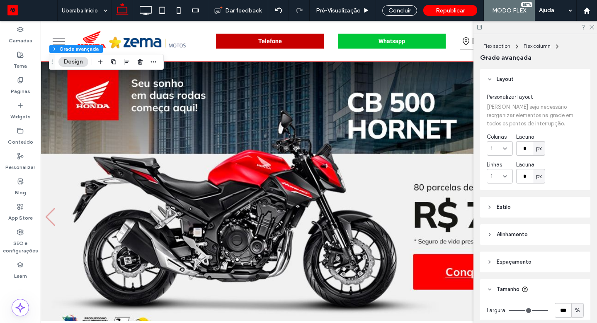
drag, startPoint x: 591, startPoint y: 27, endPoint x: 575, endPoint y: 38, distance: 19.2
click at [591, 27] on icon at bounding box center [591, 26] width 5 height 5
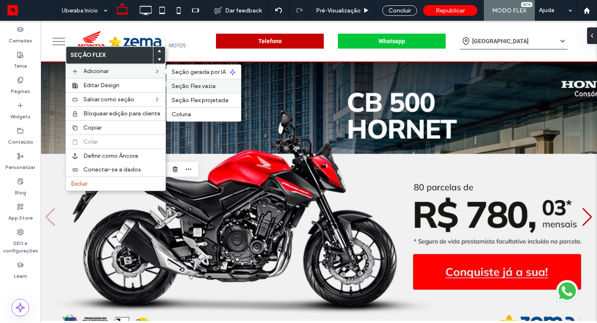
click at [190, 85] on span "Seção Flex vazia" at bounding box center [194, 86] width 44 height 7
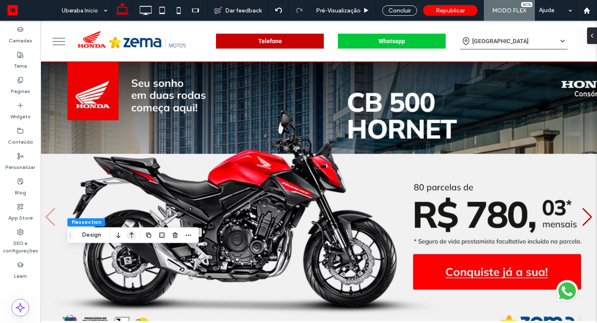
click at [134, 233] on icon "button" at bounding box center [132, 234] width 10 height 15
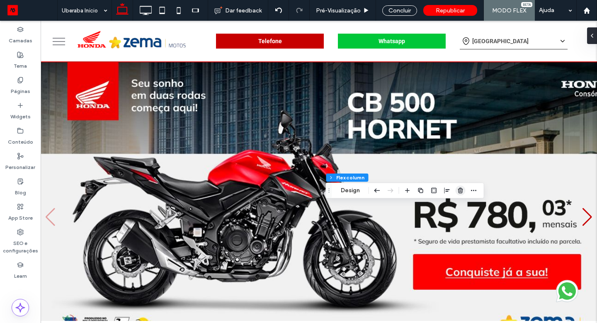
click at [463, 192] on icon "button" at bounding box center [460, 190] width 7 height 7
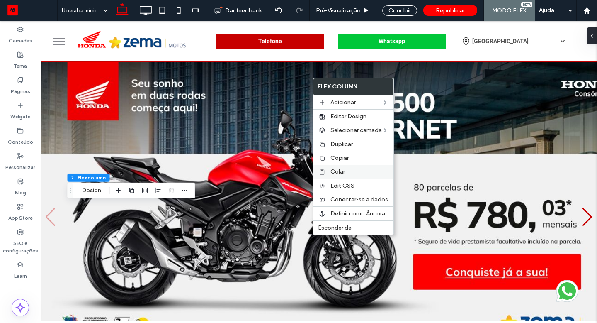
click at [348, 170] on label "Colar" at bounding box center [359, 171] width 58 height 7
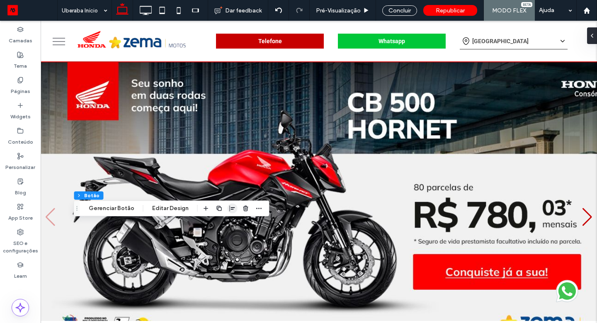
click at [232, 211] on icon "button" at bounding box center [232, 208] width 7 height 7
click at [221, 221] on icon "center" at bounding box center [224, 224] width 7 height 7
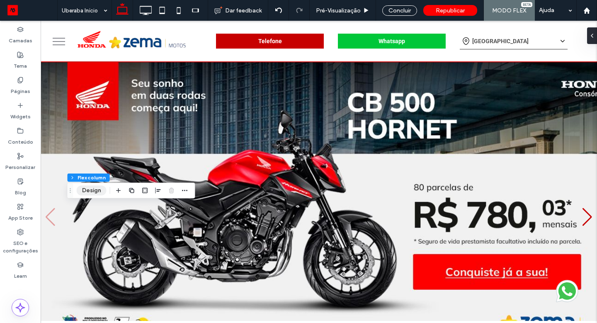
click at [96, 188] on button "Design" at bounding box center [92, 190] width 30 height 10
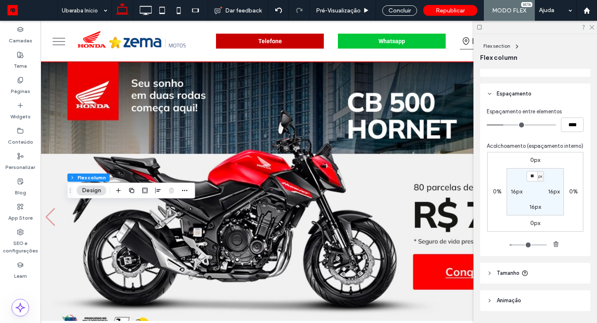
scroll to position [185, 0]
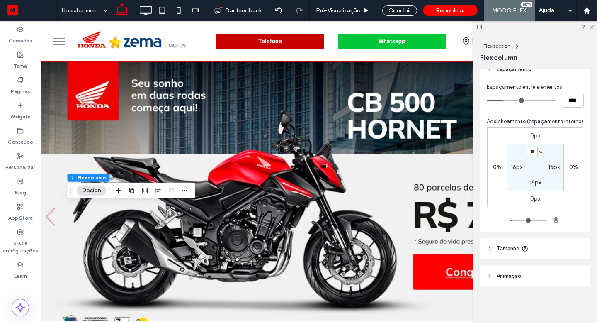
click at [531, 152] on input "**" at bounding box center [532, 151] width 11 height 10
type input "*"
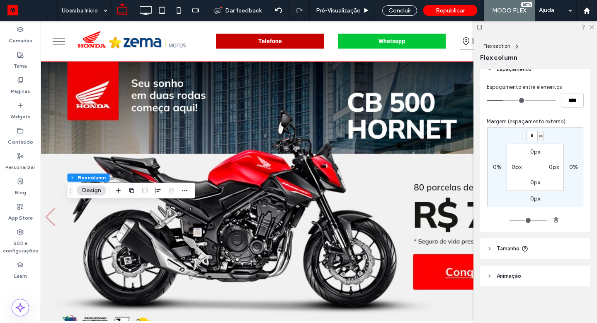
scroll to position [176, 0]
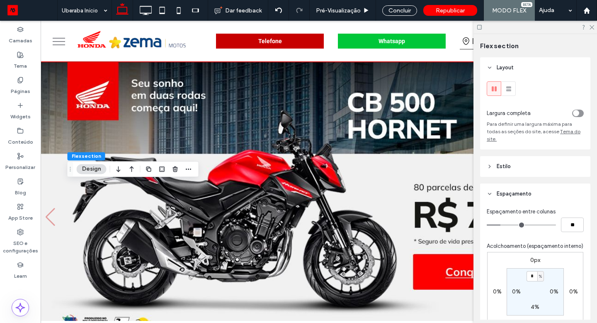
type input "*"
type input "**"
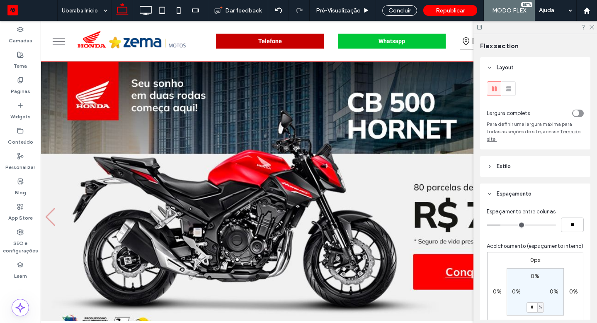
type input "**"
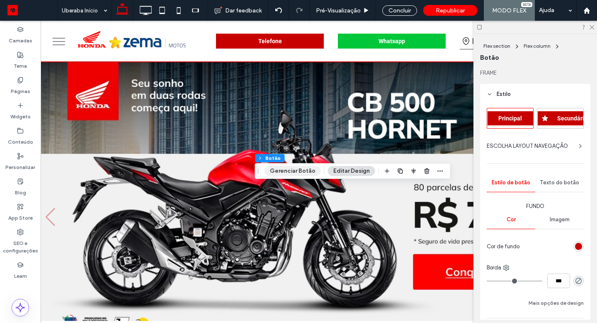
click at [301, 171] on button "Gerenciar Botão" at bounding box center [293, 171] width 56 height 10
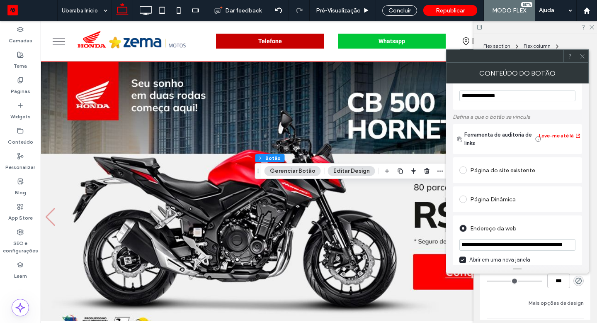
scroll to position [0, 399]
drag, startPoint x: 462, startPoint y: 245, endPoint x: 597, endPoint y: 247, distance: 134.4
click at [597, 247] on body ".wqwq-1{fill:#231f20;} .cls-1q, .cls-2q { fill-rule: evenodd; } .cls-2q { fill:…" at bounding box center [298, 161] width 597 height 323
paste input "**********"
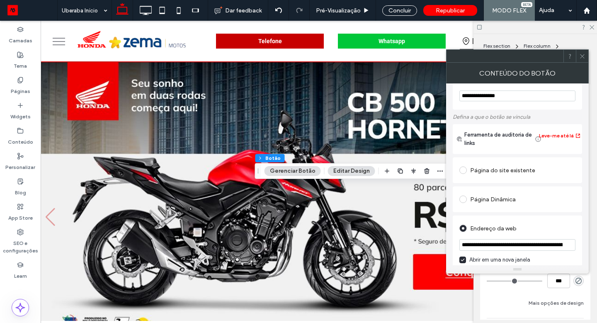
scroll to position [0, 278]
type input "**********"
click at [161, 8] on icon at bounding box center [162, 10] width 17 height 17
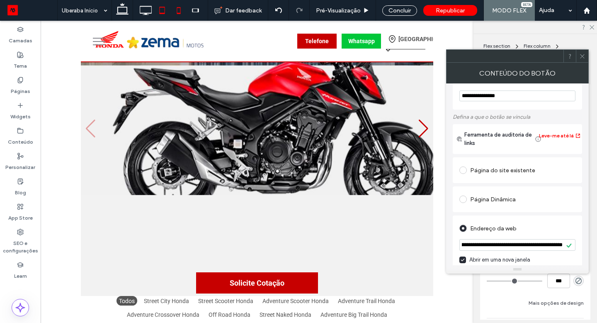
scroll to position [0, 0]
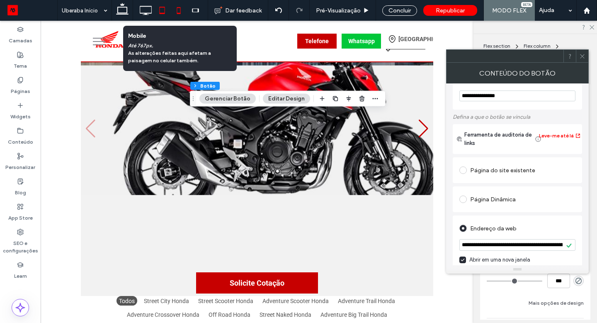
click at [180, 13] on use at bounding box center [179, 10] width 4 height 7
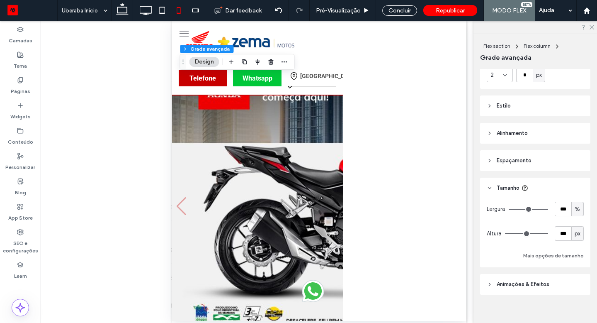
scroll to position [182, 0]
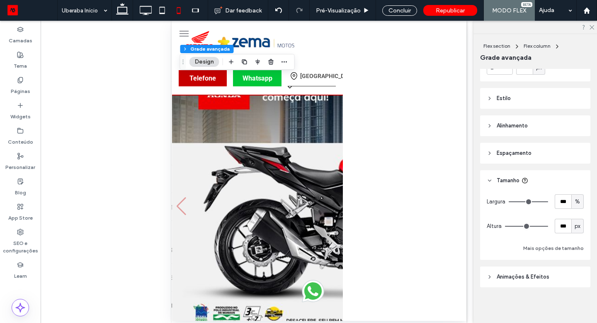
type input "***"
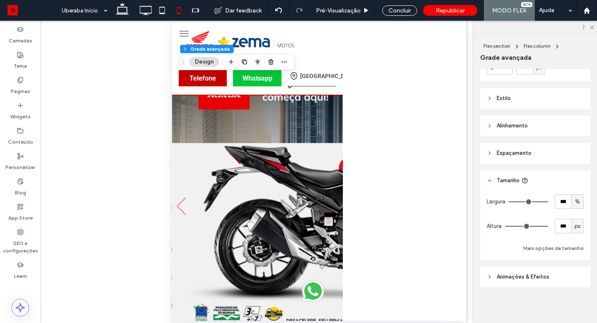
type input "***"
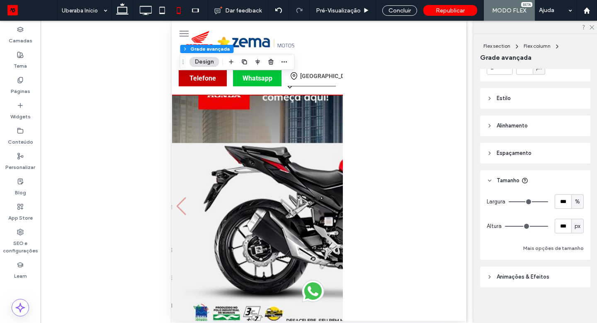
type input "***"
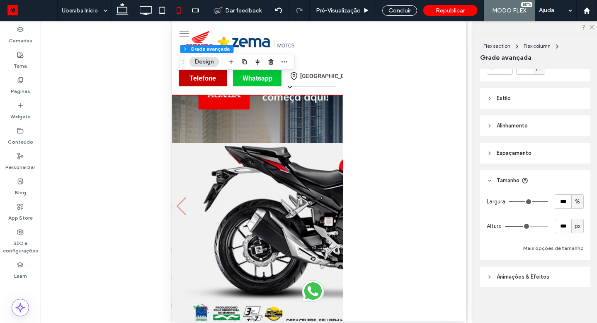
type input "***"
type input "*"
drag, startPoint x: 534, startPoint y: 225, endPoint x: 483, endPoint y: 213, distance: 52.4
click at [505, 226] on input "range" at bounding box center [526, 226] width 43 height 1
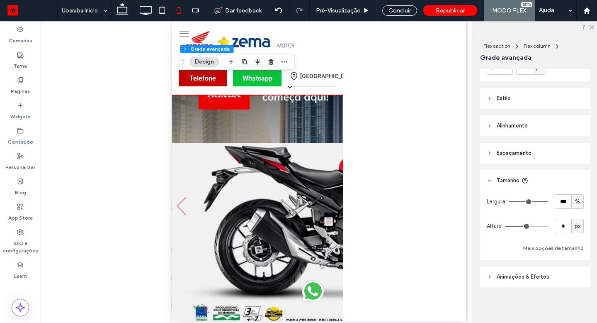
type input "**"
click at [409, 7] on div "Concluir" at bounding box center [399, 10] width 35 height 10
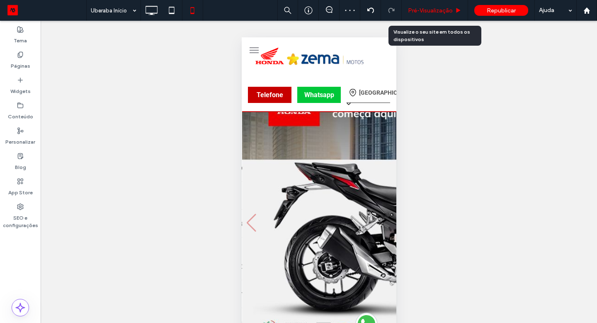
click at [416, 11] on span "Pré-Visualizaçāo" at bounding box center [430, 10] width 45 height 7
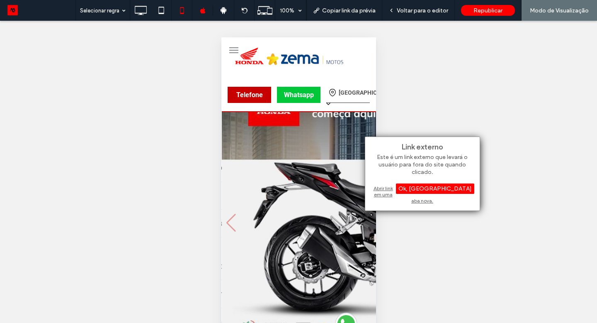
click at [372, 187] on div "Abrir link em uma aba nova." at bounding box center [423, 194] width 104 height 21
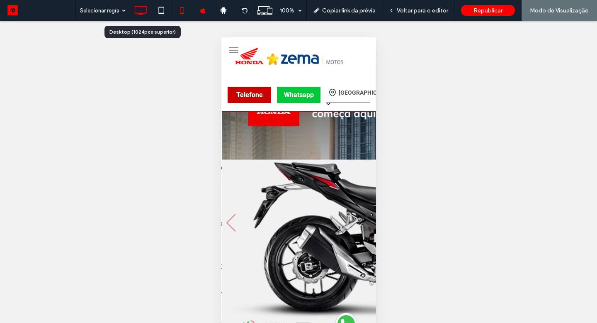
click at [143, 14] on use at bounding box center [141, 10] width 12 height 9
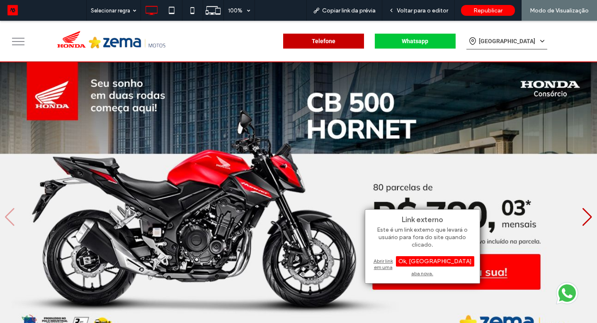
click at [387, 260] on div "Abrir link em uma aba nova." at bounding box center [423, 266] width 104 height 21
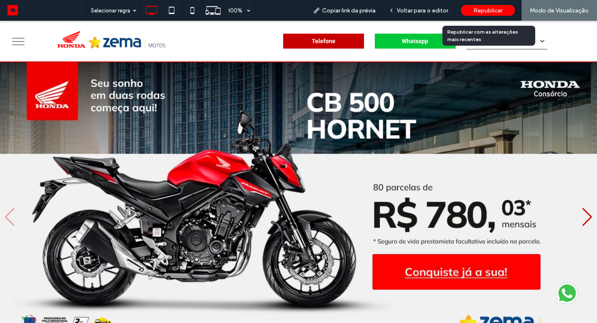
click at [481, 11] on span "Republicar" at bounding box center [488, 10] width 29 height 7
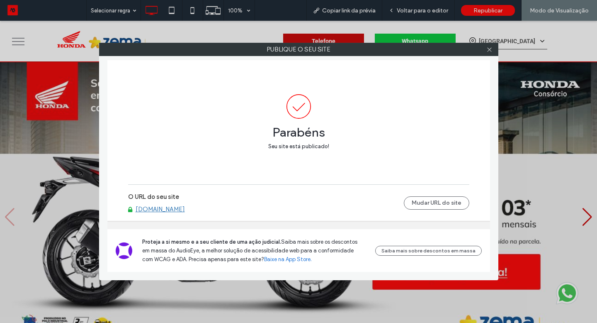
click at [170, 205] on link "www.motozema.com" at bounding box center [160, 208] width 49 height 7
click at [491, 51] on icon at bounding box center [489, 49] width 6 height 6
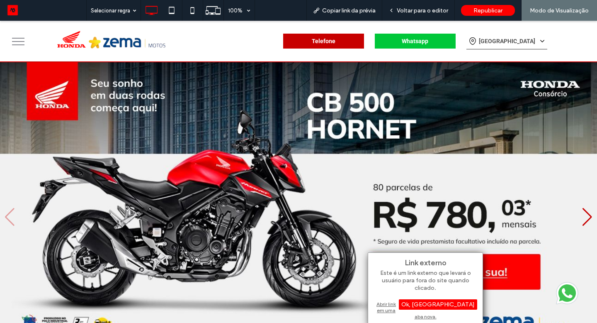
click at [406, 306] on div "Abrir link em uma aba nova." at bounding box center [426, 309] width 104 height 21
